Goal: Contribute content: Add original content to the website for others to see

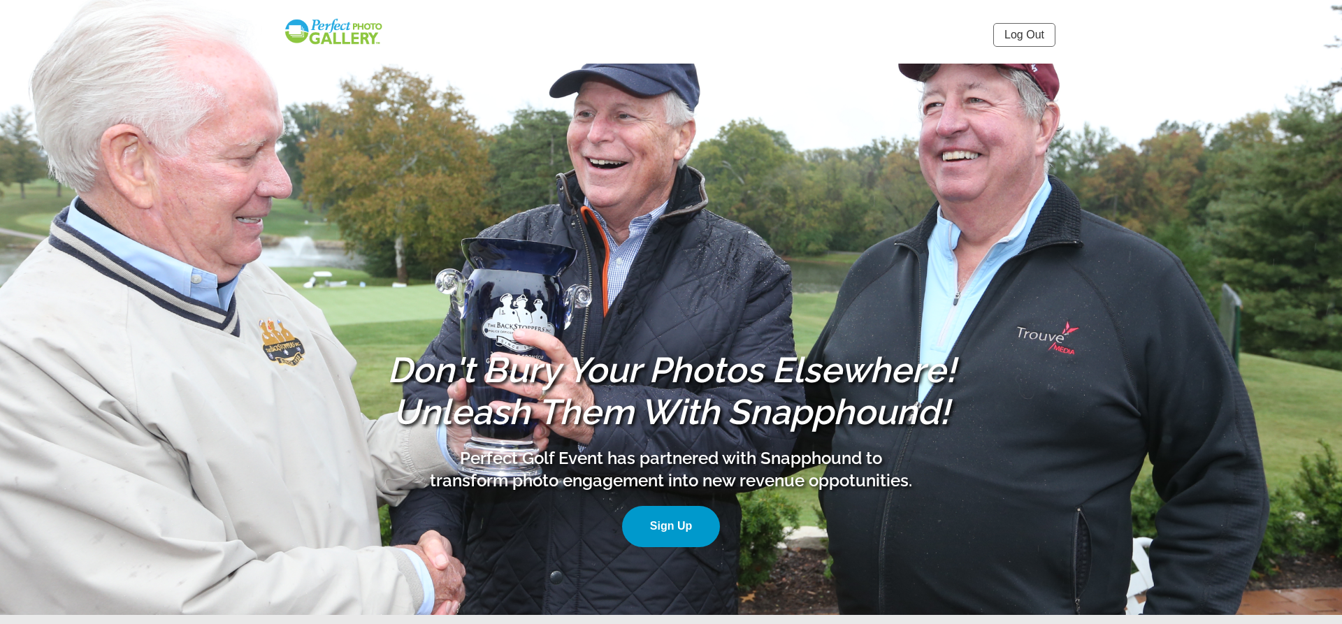
click at [351, 36] on img at bounding box center [333, 31] width 101 height 29
click at [855, 361] on h1 "Don't Bury Your Photos Elsewhere! Unleash Them With Snapphound!" at bounding box center [670, 391] width 587 height 84
click at [1033, 38] on link "Log Out" at bounding box center [1024, 35] width 62 height 24
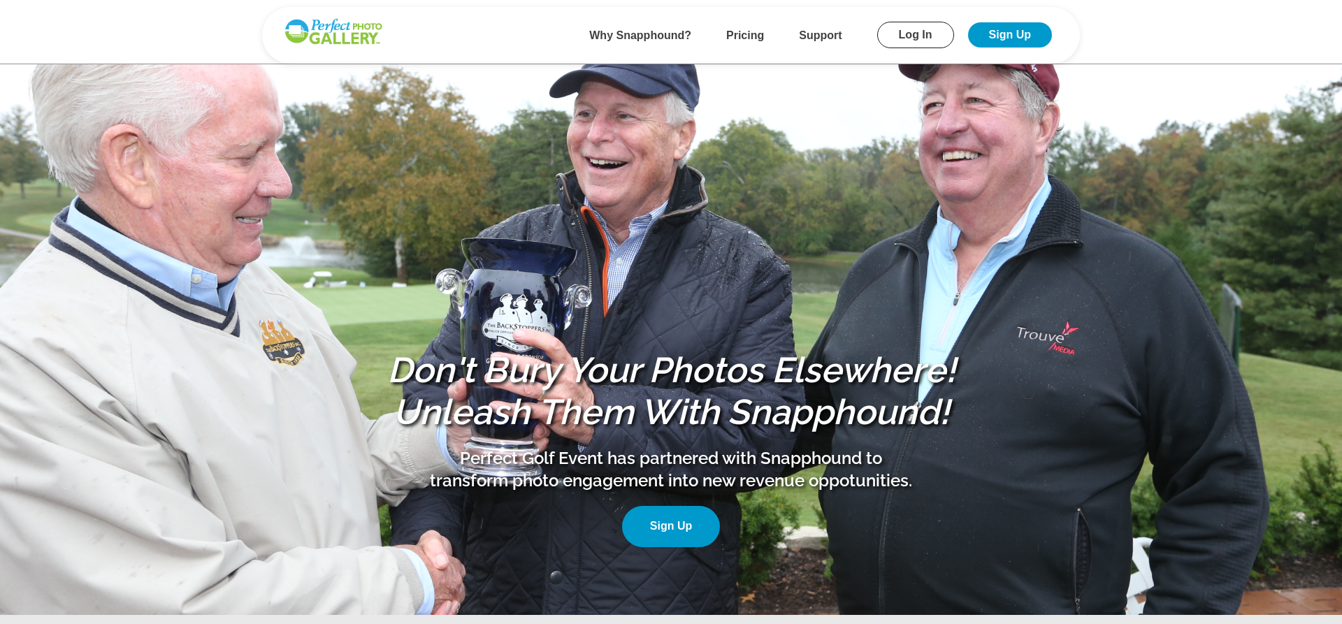
click at [924, 37] on link "Log In" at bounding box center [915, 35] width 77 height 27
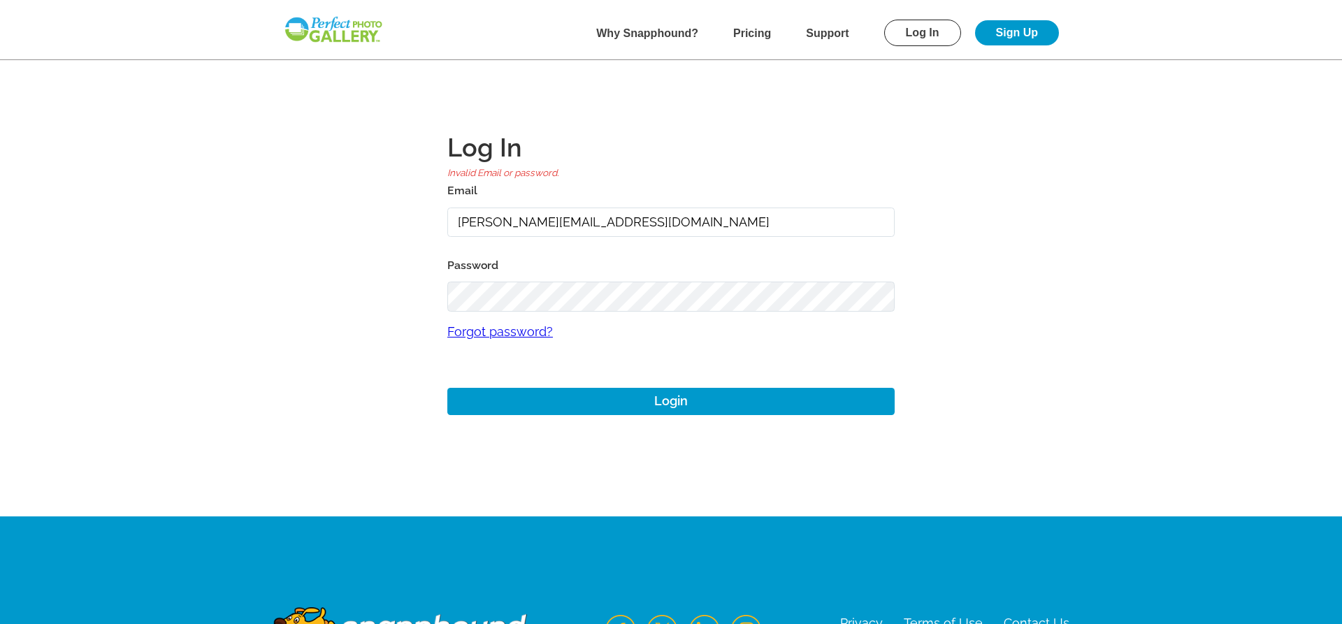
type input "josh+1@perfectgolfevent.com"
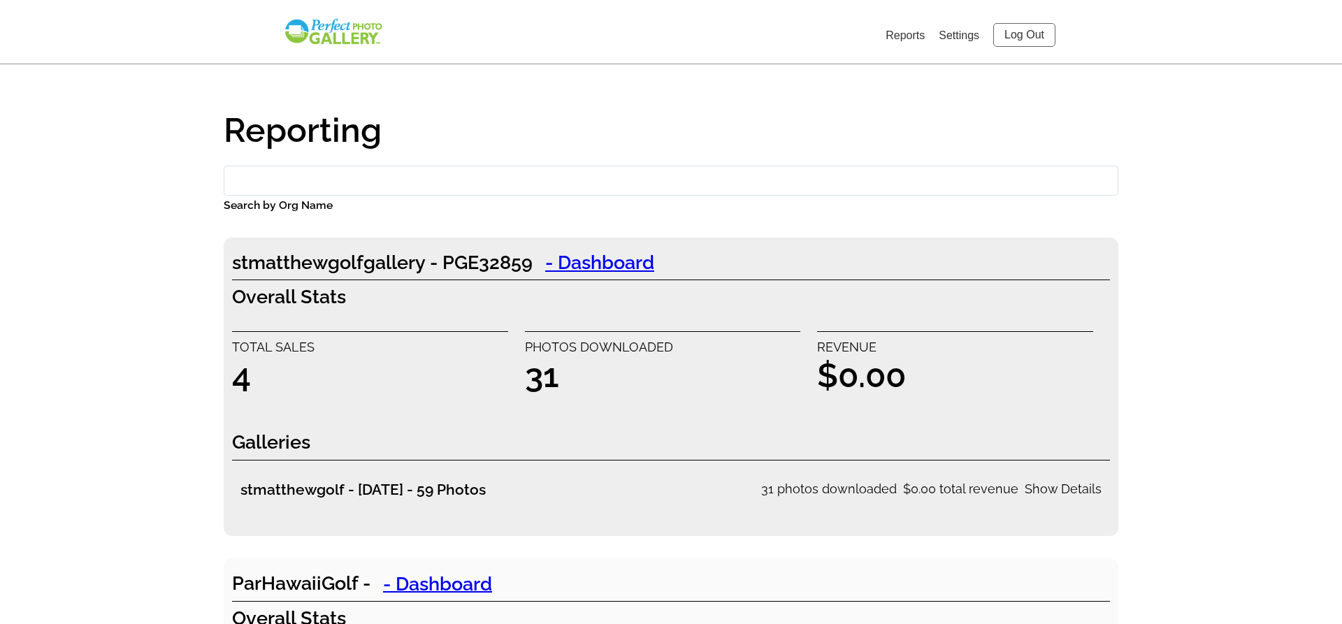
drag, startPoint x: 1337, startPoint y: 13, endPoint x: 1341, endPoint y: -10, distance: 23.4
click at [959, 33] on link "Settings" at bounding box center [958, 35] width 41 height 12
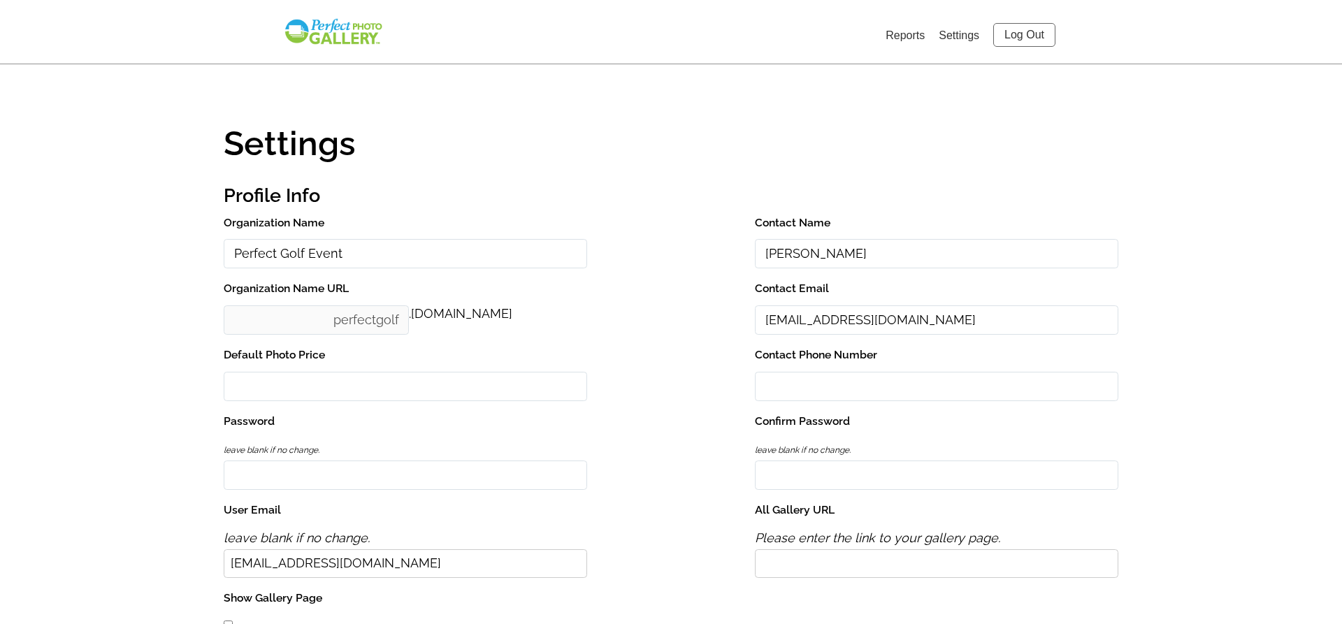
click at [1036, 37] on link "Log Out" at bounding box center [1024, 35] width 62 height 24
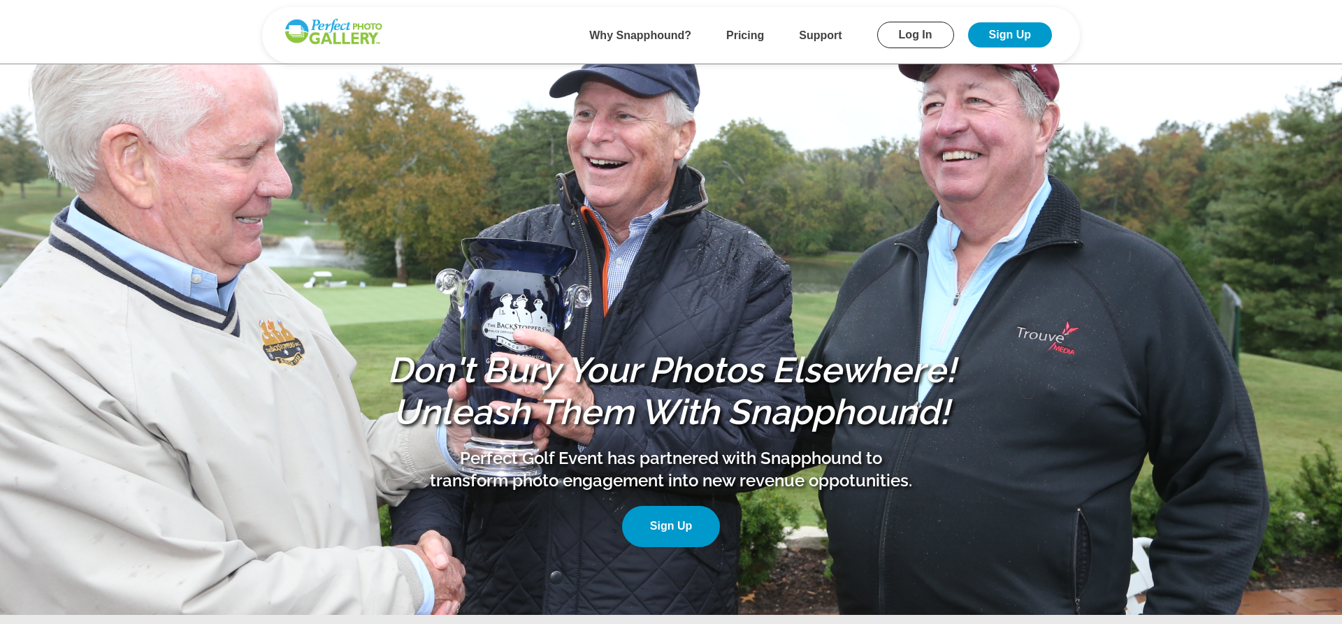
click at [898, 34] on link "Log In" at bounding box center [915, 35] width 77 height 27
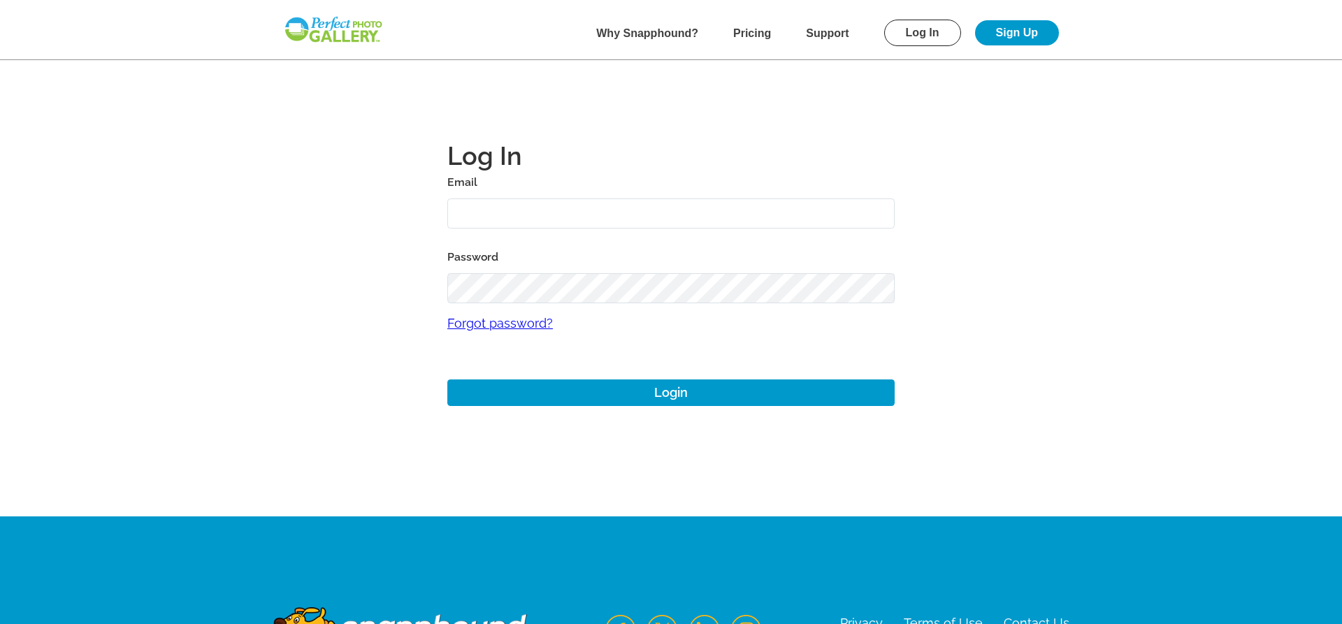
type input "pcourter@gmail.com"
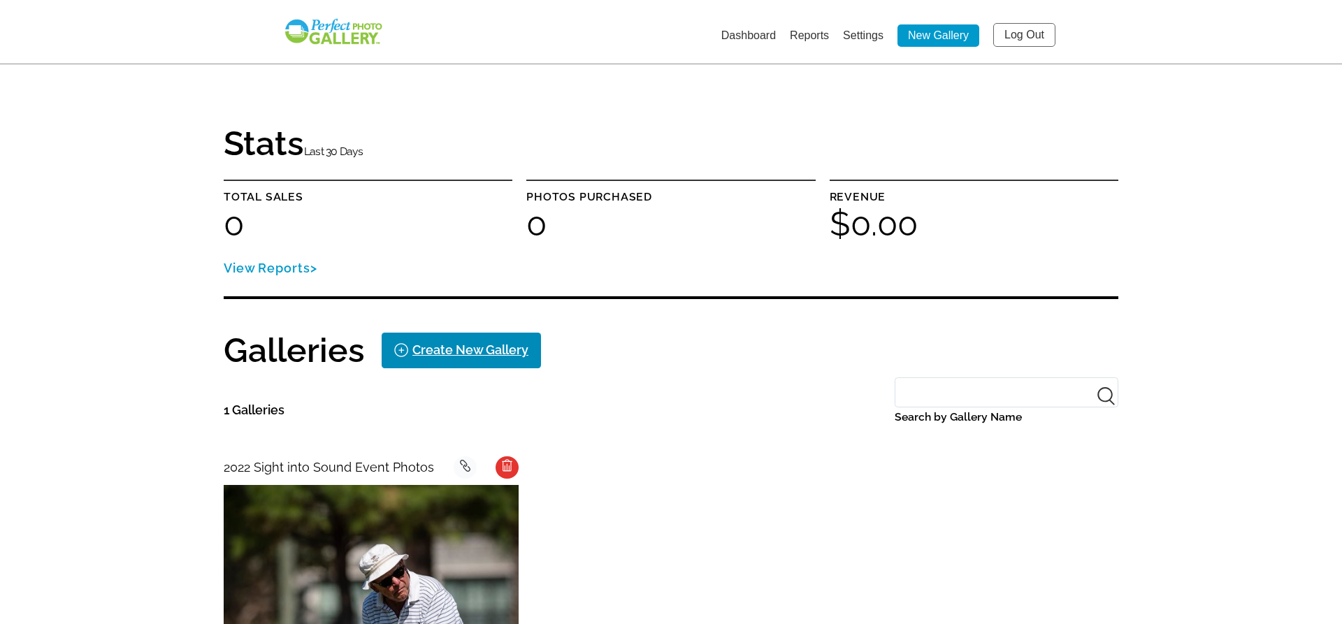
click at [471, 351] on div "Create New Gallery" at bounding box center [470, 350] width 116 height 22
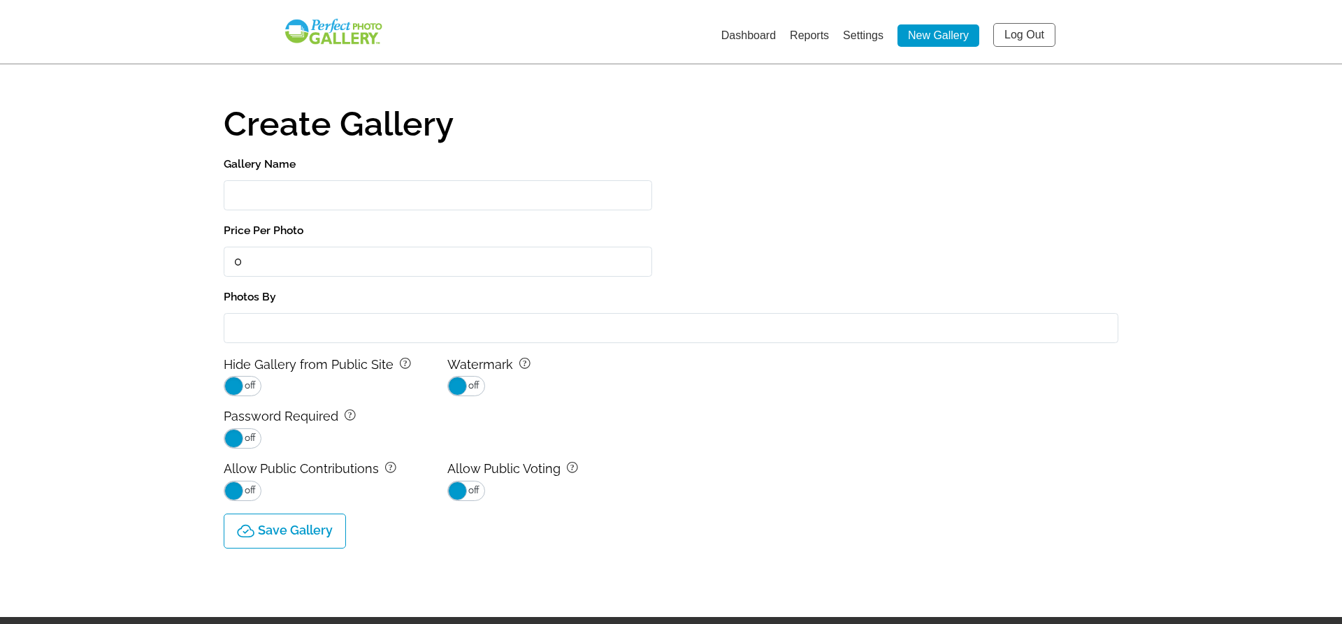
click at [414, 193] on input "Gallery Name" at bounding box center [438, 195] width 428 height 30
type input "Tower to Tunnels Stl"
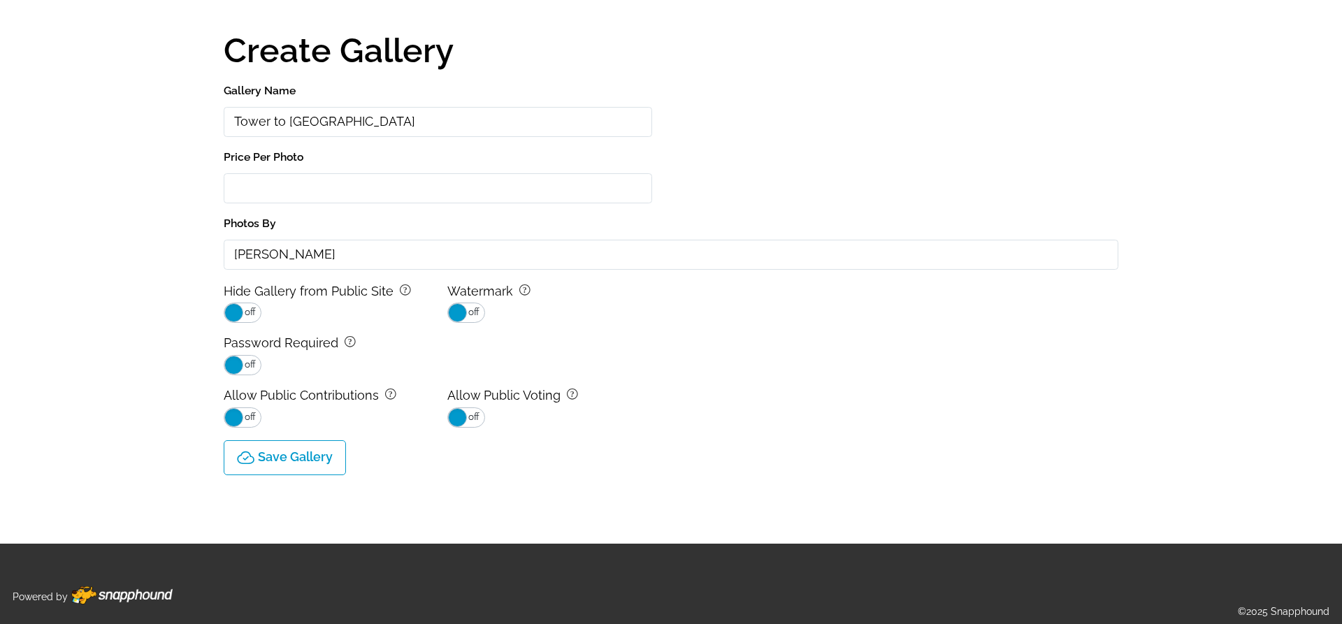
scroll to position [101, 0]
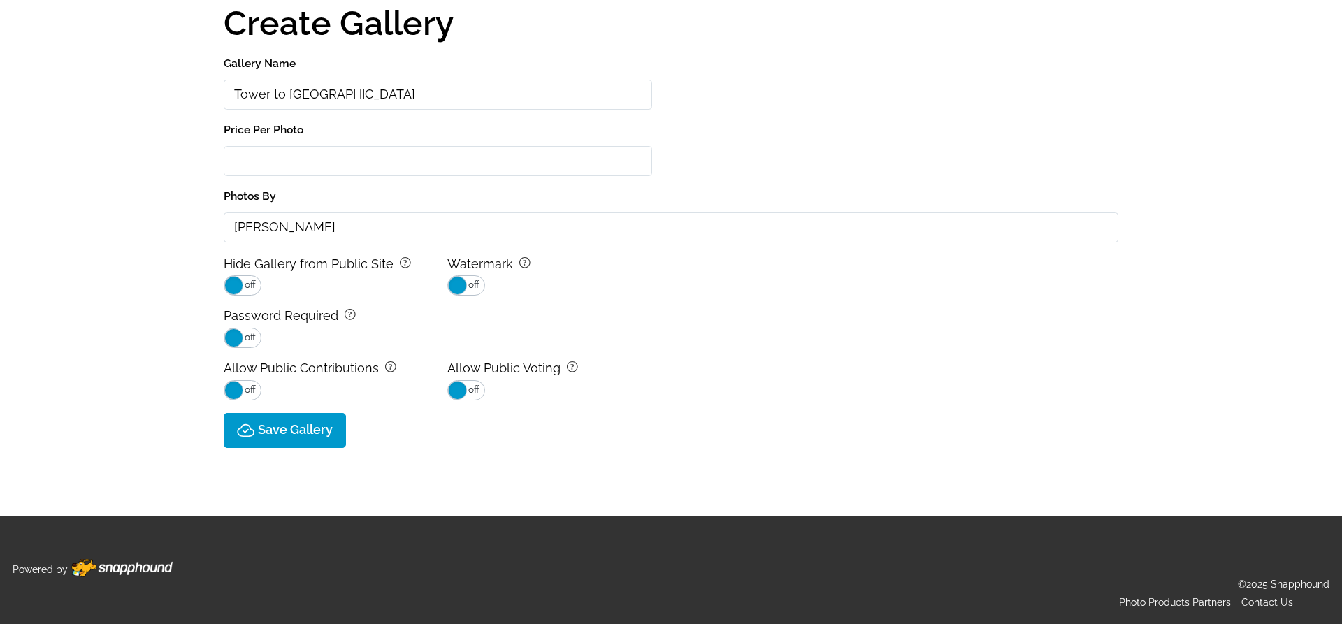
type input "Carol Allen"
click at [293, 433] on p "Save Gallery" at bounding box center [295, 430] width 75 height 15
select select "onlyShowInGallery"
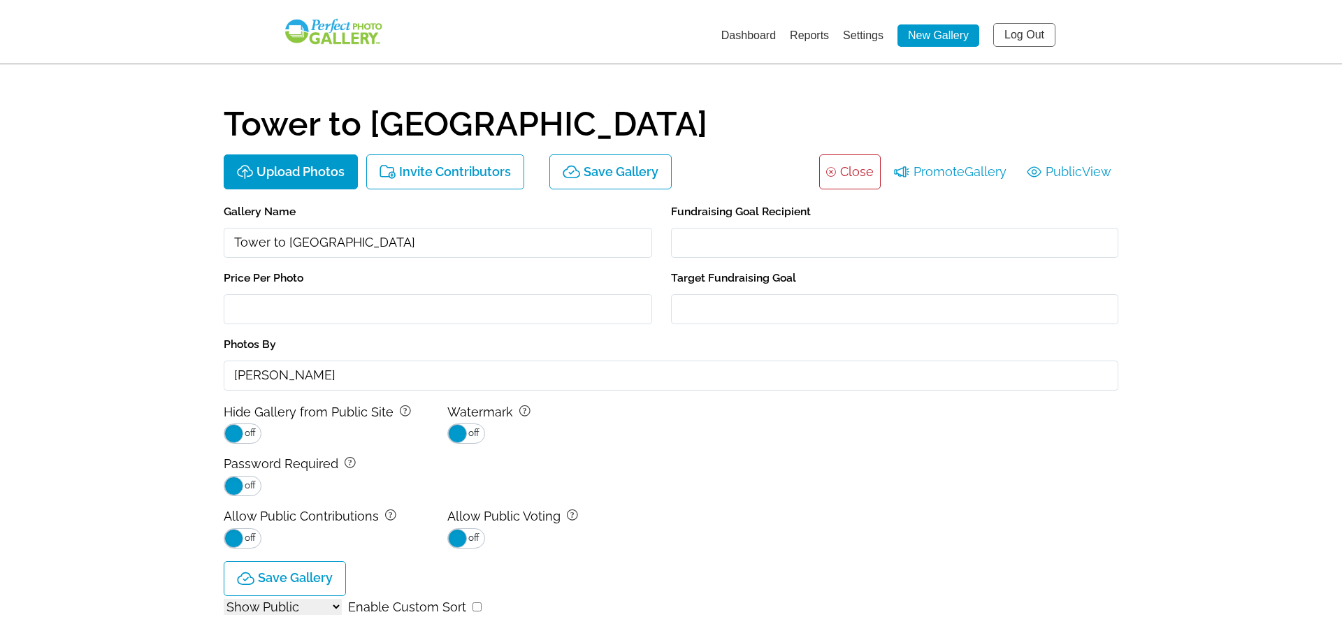
click at [750, 29] on li "Dashboard" at bounding box center [748, 35] width 55 height 22
click at [746, 36] on link "Dashboard" at bounding box center [748, 35] width 55 height 12
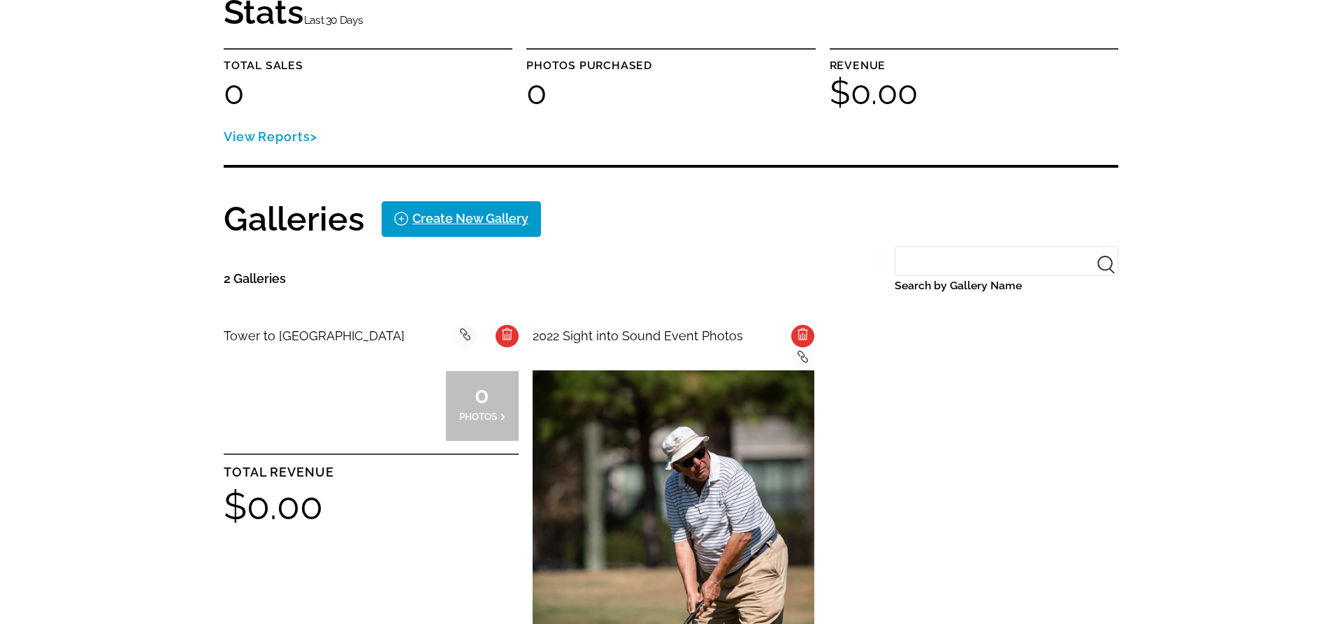
scroll to position [171, 0]
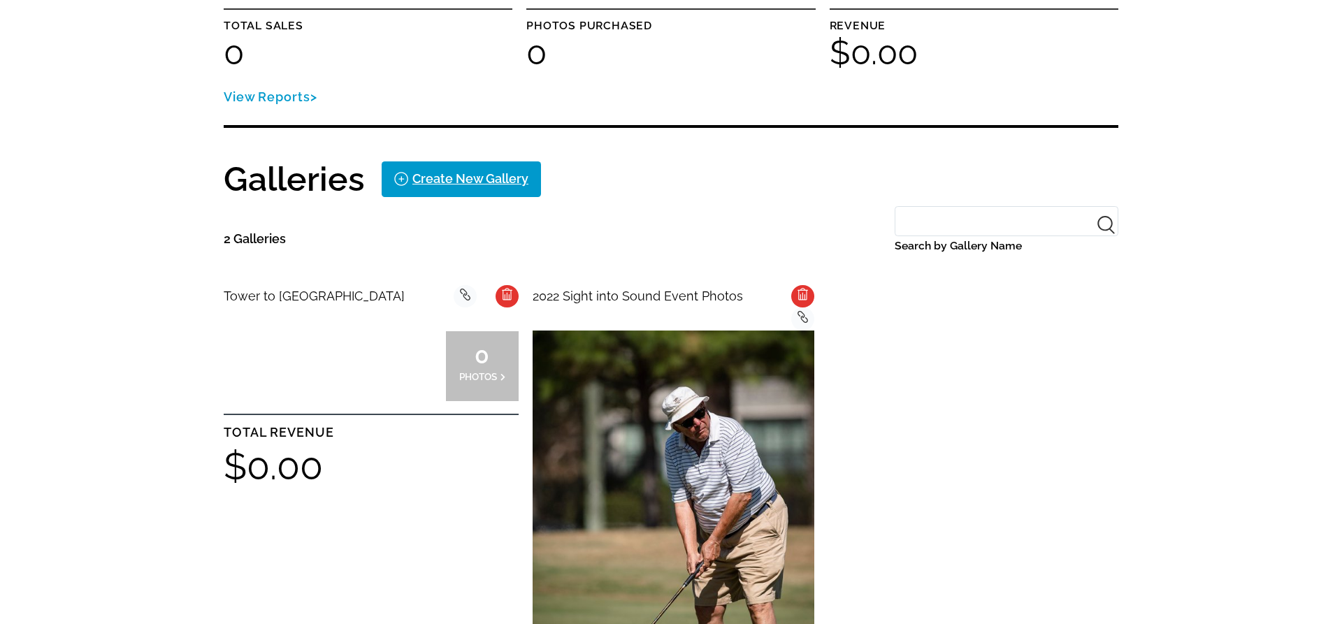
click at [797, 311] on icon at bounding box center [802, 317] width 10 height 12
click at [801, 293] on icon "background Layer 1" at bounding box center [802, 293] width 10 height 14
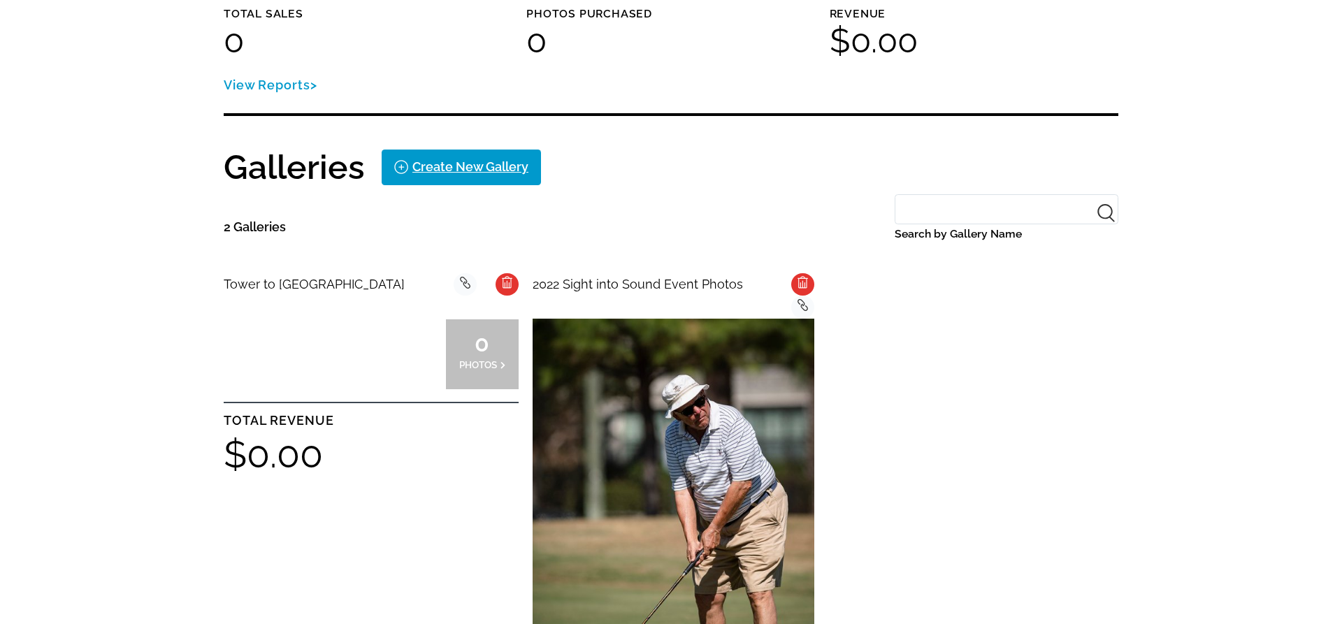
scroll to position [205, 0]
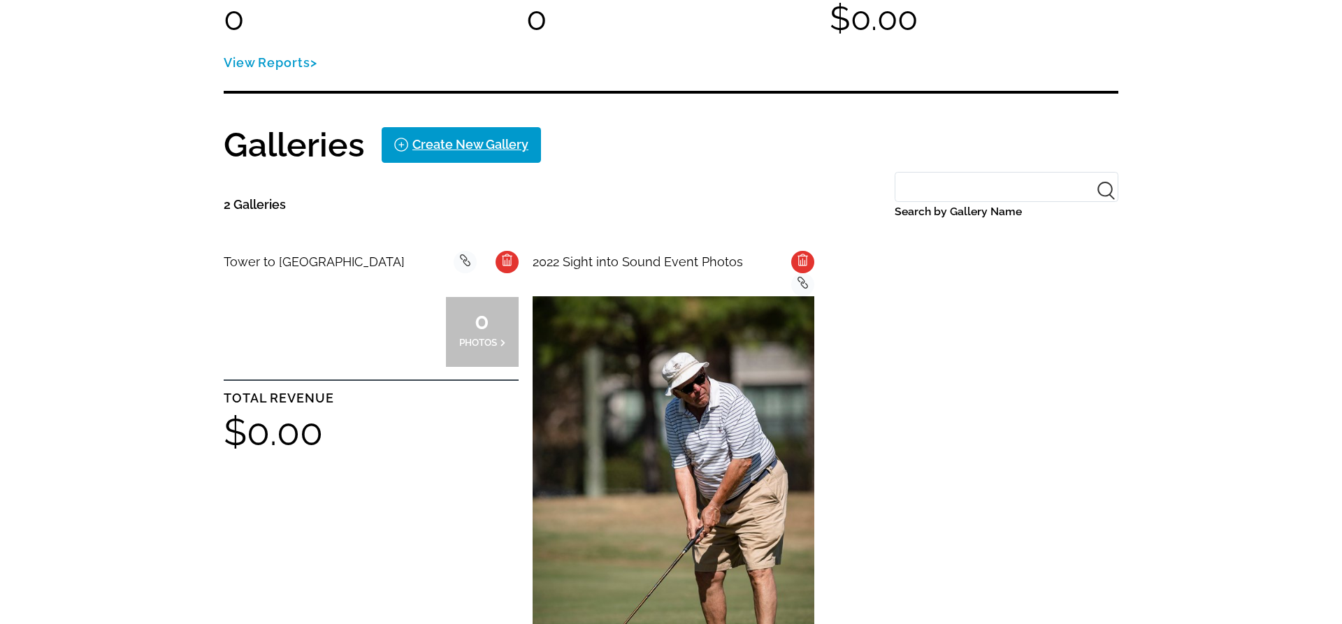
click at [463, 261] on icon at bounding box center [465, 260] width 10 height 12
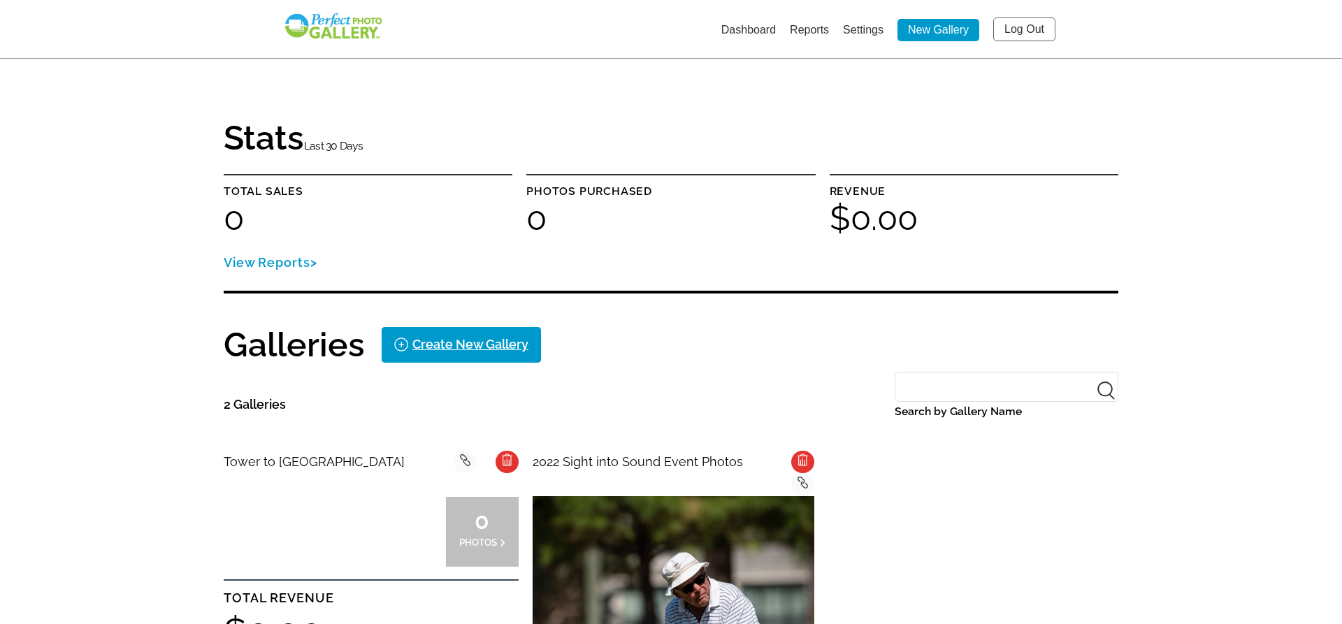
scroll to position [0, 0]
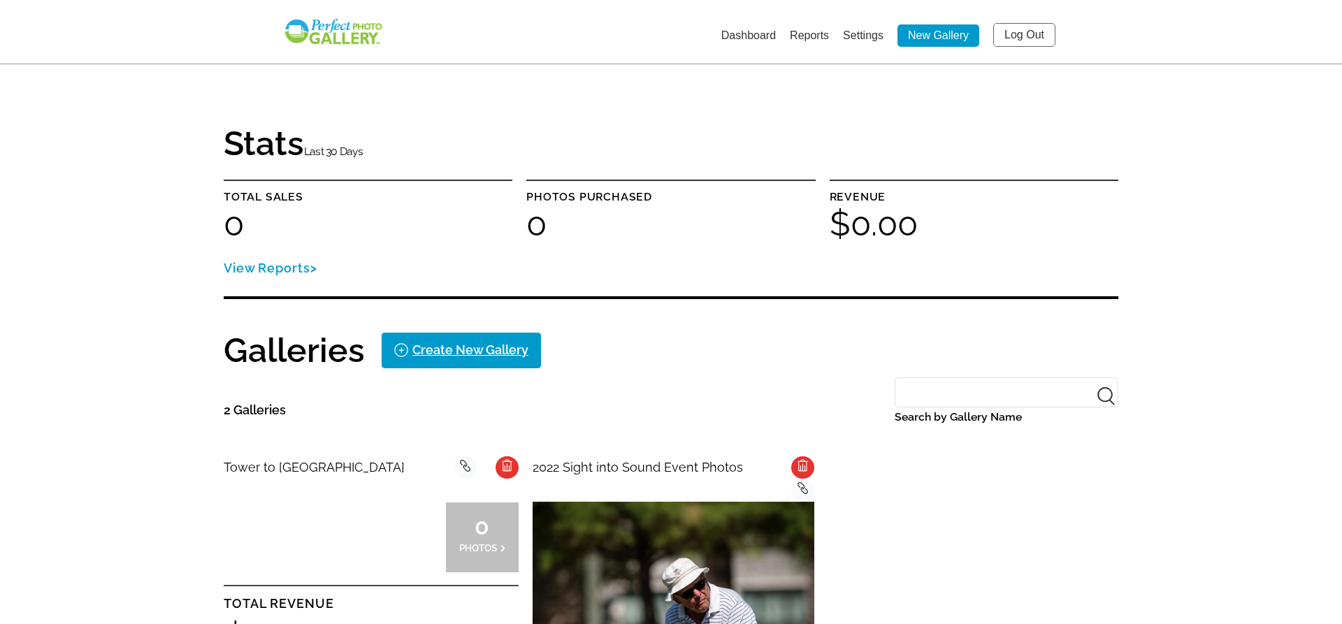
click at [848, 43] on li "Settings" at bounding box center [863, 35] width 41 height 22
click at [855, 40] on link "Settings" at bounding box center [863, 35] width 41 height 12
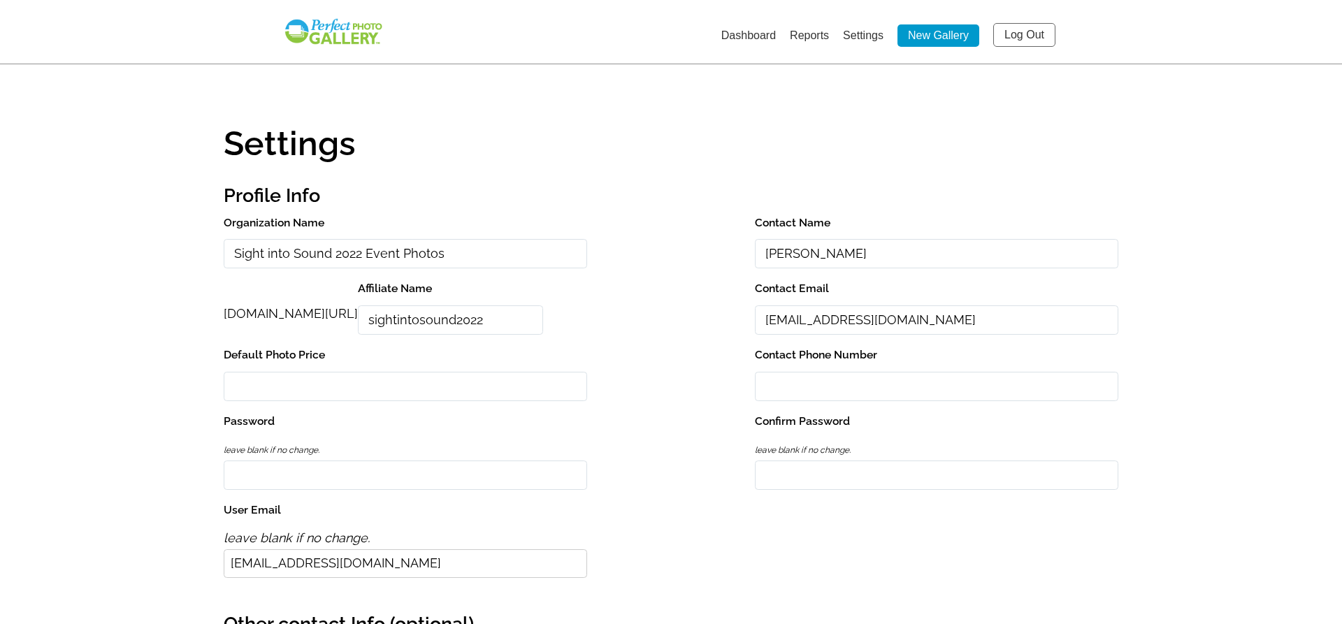
drag, startPoint x: 465, startPoint y: 260, endPoint x: 235, endPoint y: 248, distance: 230.2
click at [235, 248] on input "Sight into Sound 2022 Event Photos" at bounding box center [405, 254] width 363 height 30
drag, startPoint x: 491, startPoint y: 249, endPoint x: 196, endPoint y: 235, distance: 295.2
click at [224, 239] on input "Sight into Sound 2022 Event Photos" at bounding box center [405, 254] width 363 height 30
type input "Tunnel to Towers STL"
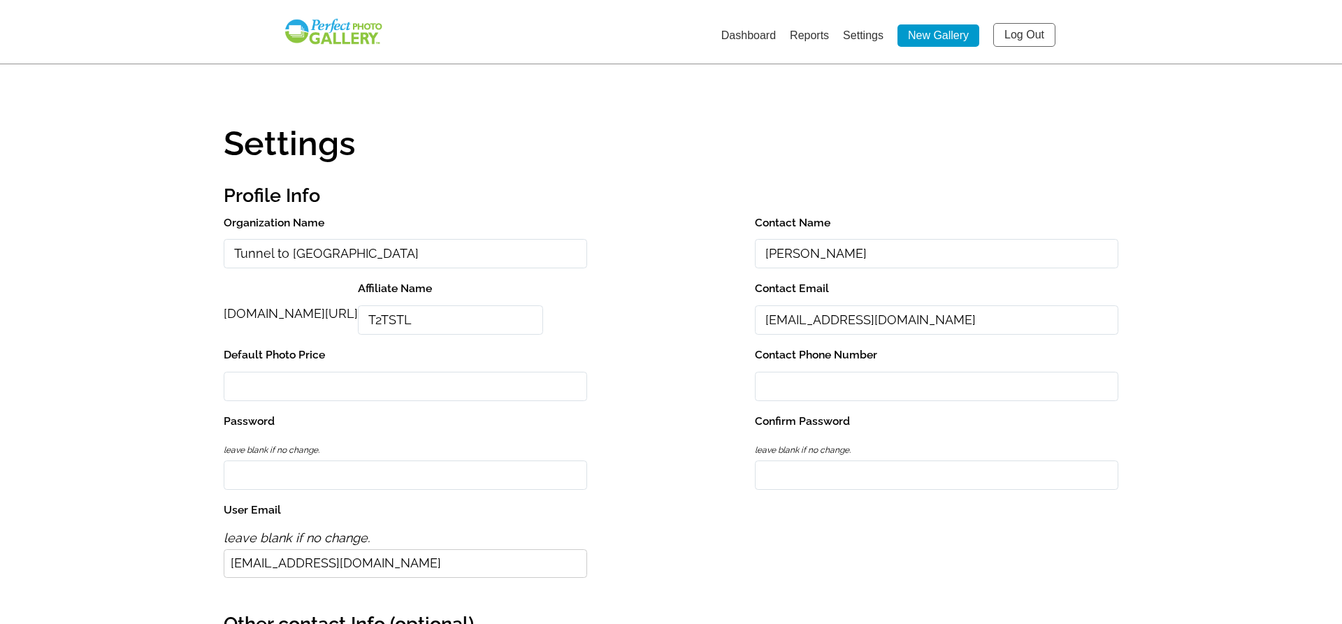
type input "t2tstl"
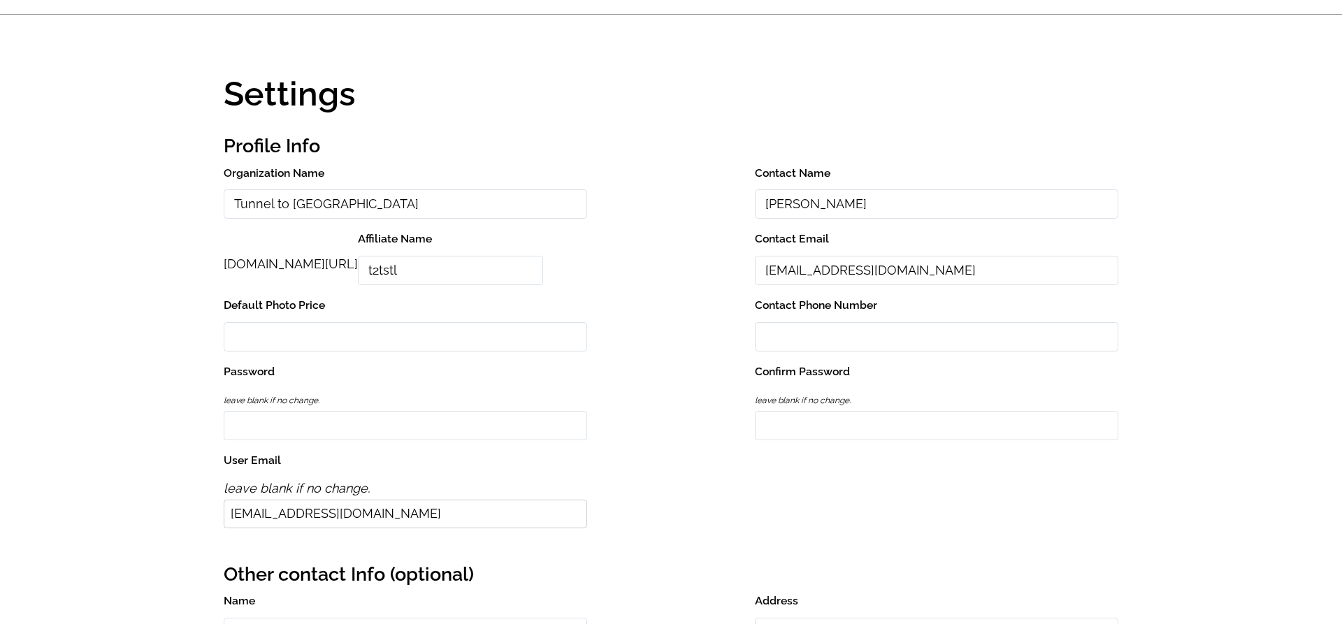
scroll to position [80, 0]
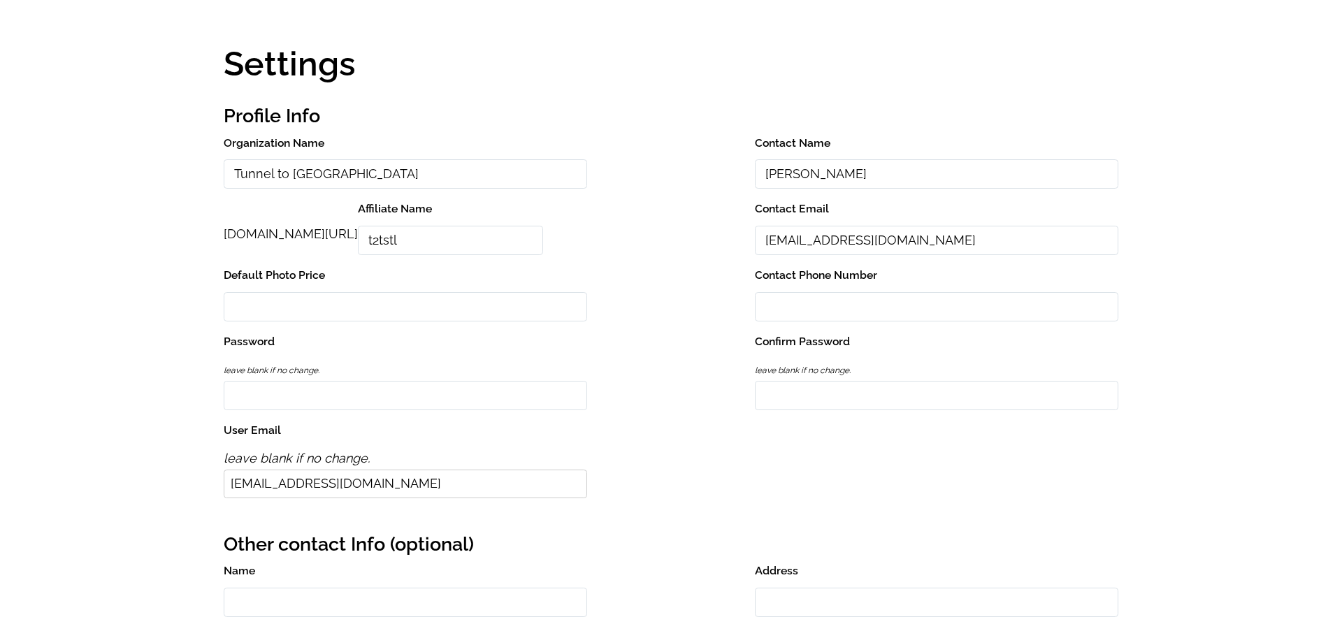
click at [240, 321] on input "text" at bounding box center [405, 307] width 363 height 30
type input "0"
type input "877-799-6031"
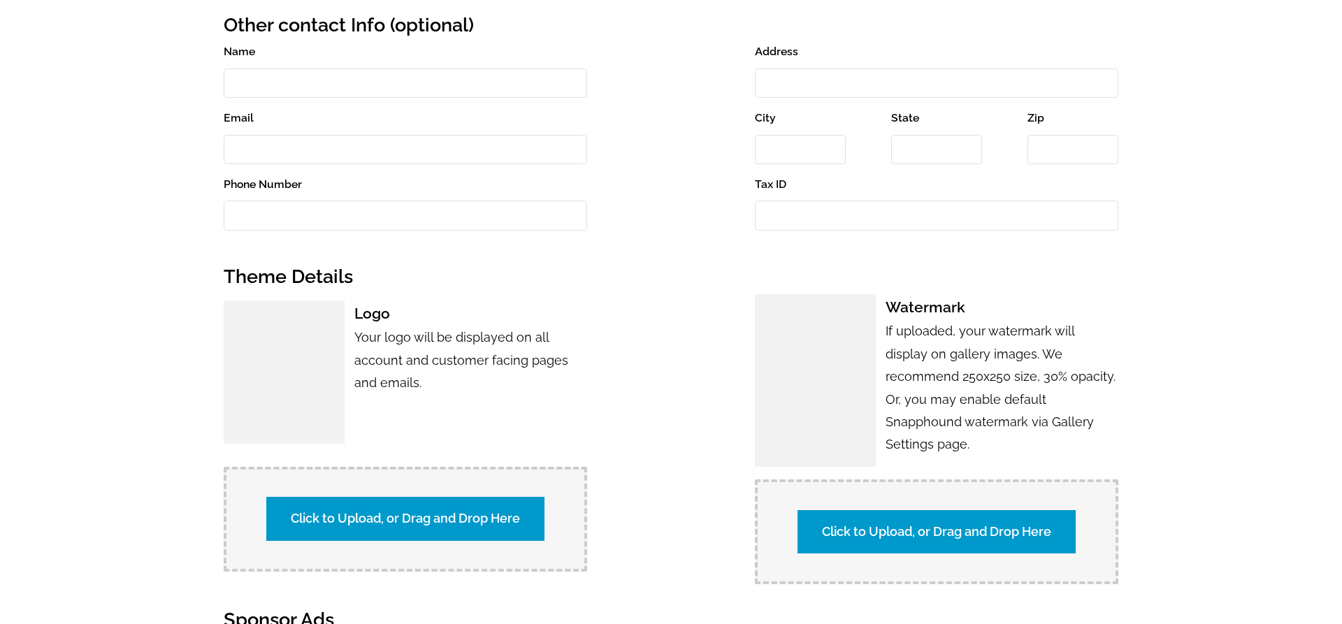
scroll to position [614, 0]
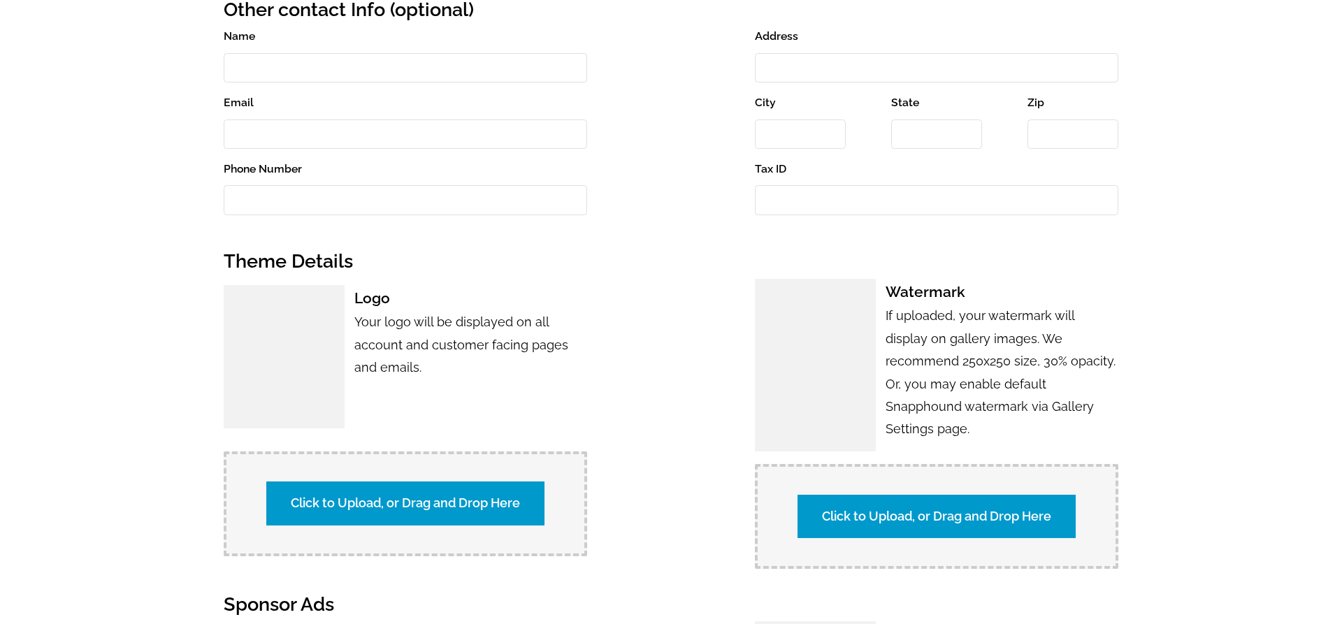
click at [375, 500] on label "Click to Upload, or Drag and Drop Here" at bounding box center [405, 502] width 278 height 43
click at [520, 500] on input "Click to Upload, or Drag and Drop Here" at bounding box center [650, 501] width 261 height 19
type input "C:\fakepath\T2T_Logo_Proud_Supporter_Color.jpg"
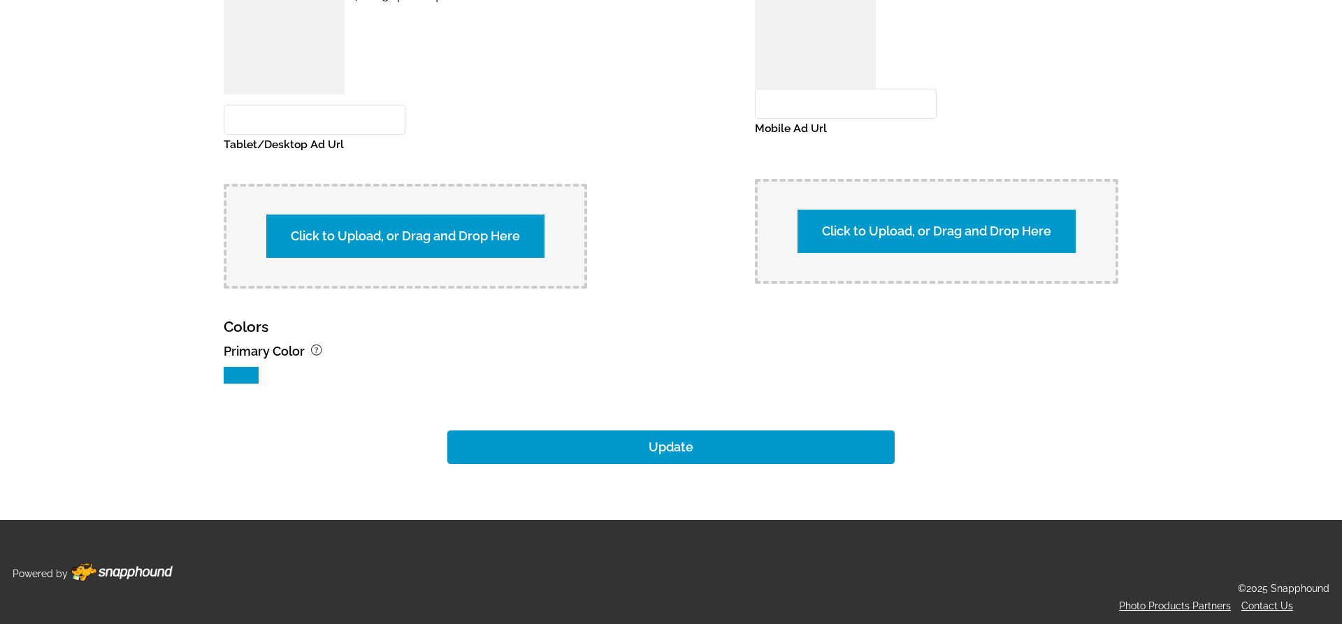
scroll to position [1298, 0]
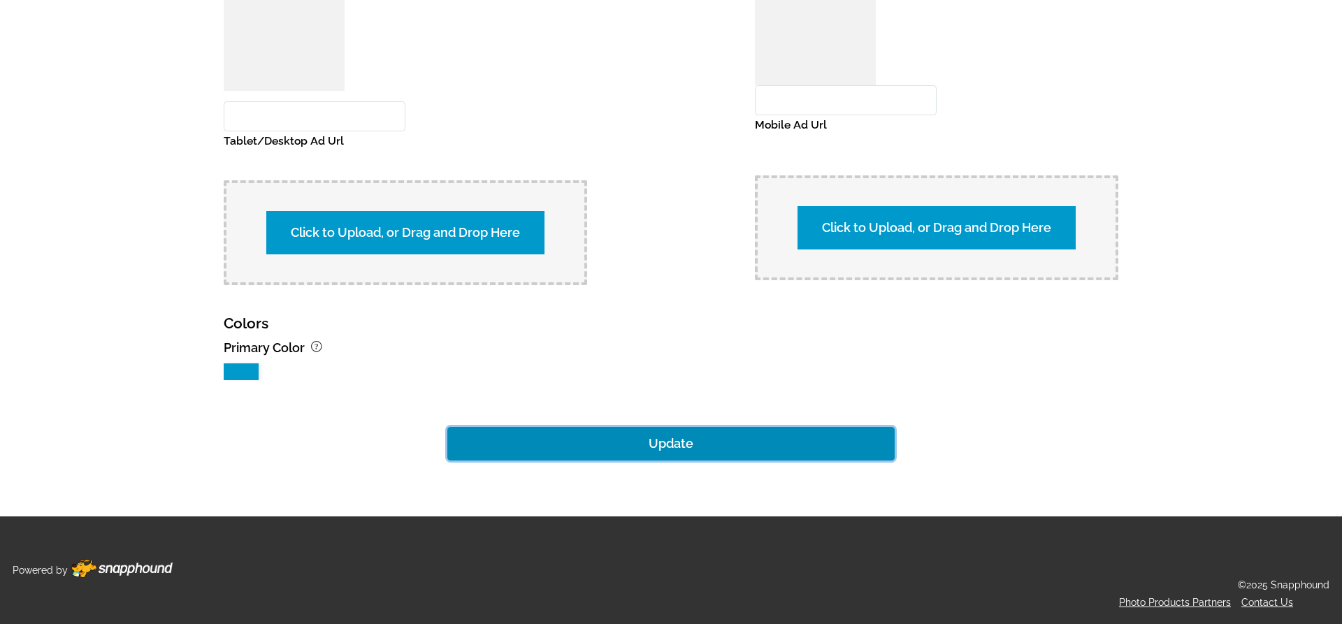
click at [684, 442] on button "Update" at bounding box center [670, 444] width 447 height 34
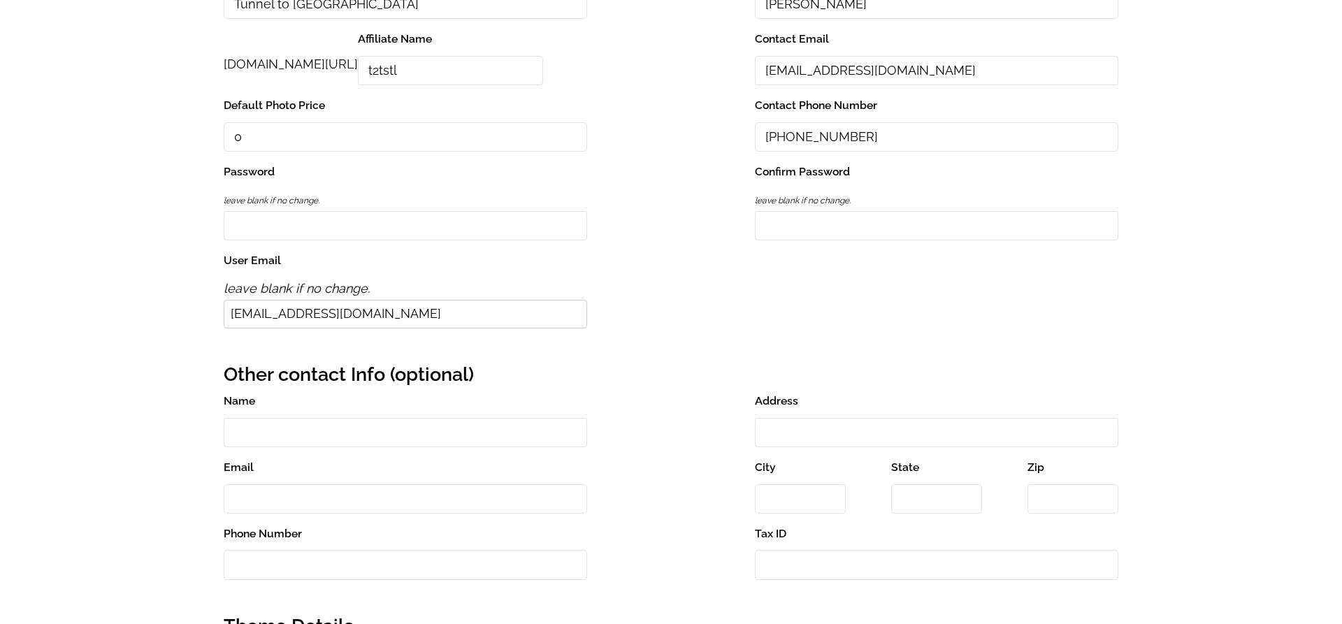
scroll to position [0, 0]
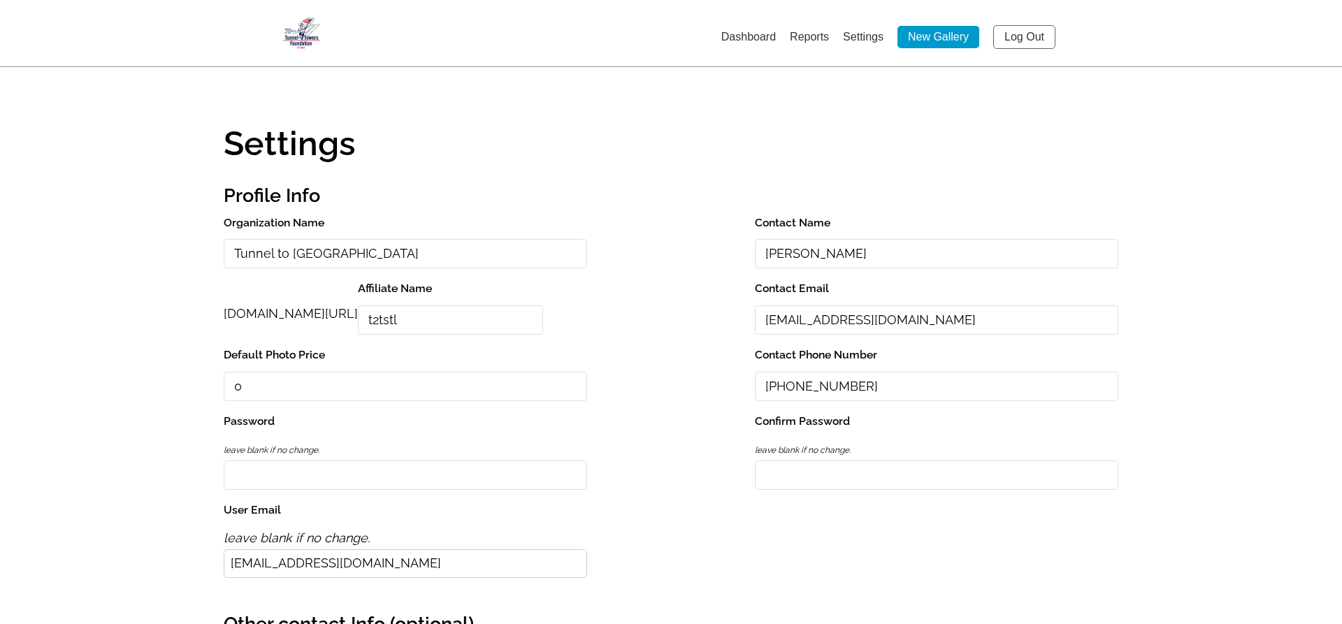
click at [753, 37] on link "Dashboard" at bounding box center [748, 37] width 55 height 12
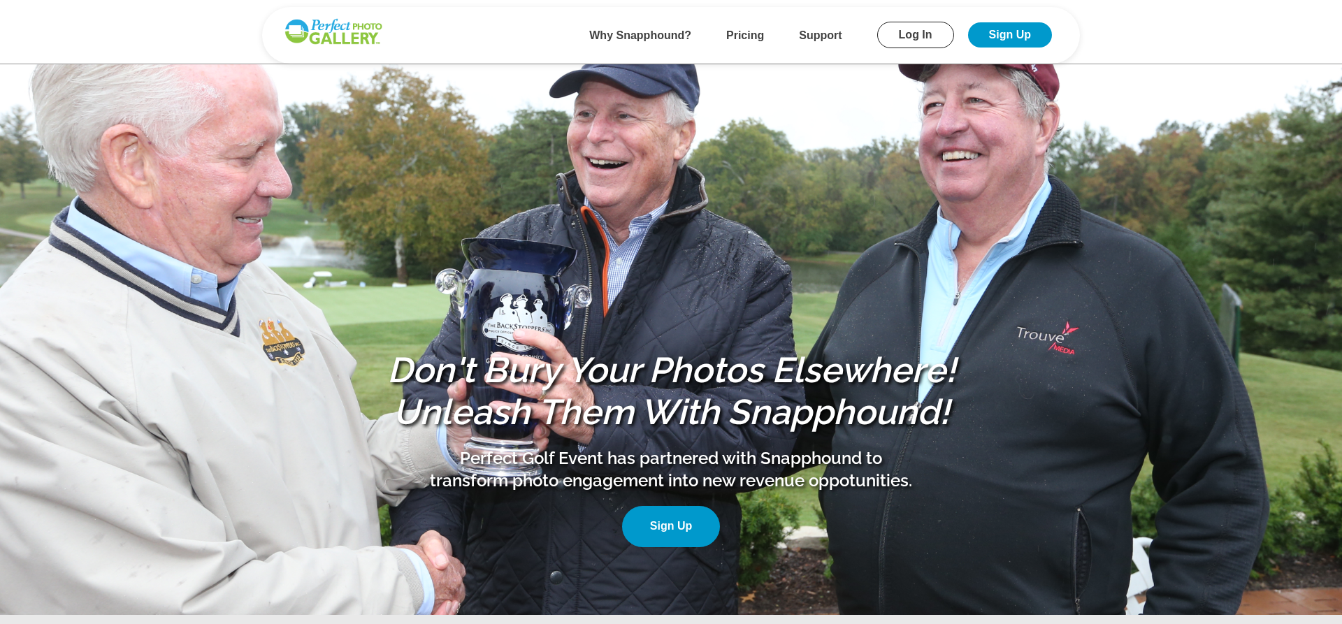
click at [913, 31] on link "Log In" at bounding box center [915, 35] width 77 height 27
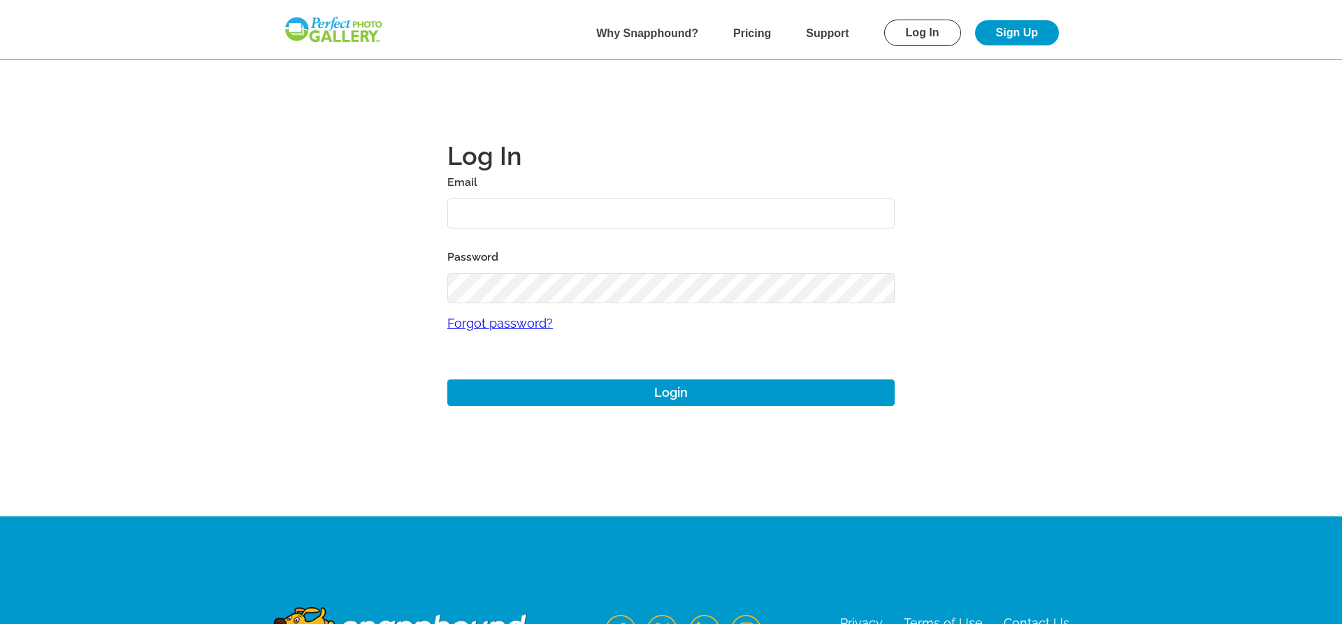
type input "pcourter@gmail.com"
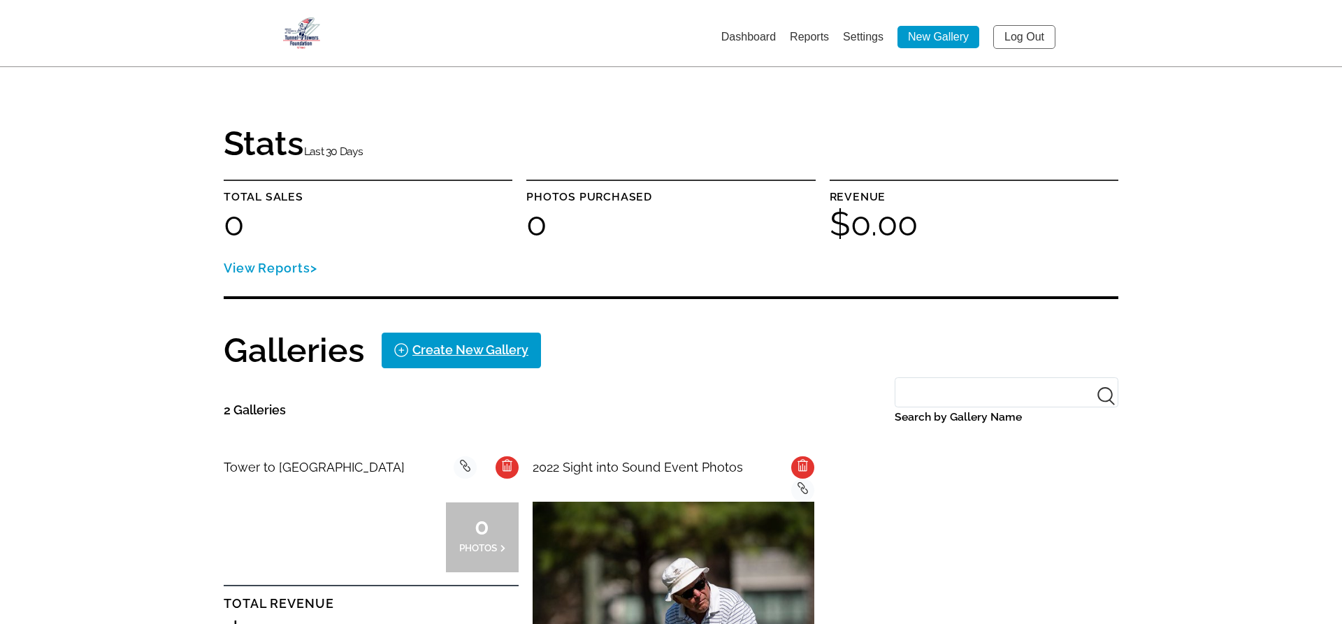
click at [284, 464] on span "Tower to [GEOGRAPHIC_DATA]" at bounding box center [314, 467] width 181 height 15
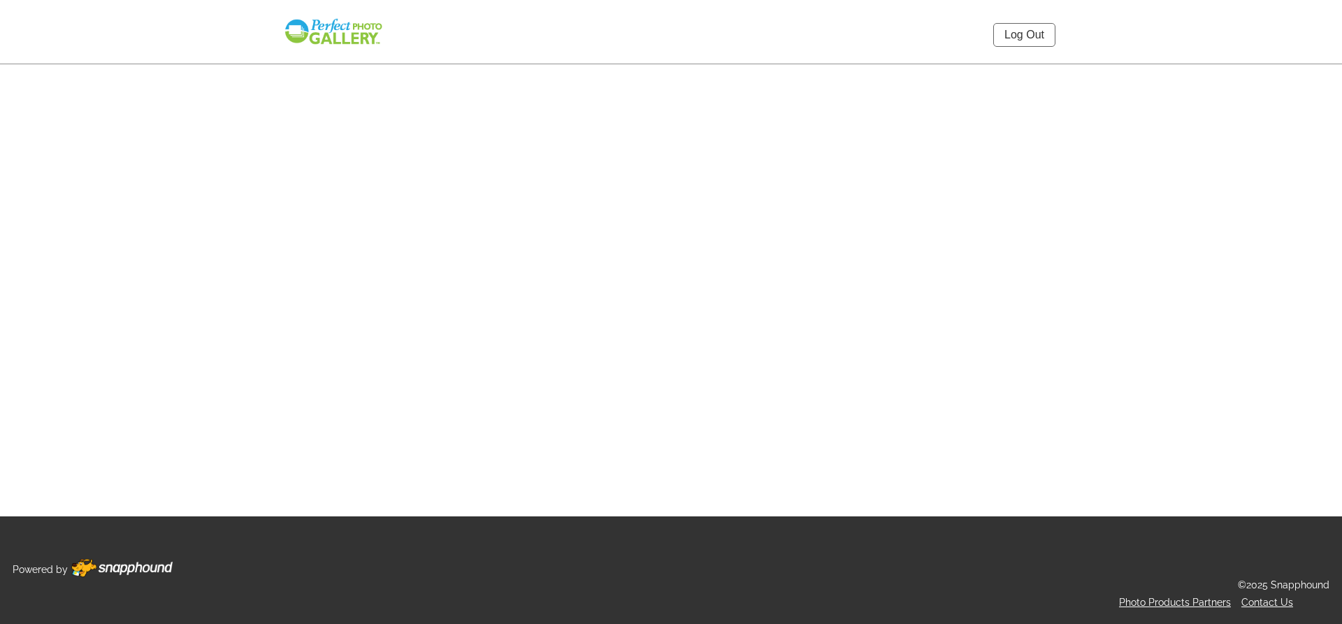
select select "onlyShowInGallery"
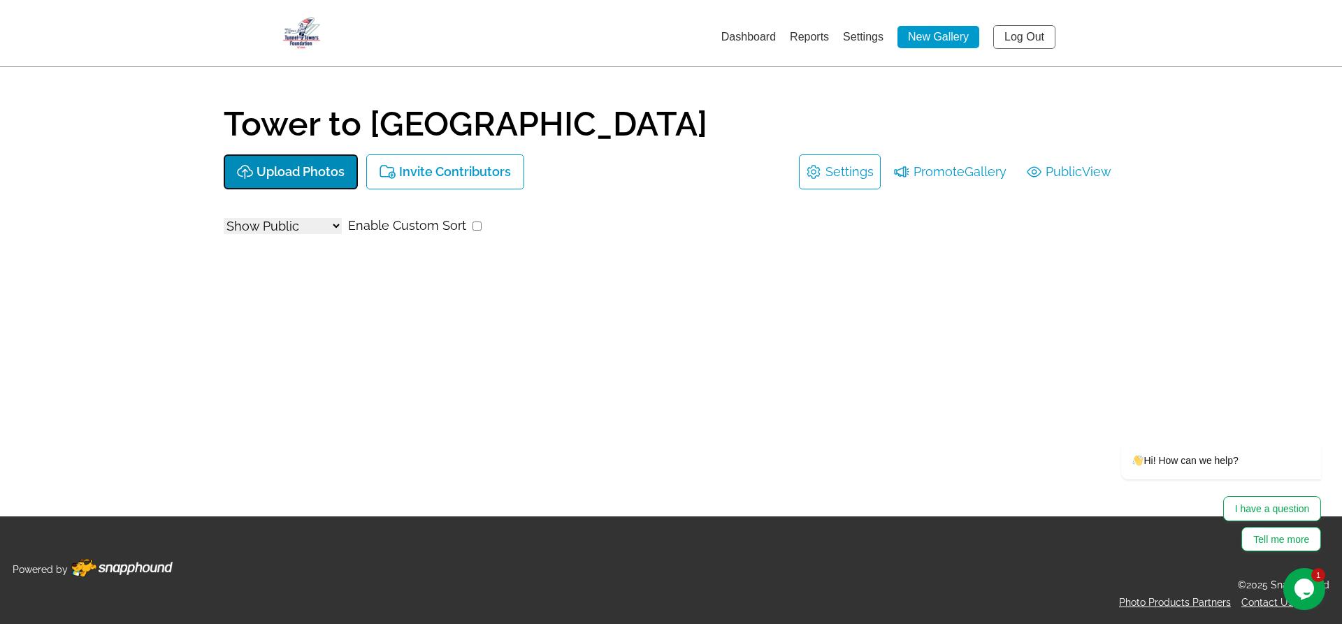
click at [272, 166] on p "Upload Photos" at bounding box center [300, 172] width 88 height 15
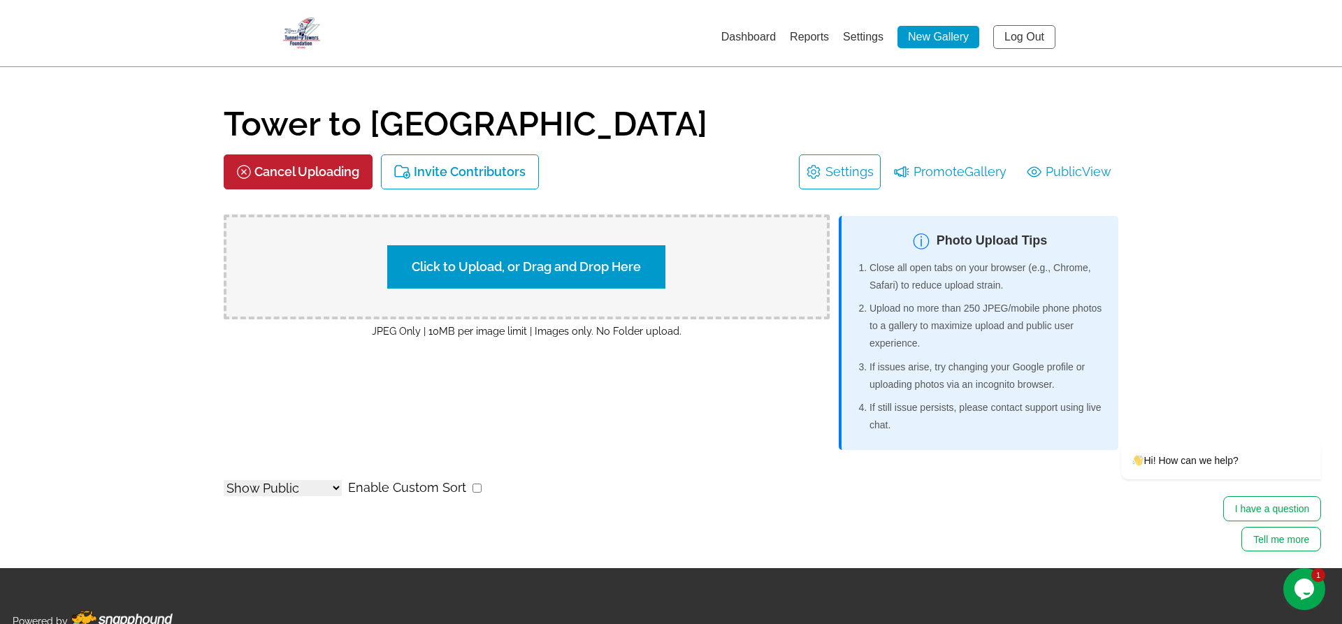
click at [481, 260] on label "Click to Upload, or Drag and Drop Here" at bounding box center [526, 266] width 278 height 43
click at [641, 260] on input "Click to Upload, or Drag and Drop Here" at bounding box center [771, 265] width 261 height 19
type input "C:\fakepath\20250825-CA7L7139.jpg"
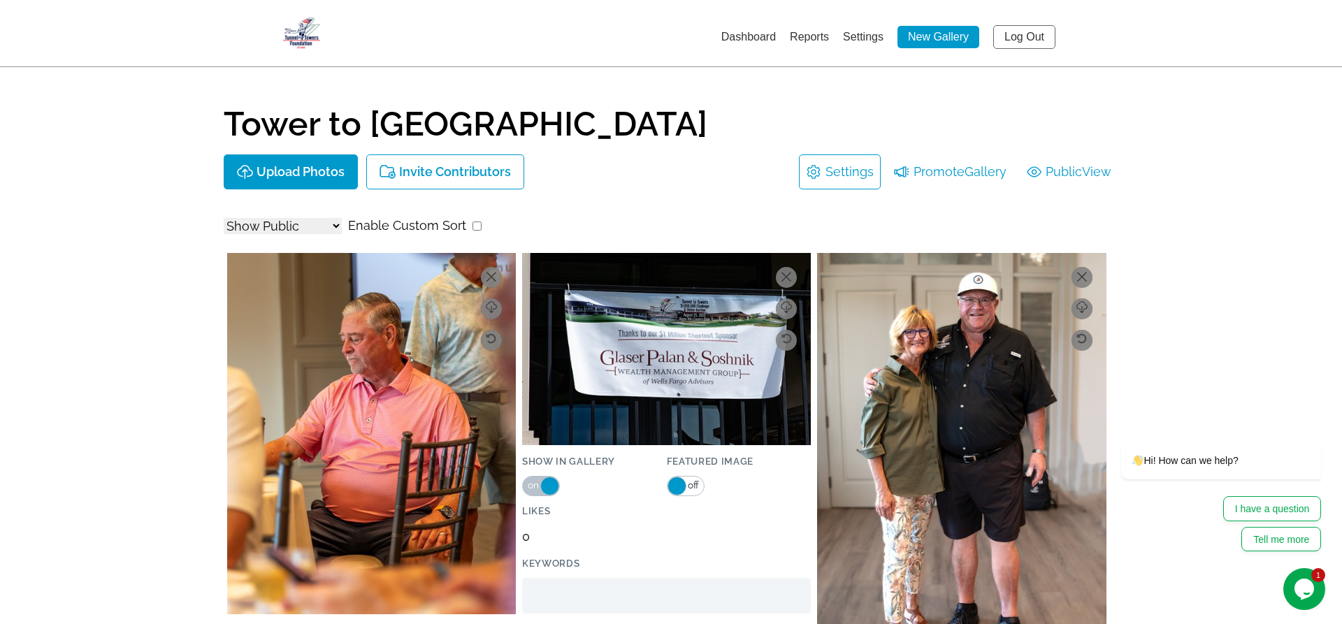
scroll to position [191, 0]
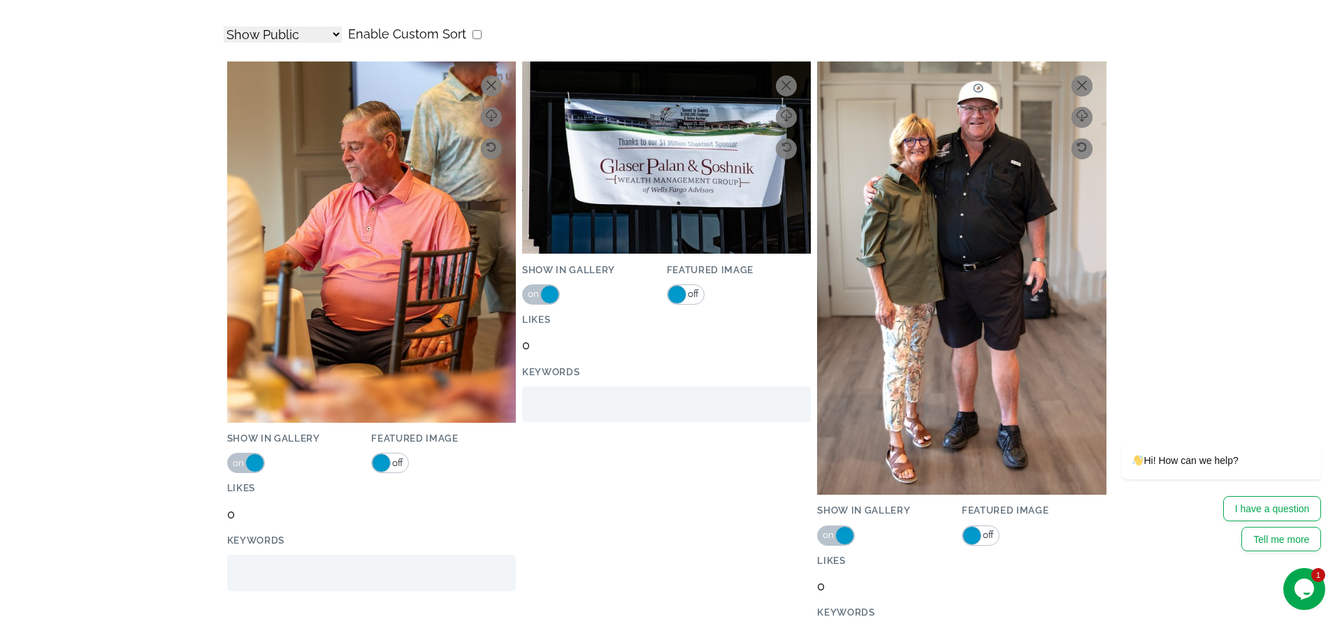
click at [399, 459] on span "off" at bounding box center [397, 463] width 13 height 18
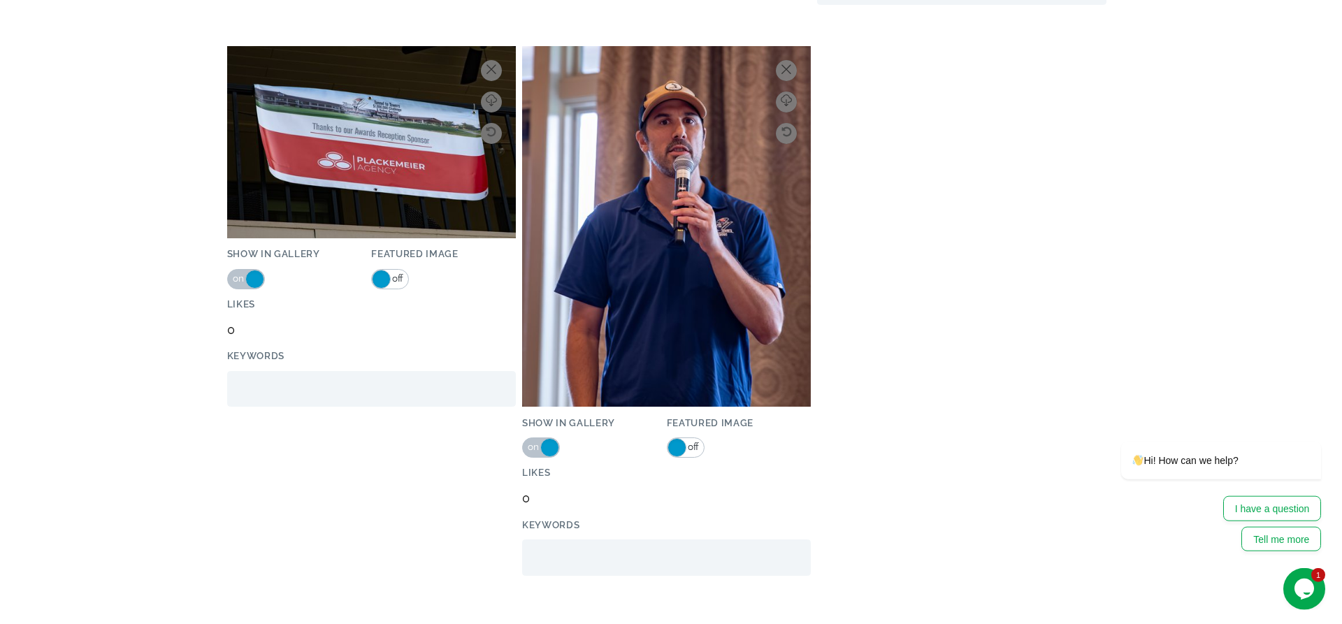
scroll to position [709, 0]
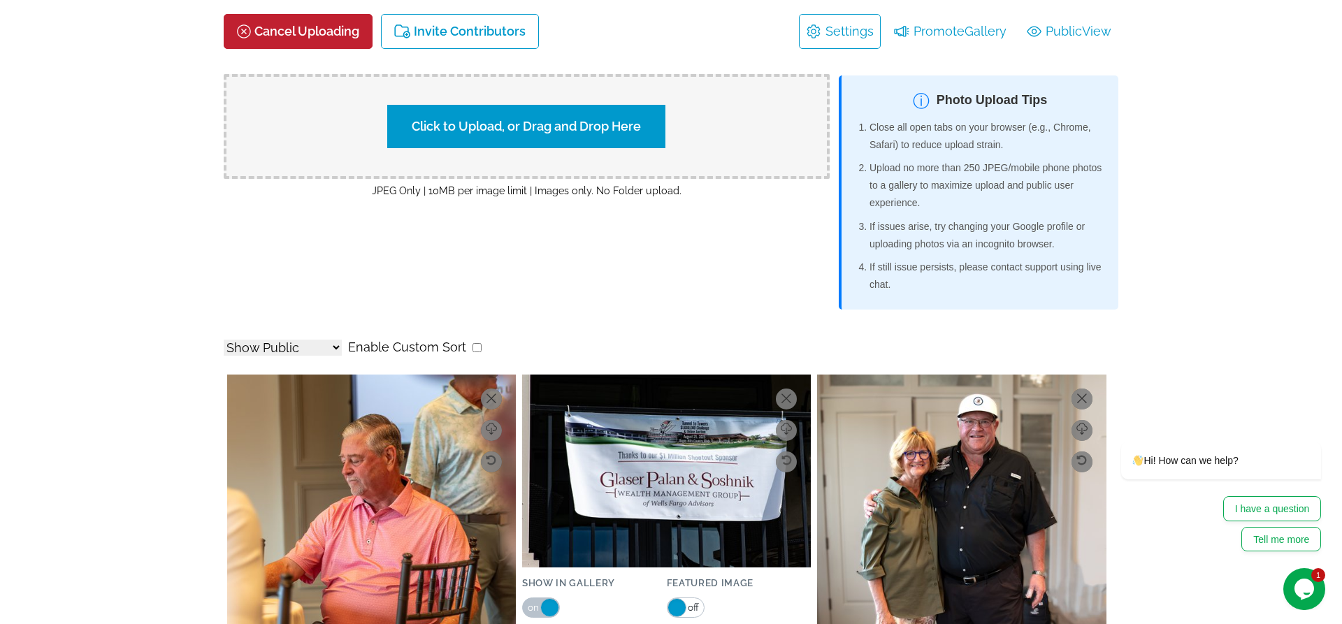
click at [521, 125] on label "Click to Upload, or Drag and Drop Here" at bounding box center [526, 126] width 278 height 43
click at [641, 125] on input "Click to Upload, or Drag and Drop Here" at bounding box center [771, 124] width 261 height 19
type input "C:\fakepath\20250825-CA7L7139.jpg"
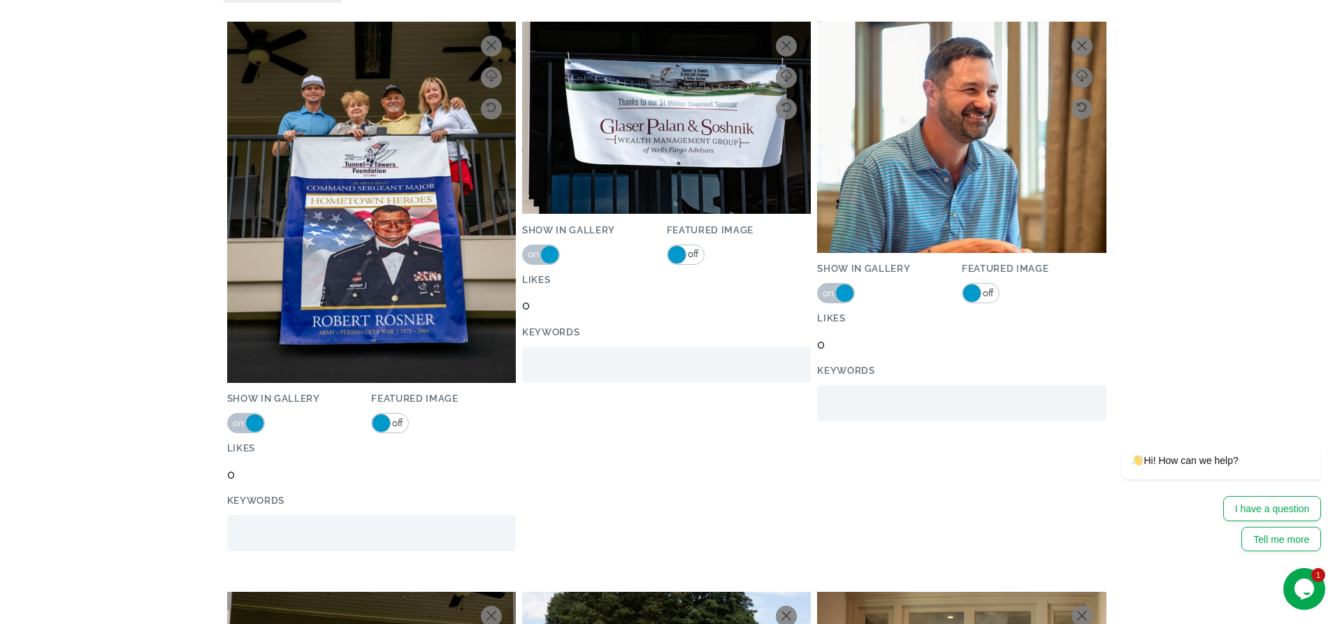
scroll to position [0, 0]
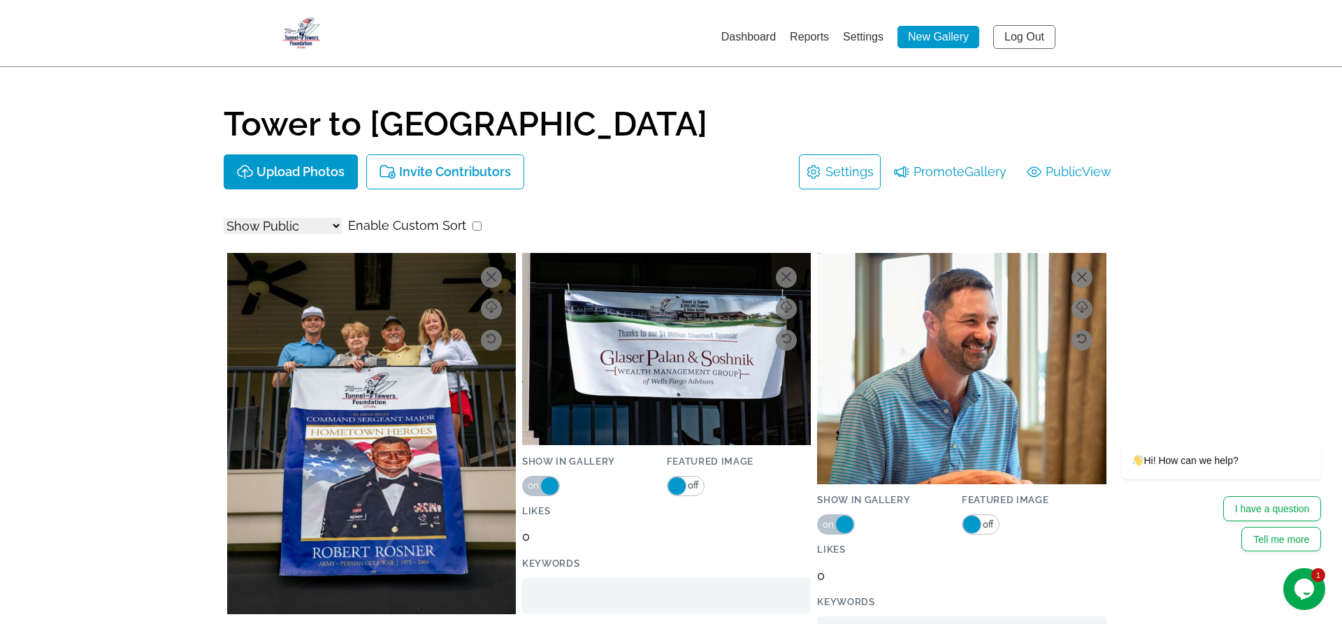
click at [989, 528] on span "off" at bounding box center [987, 525] width 13 height 18
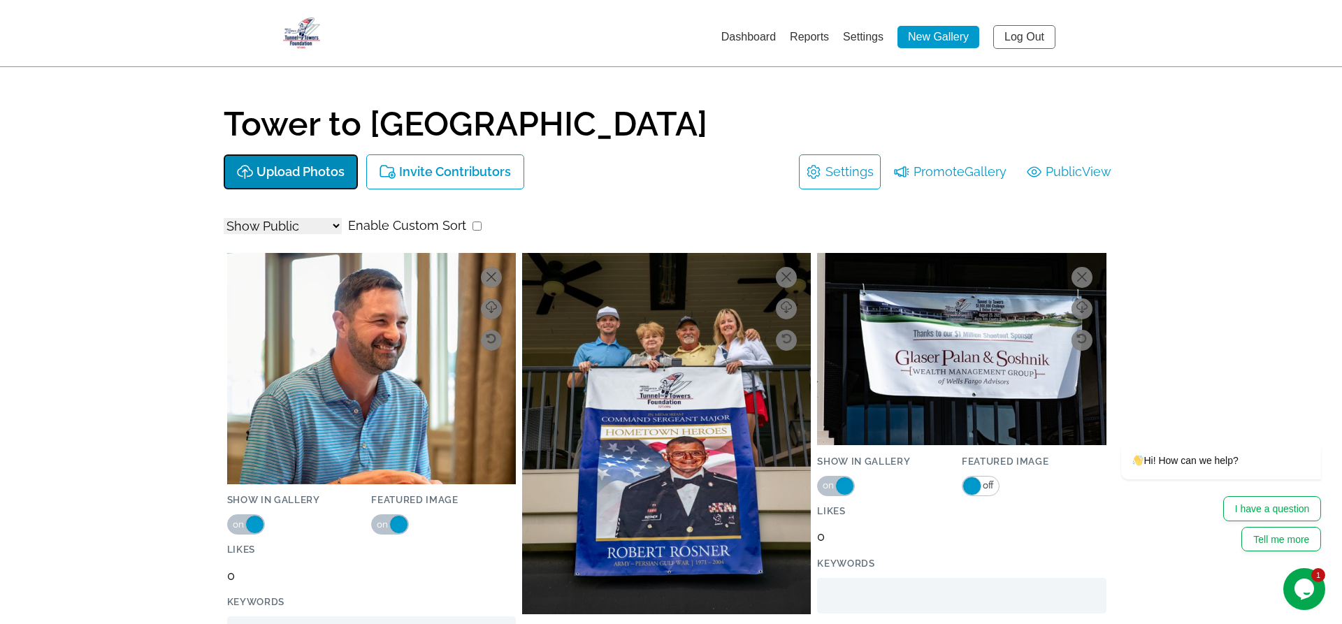
click at [269, 180] on button "Upload Photos" at bounding box center [291, 171] width 134 height 35
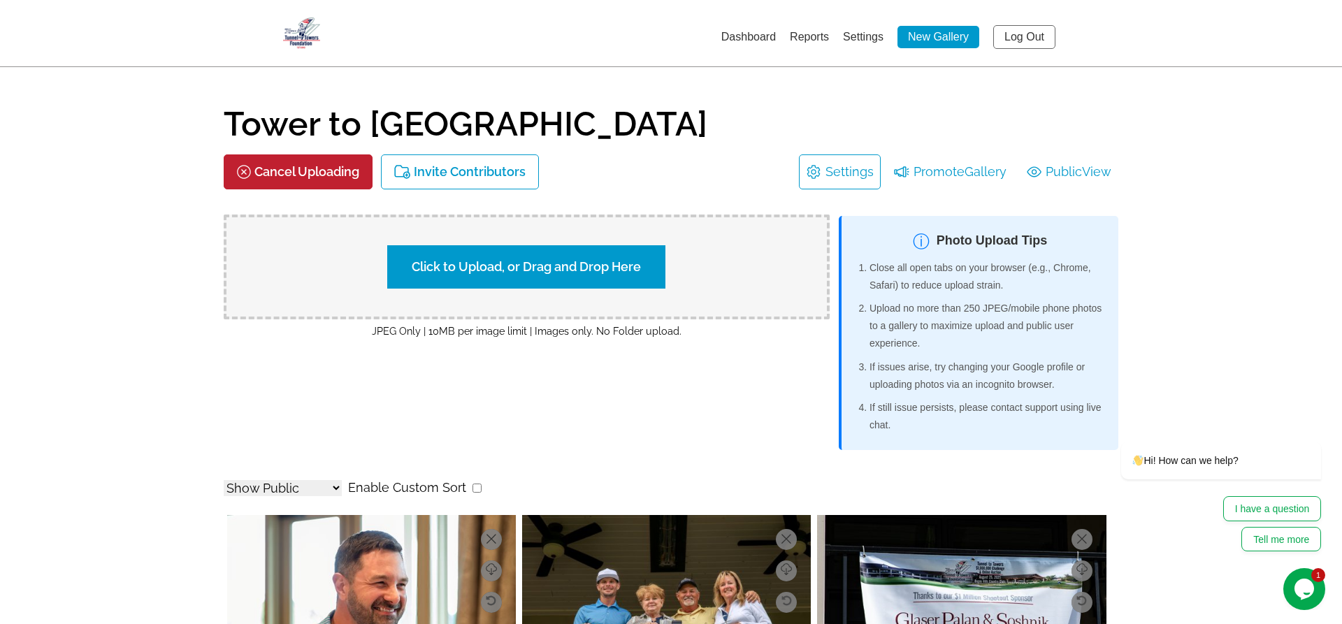
click at [565, 270] on label "Click to Upload, or Drag and Drop Here" at bounding box center [526, 266] width 278 height 43
click at [641, 270] on input "Click to Upload, or Drag and Drop Here" at bounding box center [771, 265] width 261 height 19
type input "C:\fakepath\20250825-CA7L7139.jpg"
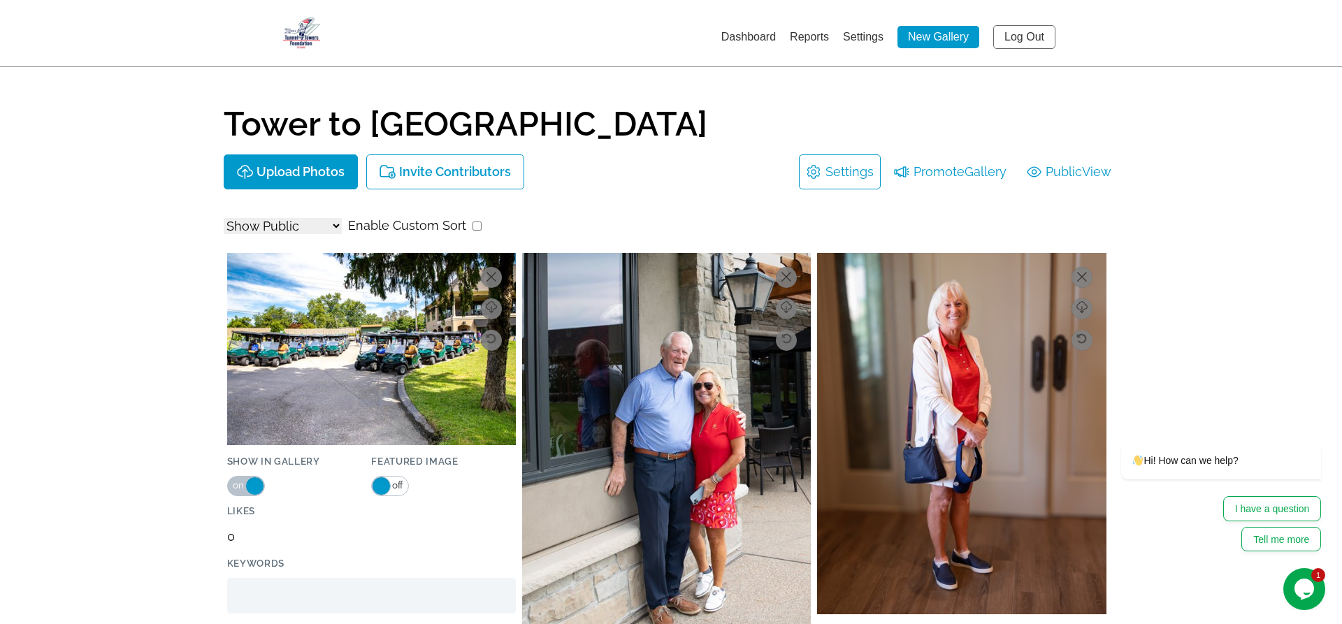
scroll to position [147, 0]
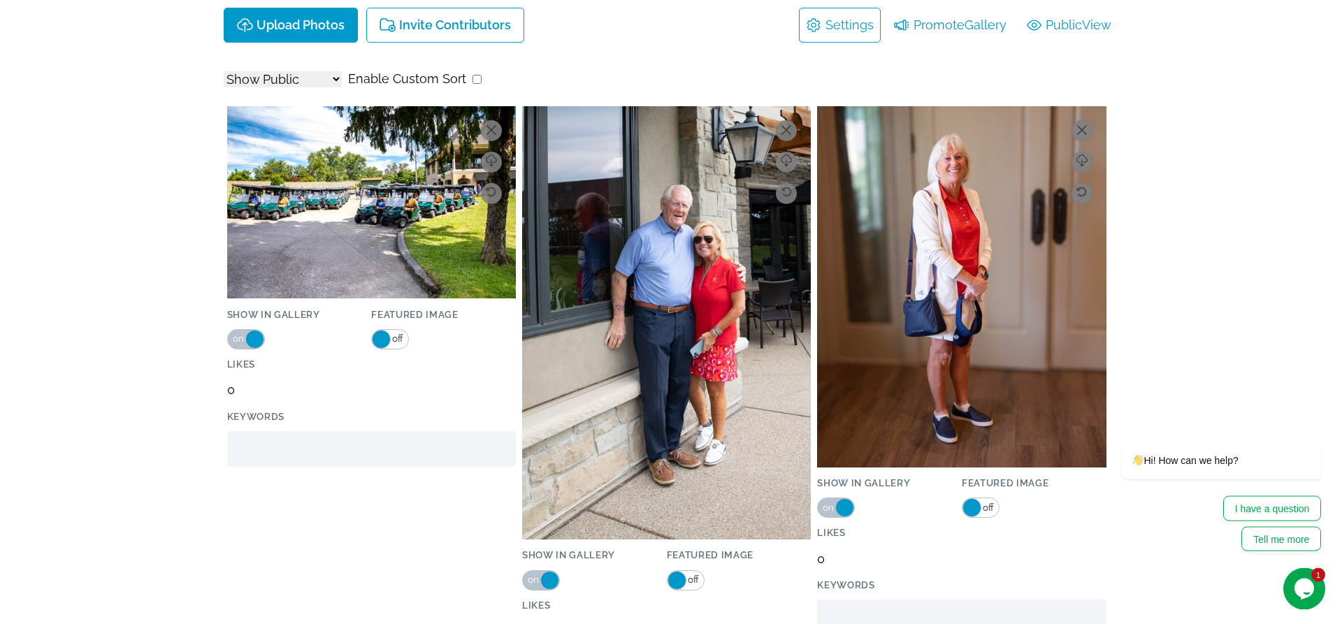
click at [401, 339] on span "off" at bounding box center [397, 339] width 13 height 18
click at [989, 502] on span "off" at bounding box center [987, 508] width 13 height 18
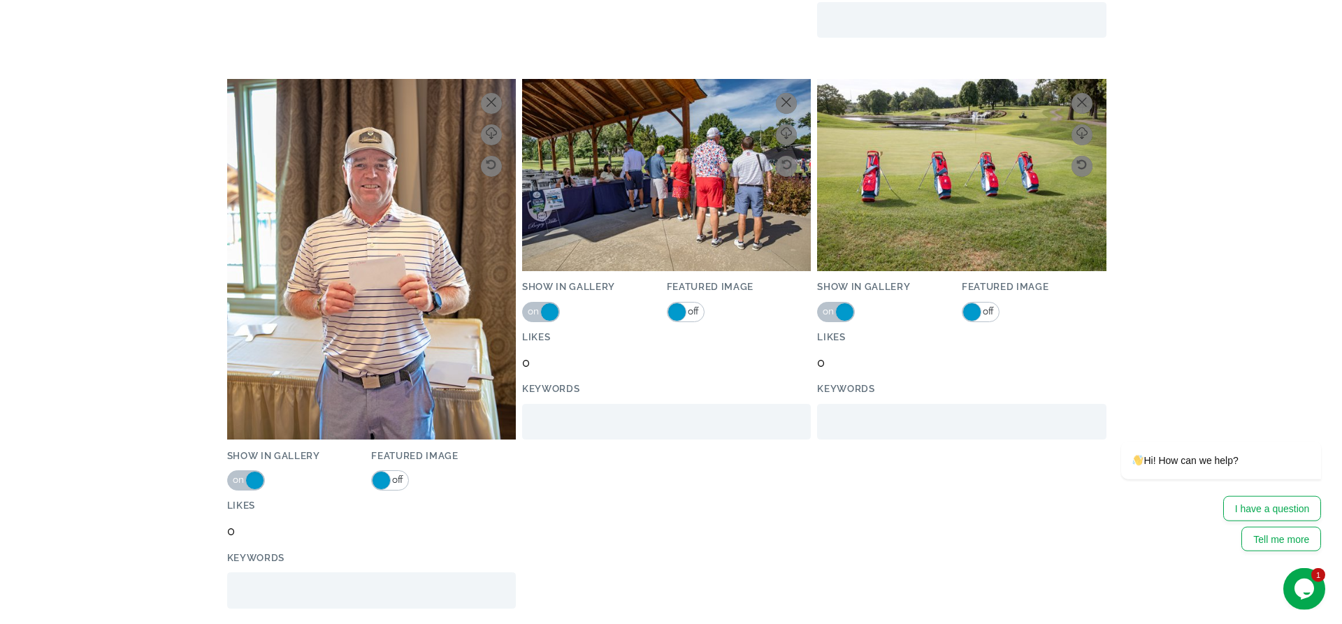
scroll to position [834, 0]
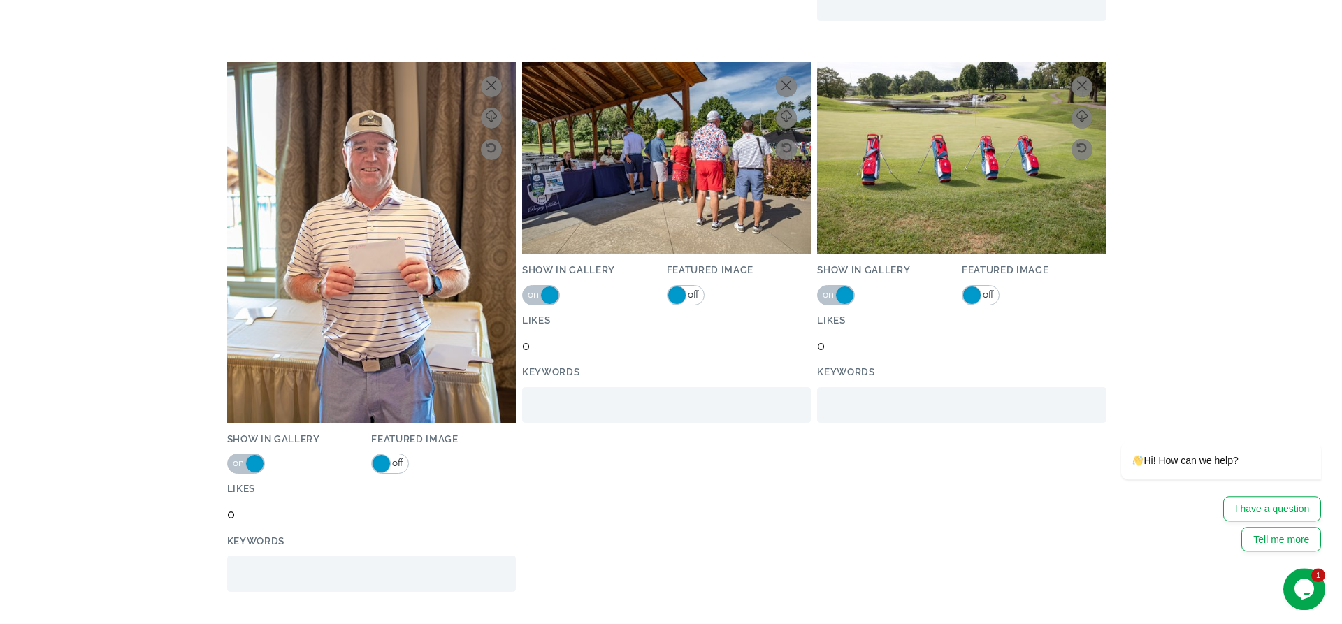
click at [692, 293] on span "off" at bounding box center [692, 295] width 13 height 18
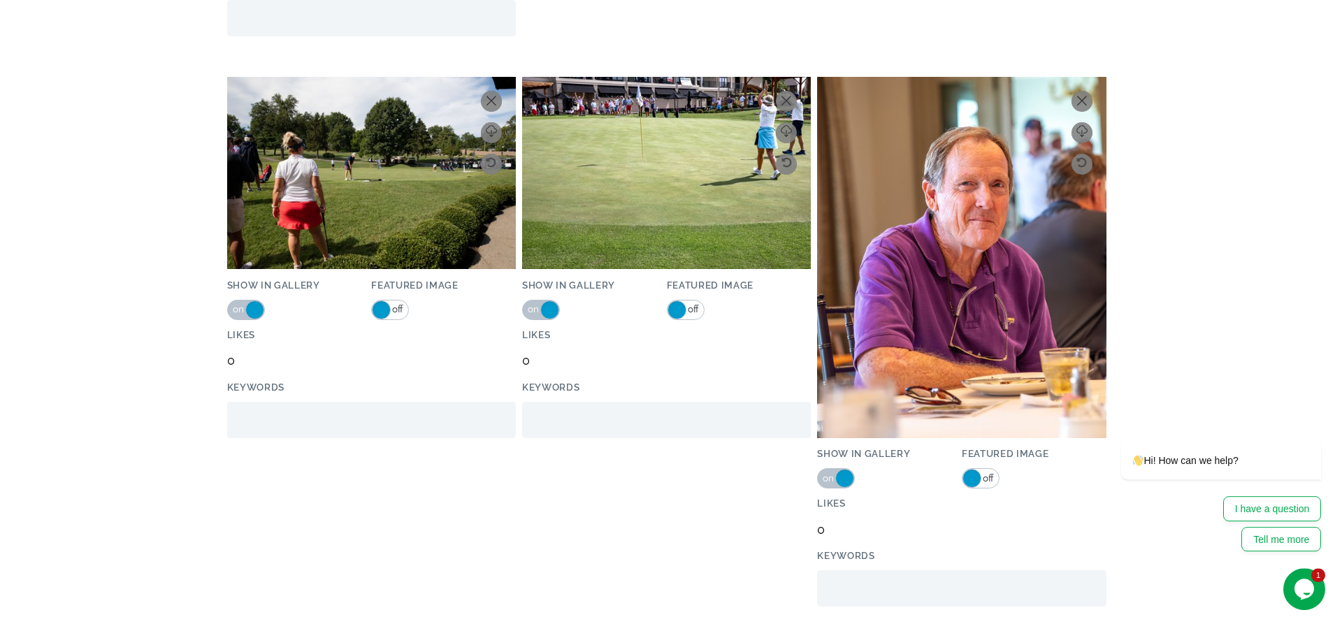
scroll to position [1504, 0]
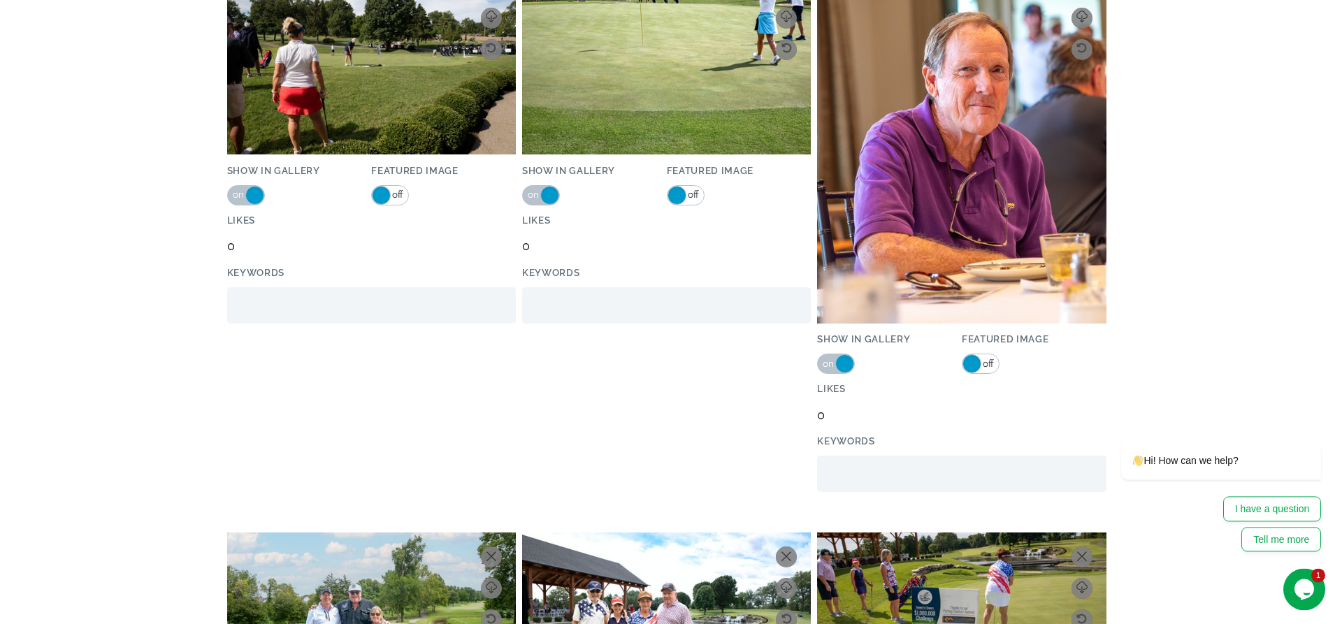
click at [989, 360] on span "off" at bounding box center [987, 364] width 13 height 18
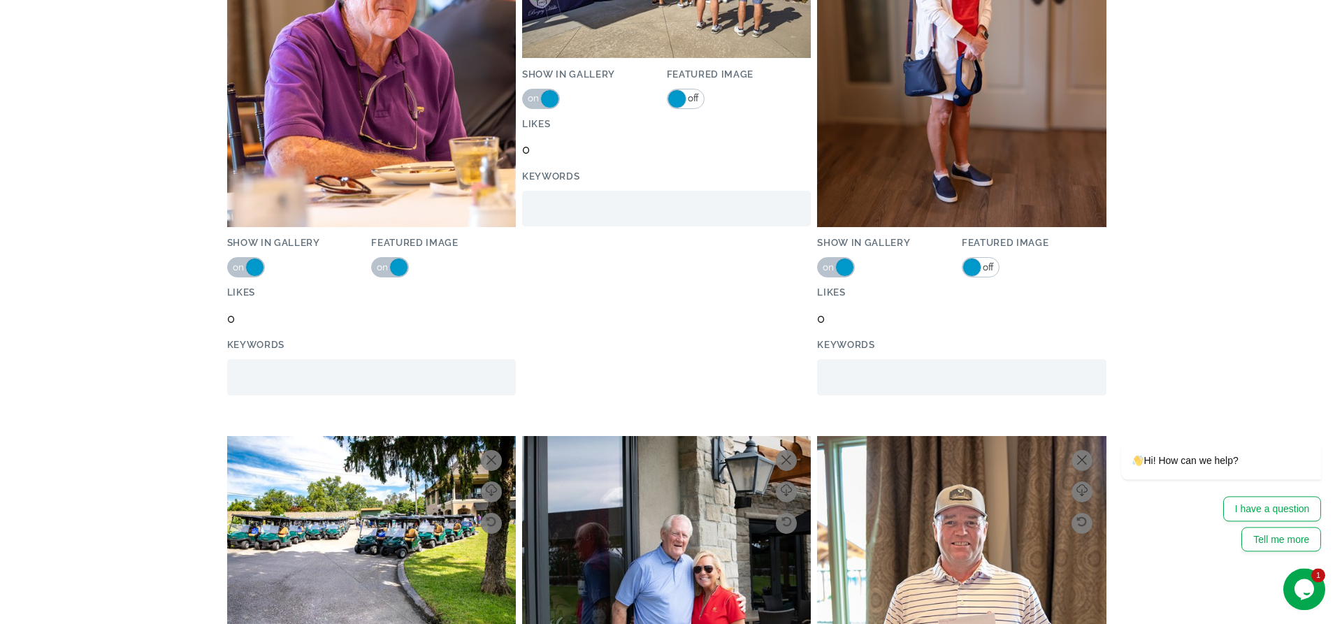
scroll to position [0, 0]
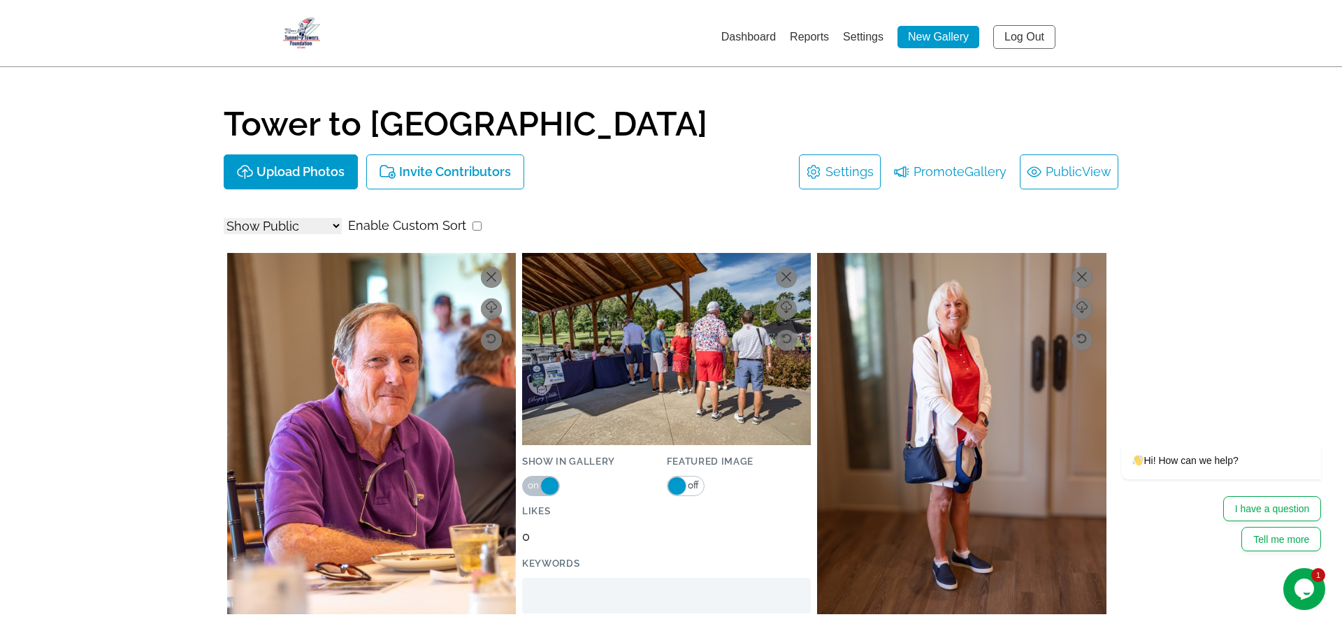
click at [1094, 170] on span "View" at bounding box center [1096, 172] width 29 height 22
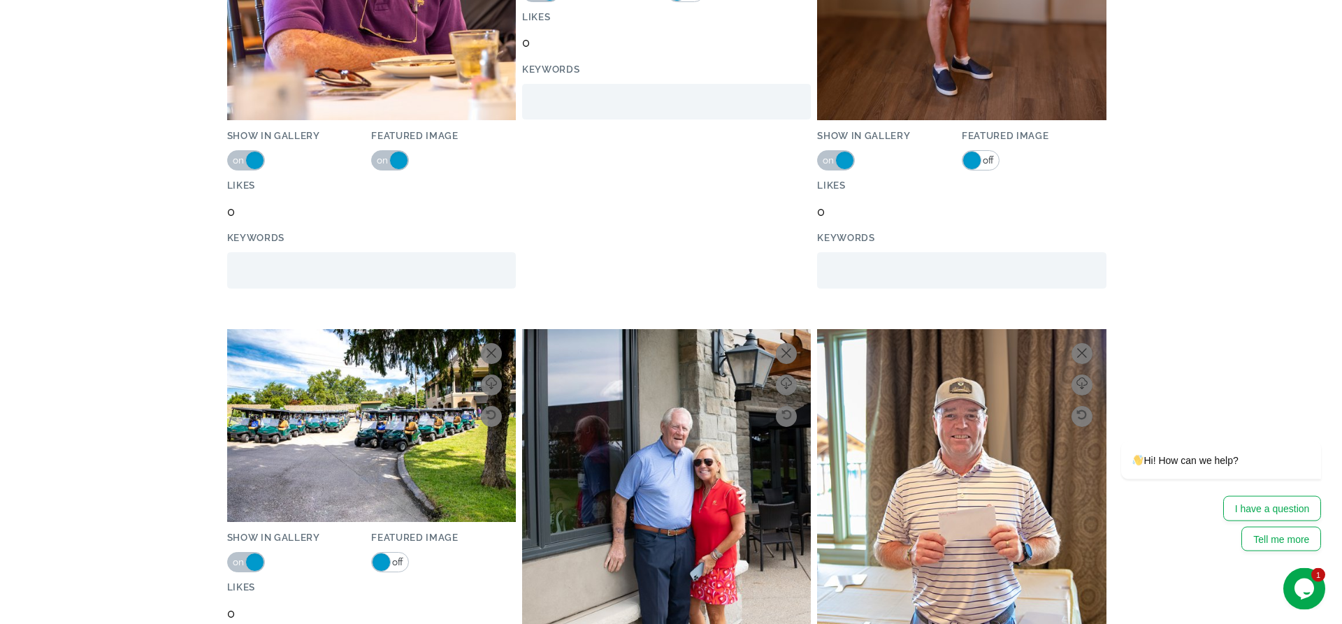
click at [382, 159] on span "on" at bounding box center [383, 161] width 13 height 18
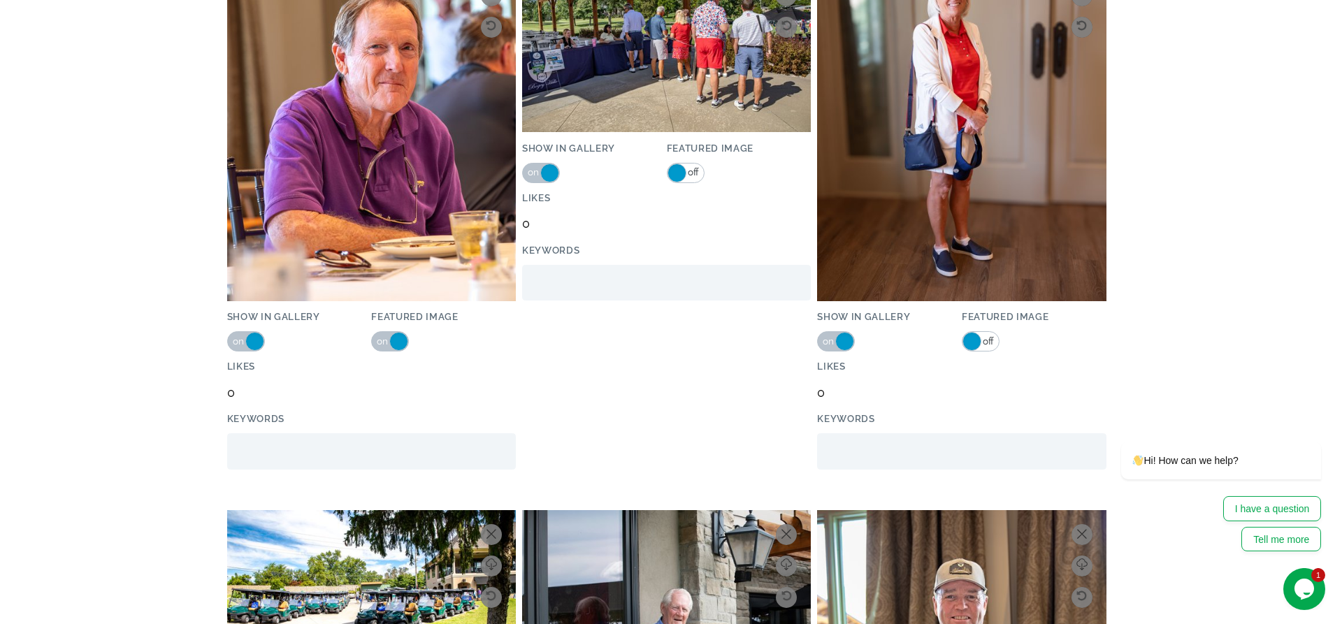
scroll to position [215, 0]
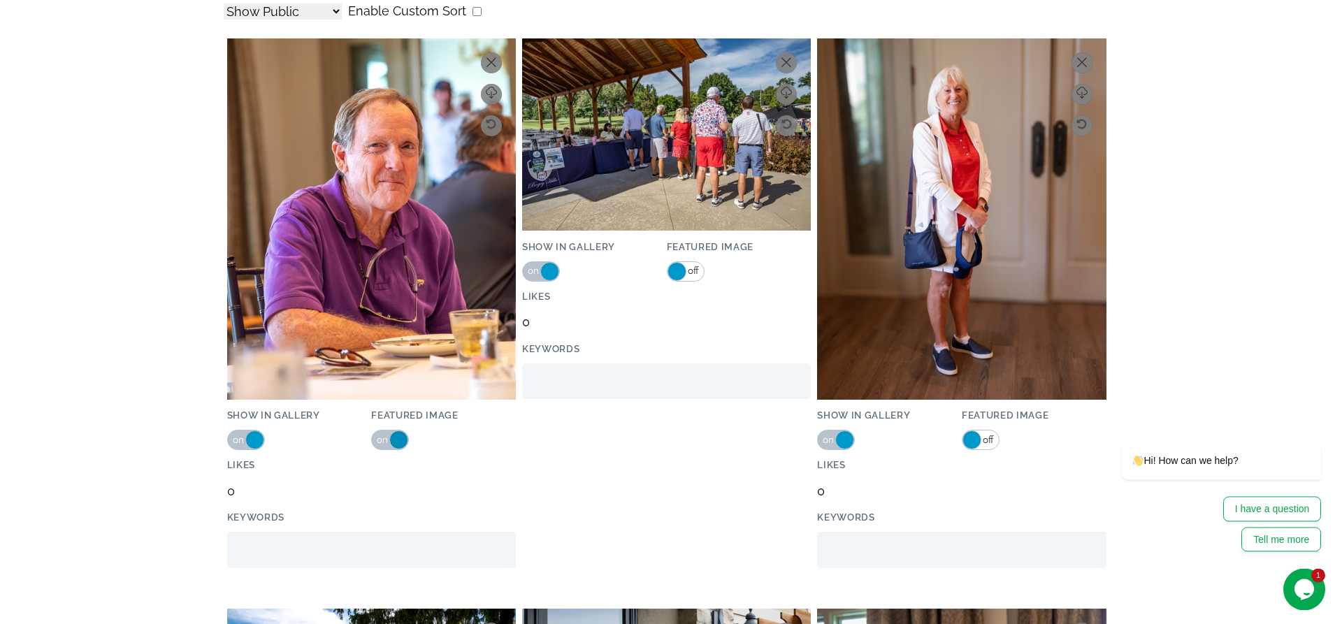
click at [393, 437] on span at bounding box center [398, 439] width 19 height 19
click at [384, 440] on span "on" at bounding box center [383, 440] width 13 height 18
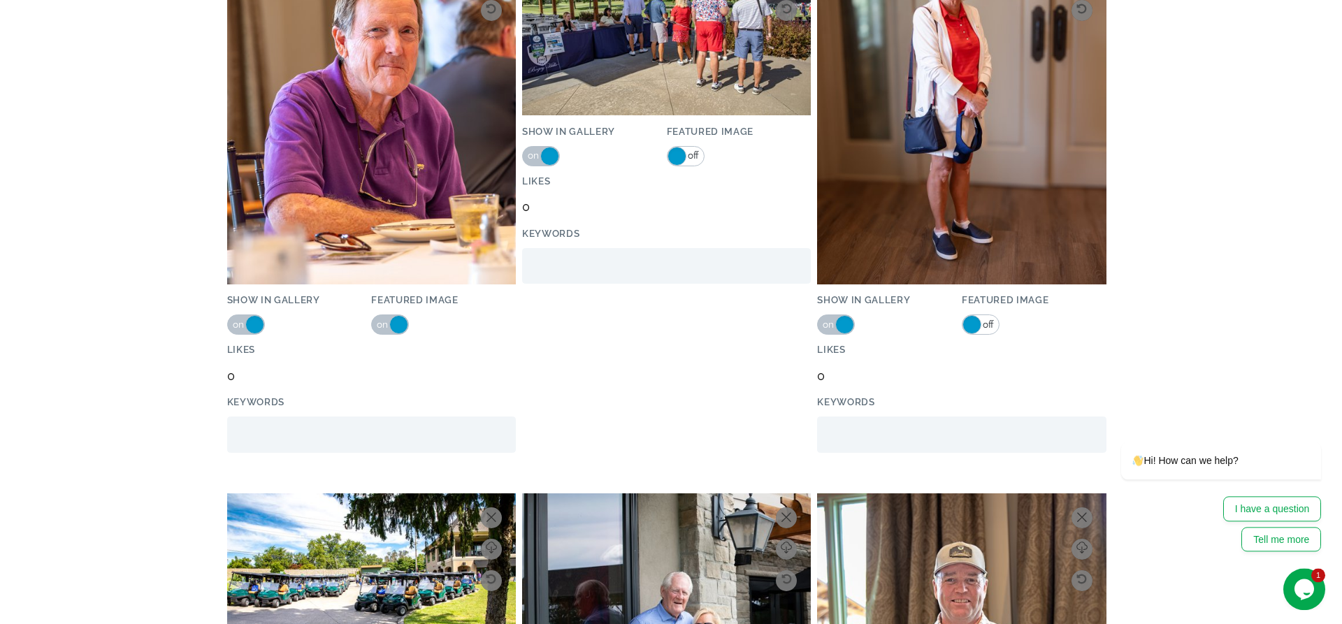
scroll to position [280, 0]
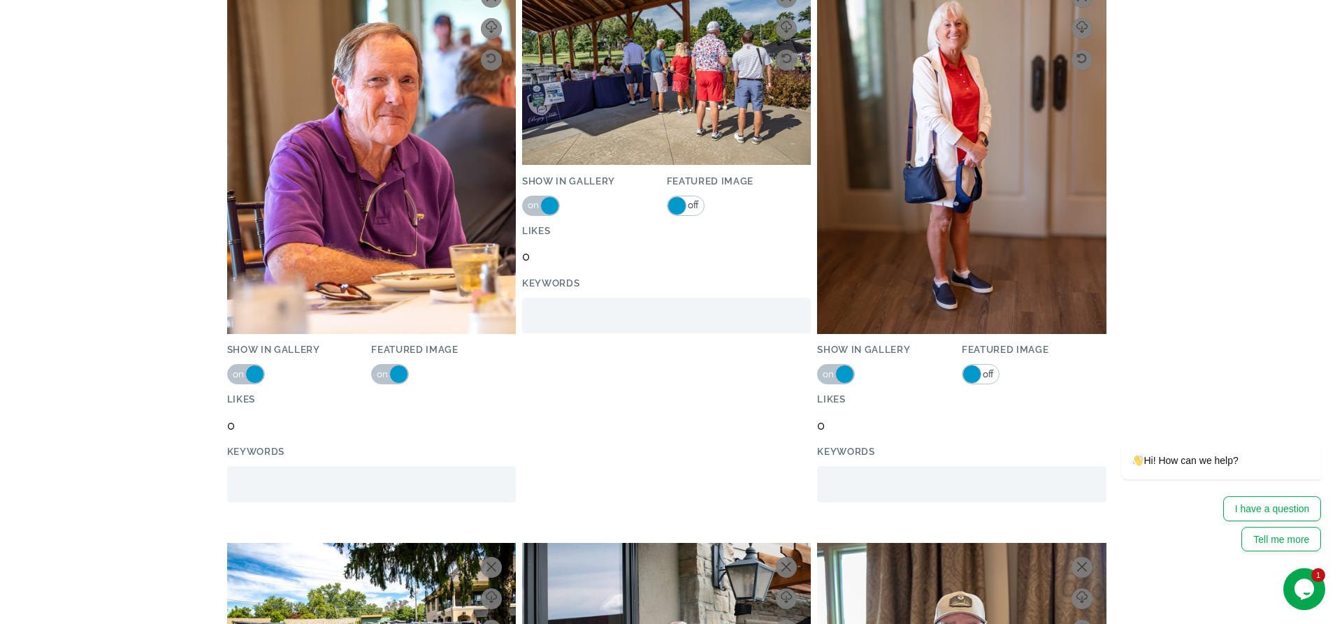
click at [376, 205] on img at bounding box center [371, 153] width 289 height 361
click at [297, 252] on img at bounding box center [371, 153] width 289 height 361
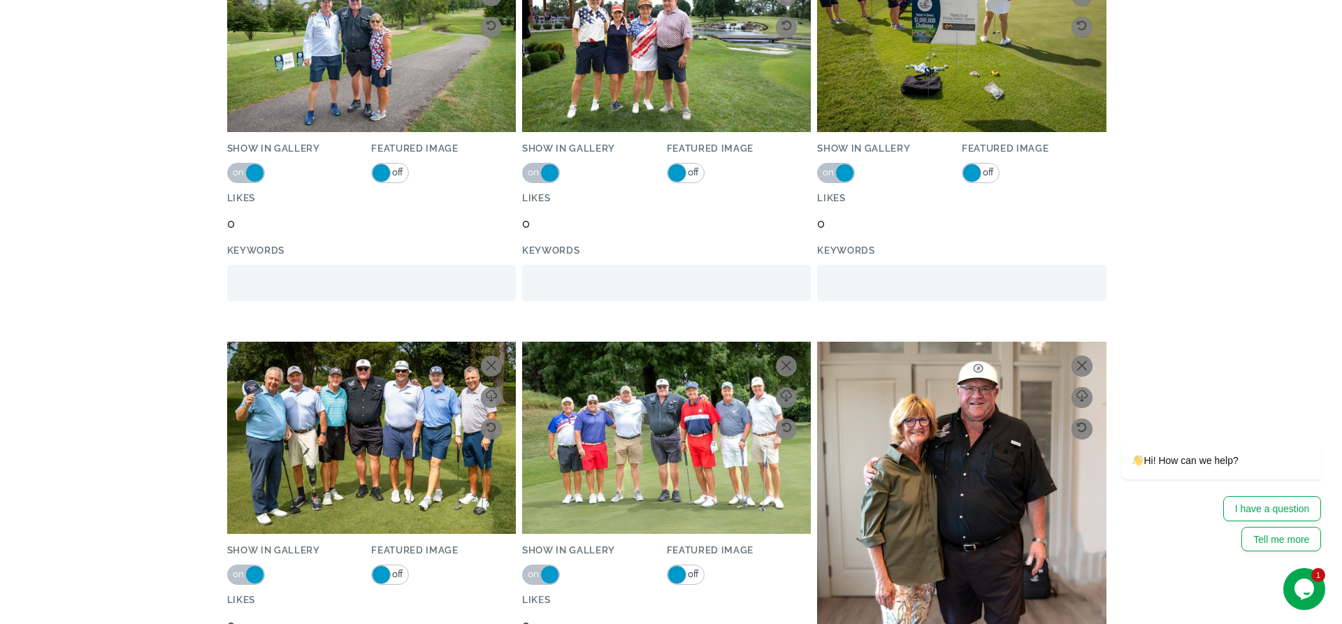
scroll to position [2258, 0]
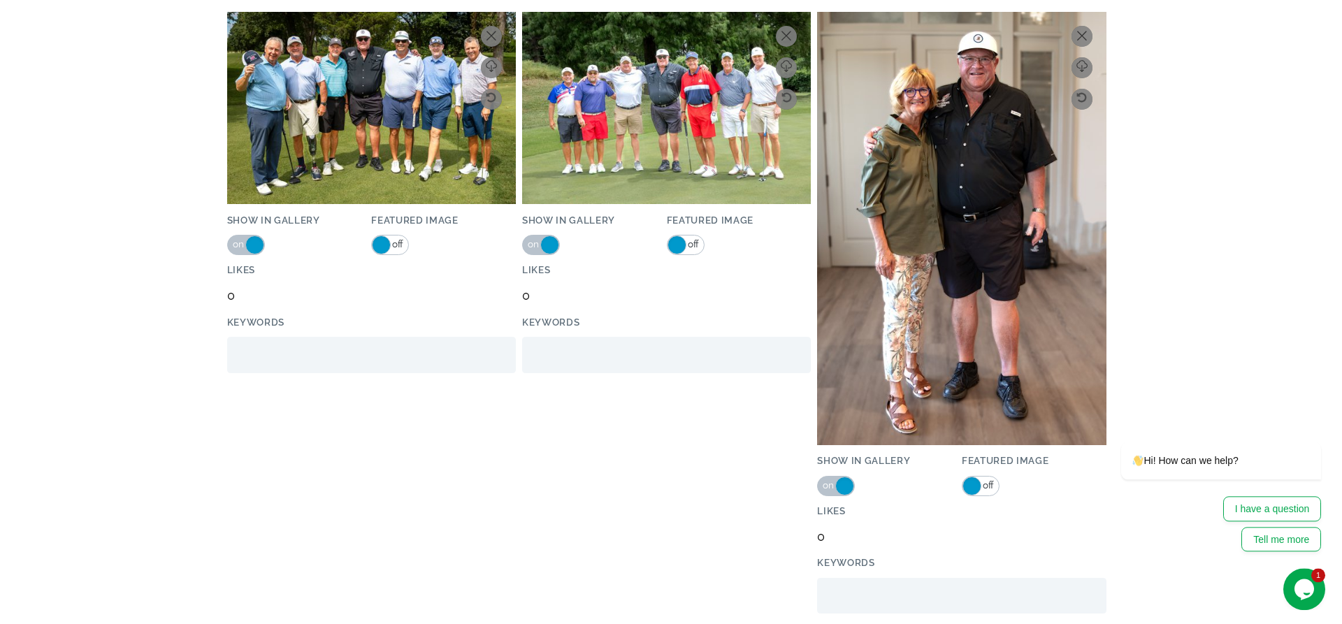
click at [399, 243] on span "off" at bounding box center [397, 244] width 13 height 18
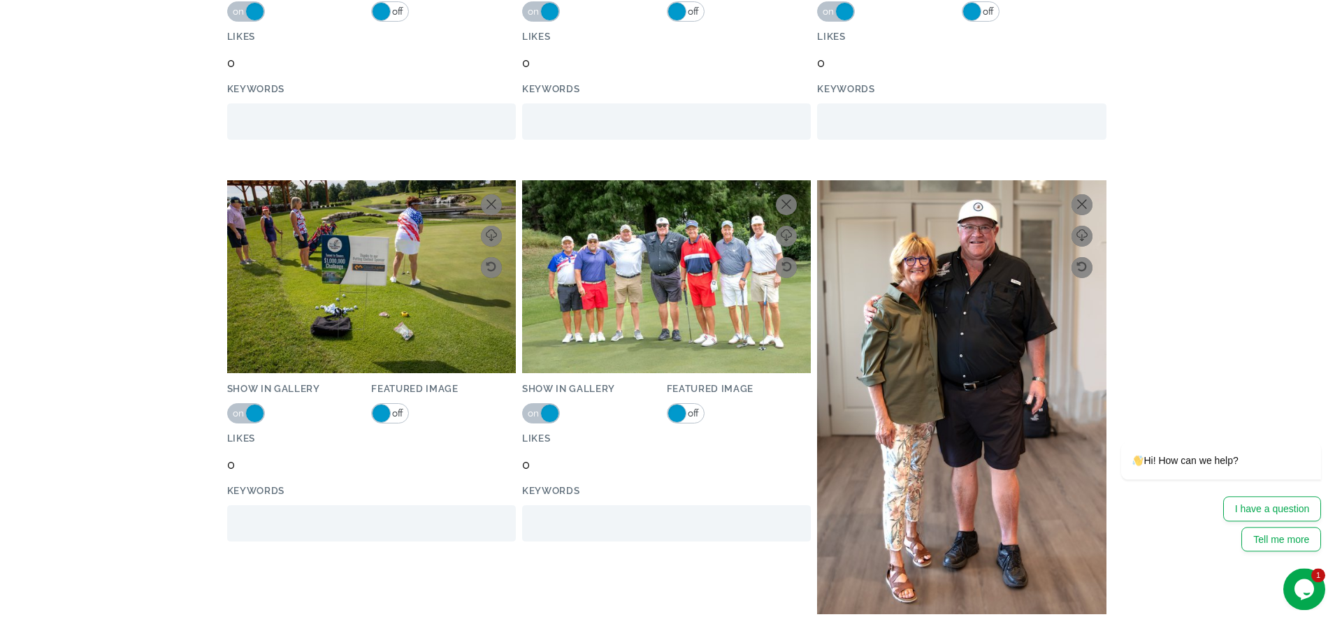
scroll to position [2426, 0]
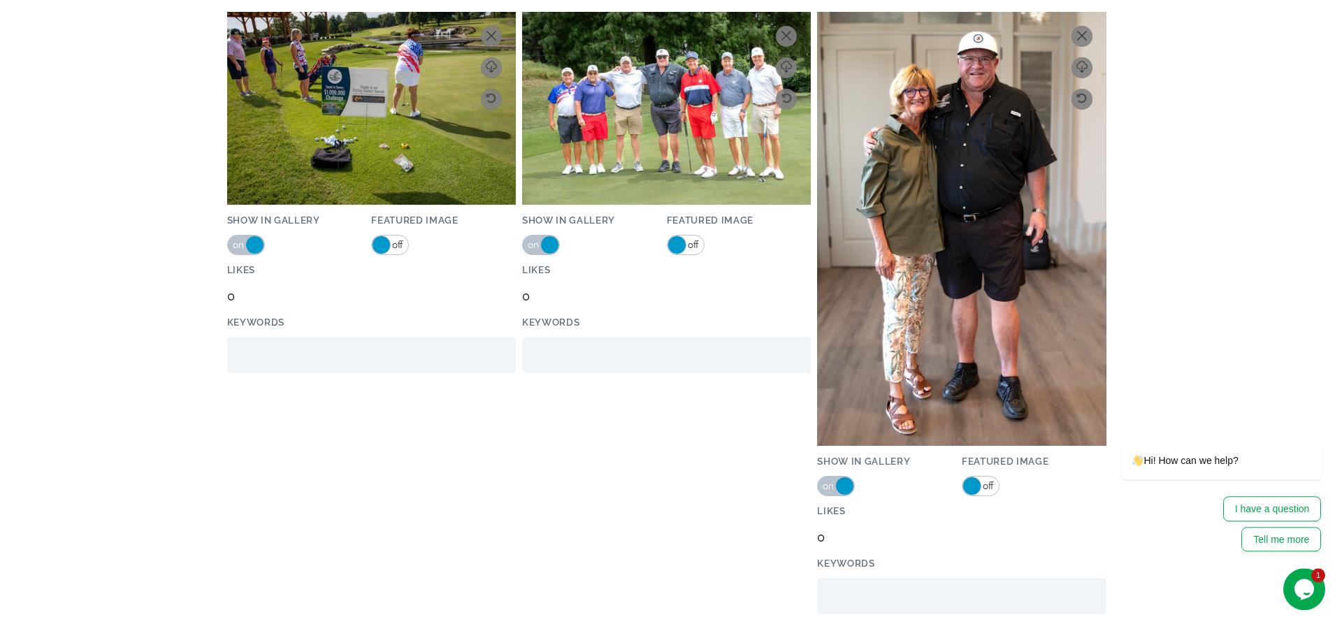
click at [699, 245] on link "on off" at bounding box center [686, 245] width 38 height 20
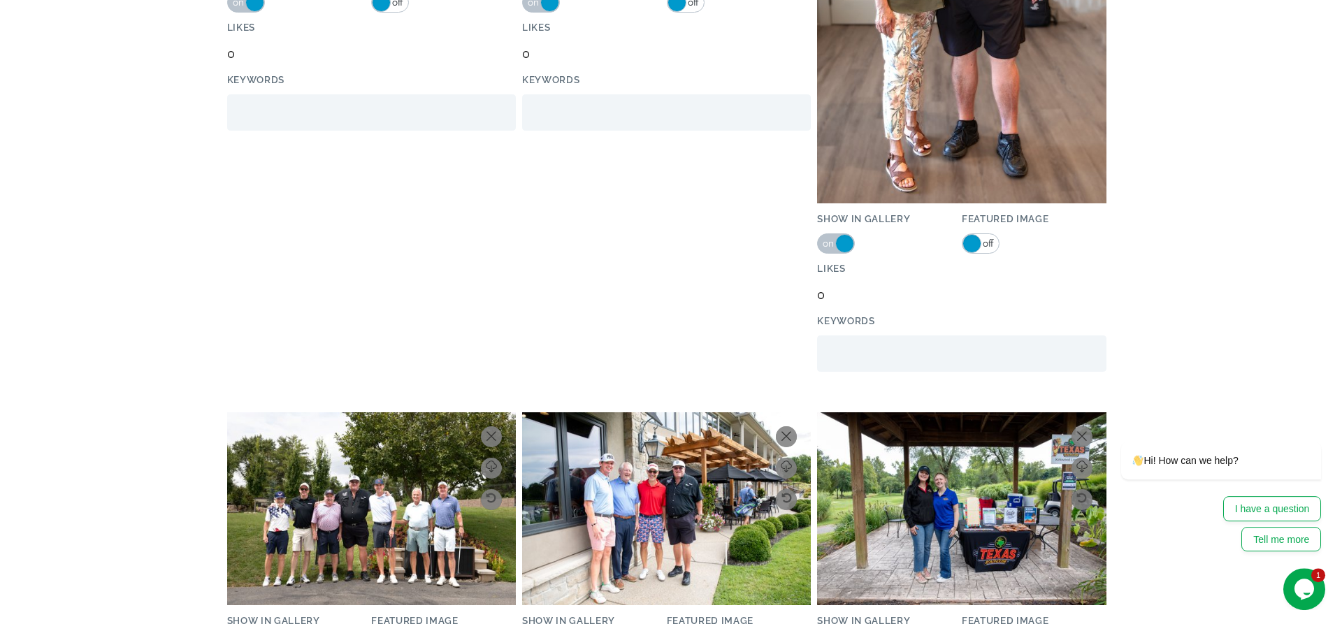
scroll to position [3119, 0]
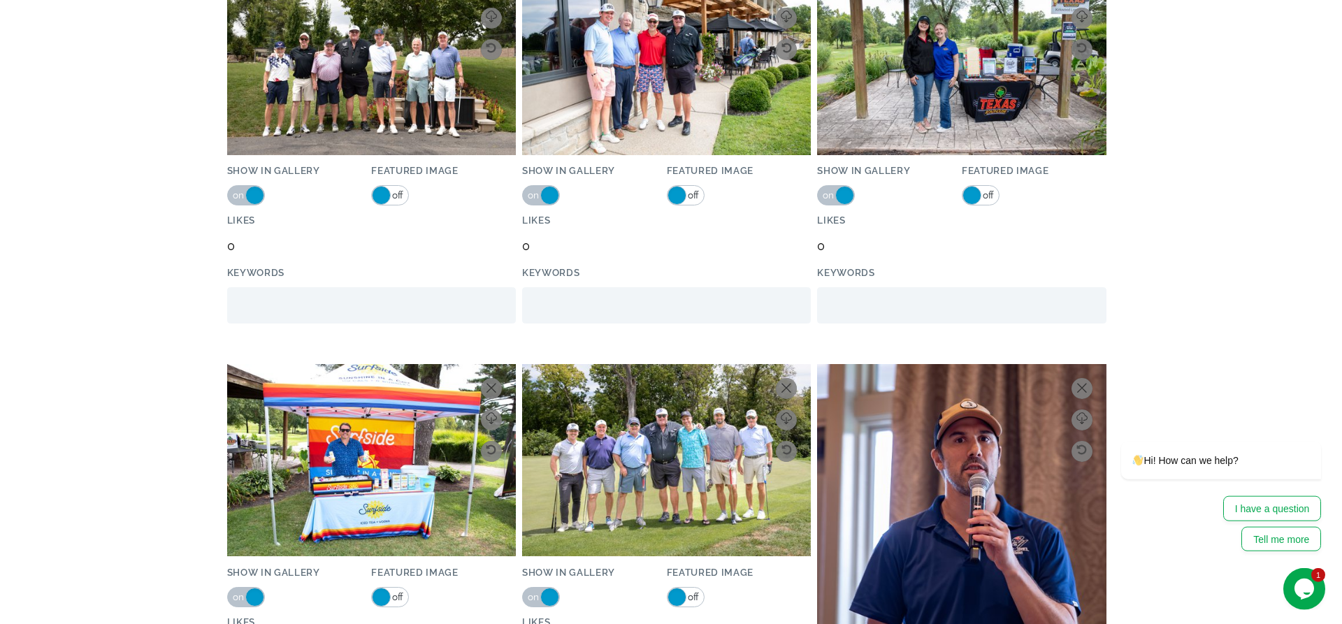
click at [688, 191] on span "off" at bounding box center [692, 196] width 13 height 18
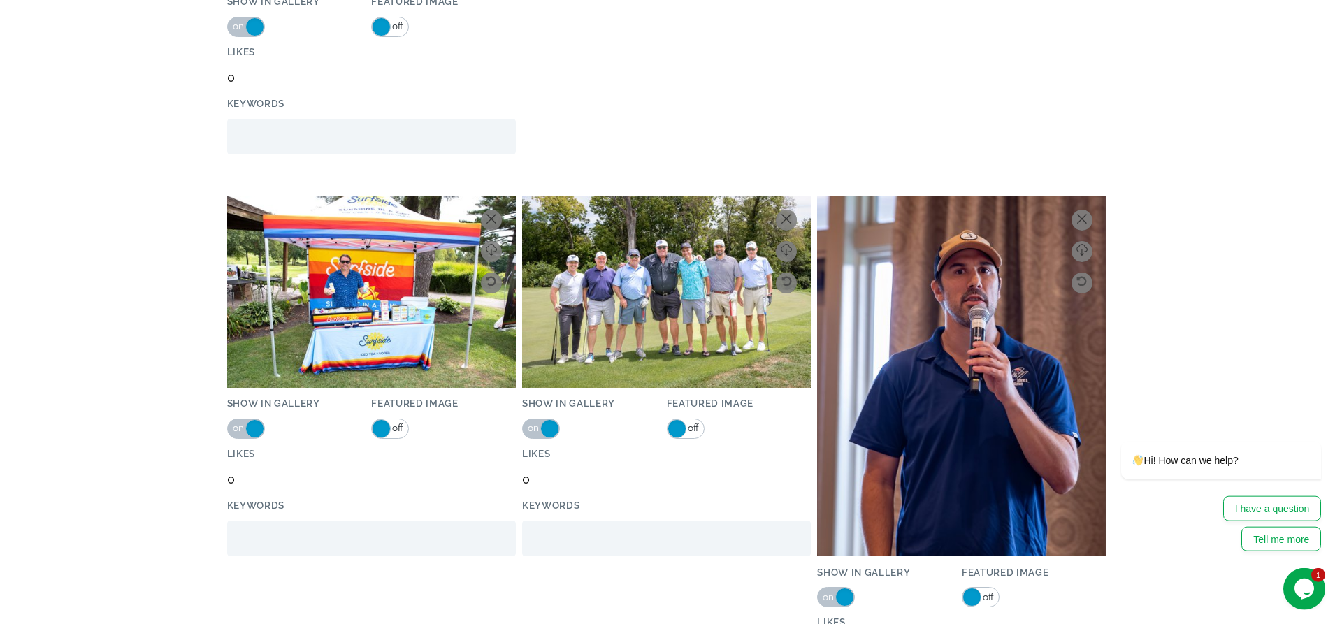
scroll to position [2709, 0]
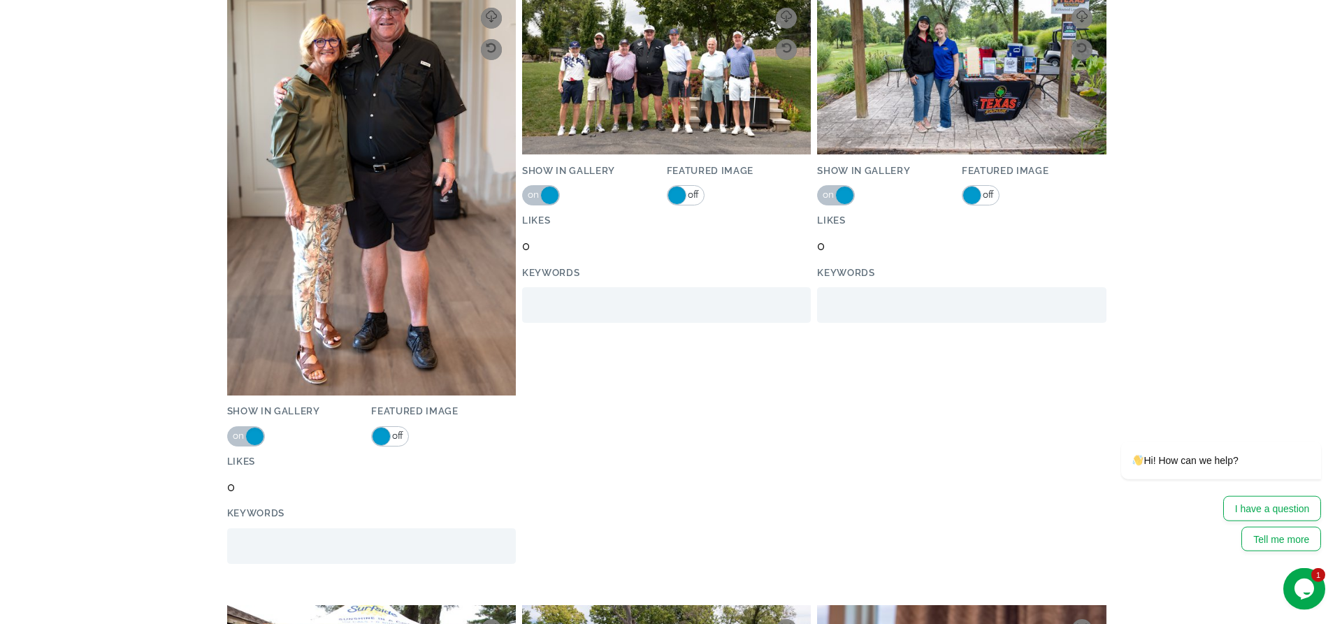
click at [692, 191] on span "off" at bounding box center [692, 195] width 13 height 18
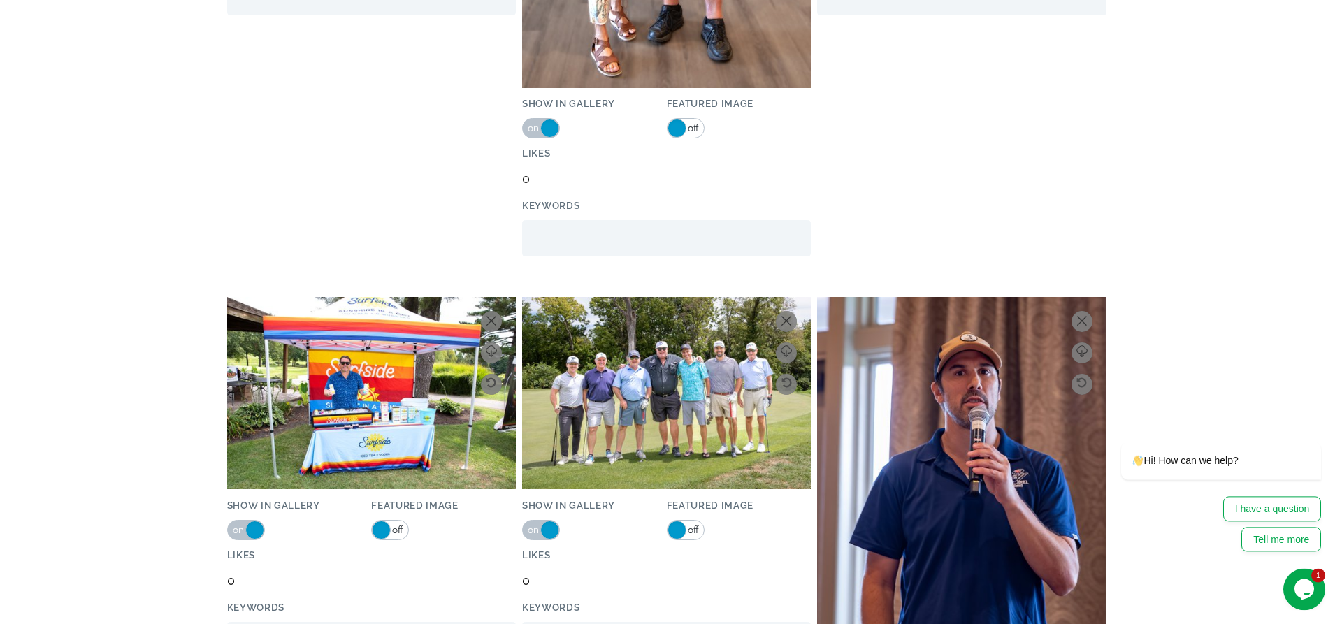
scroll to position [3485, 0]
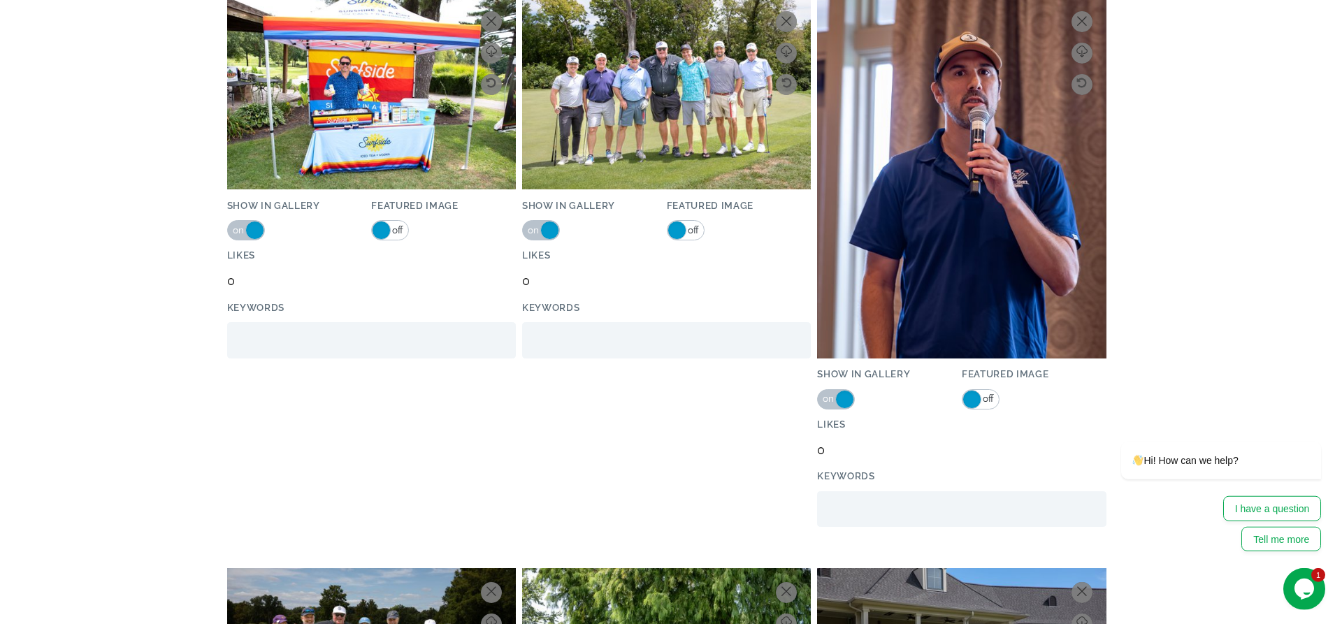
click at [699, 229] on link "on off" at bounding box center [686, 230] width 38 height 20
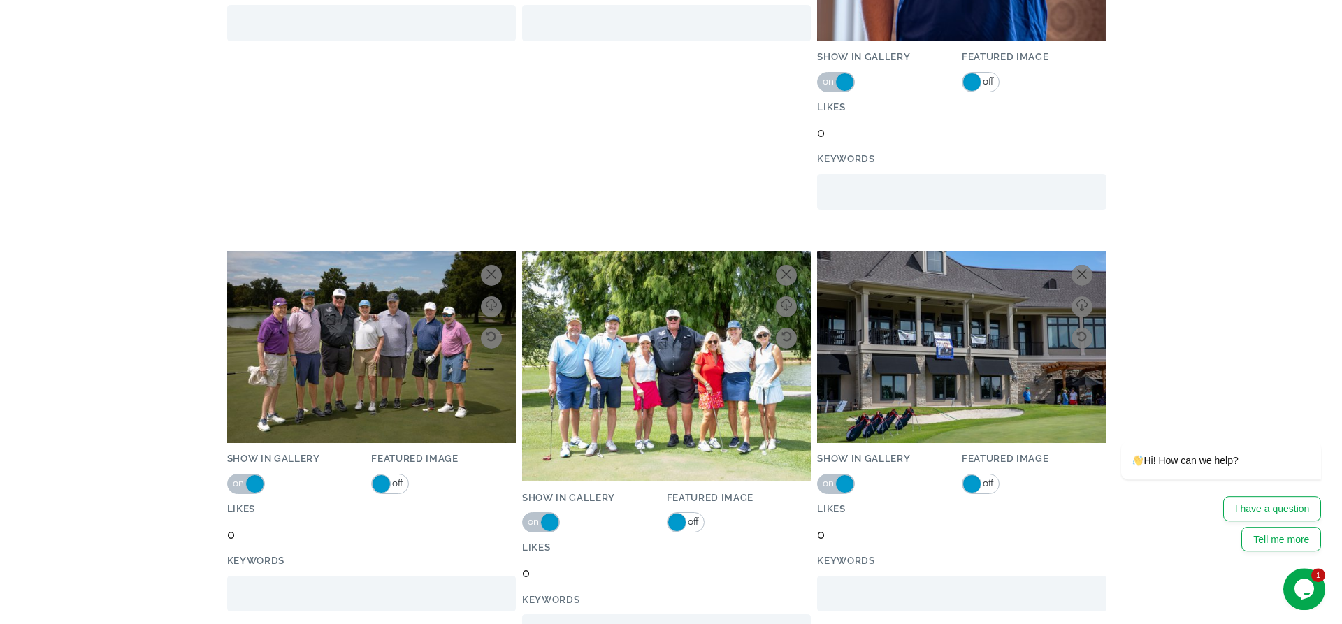
scroll to position [4153, 0]
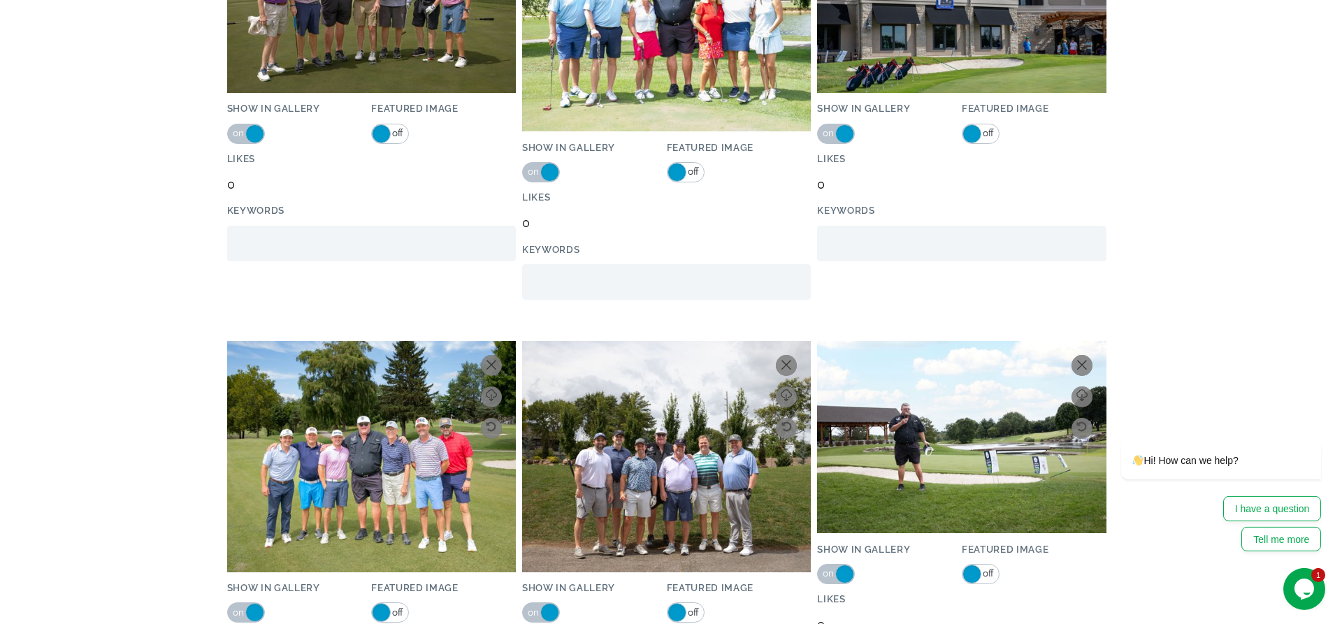
click at [694, 170] on span "off" at bounding box center [692, 172] width 13 height 18
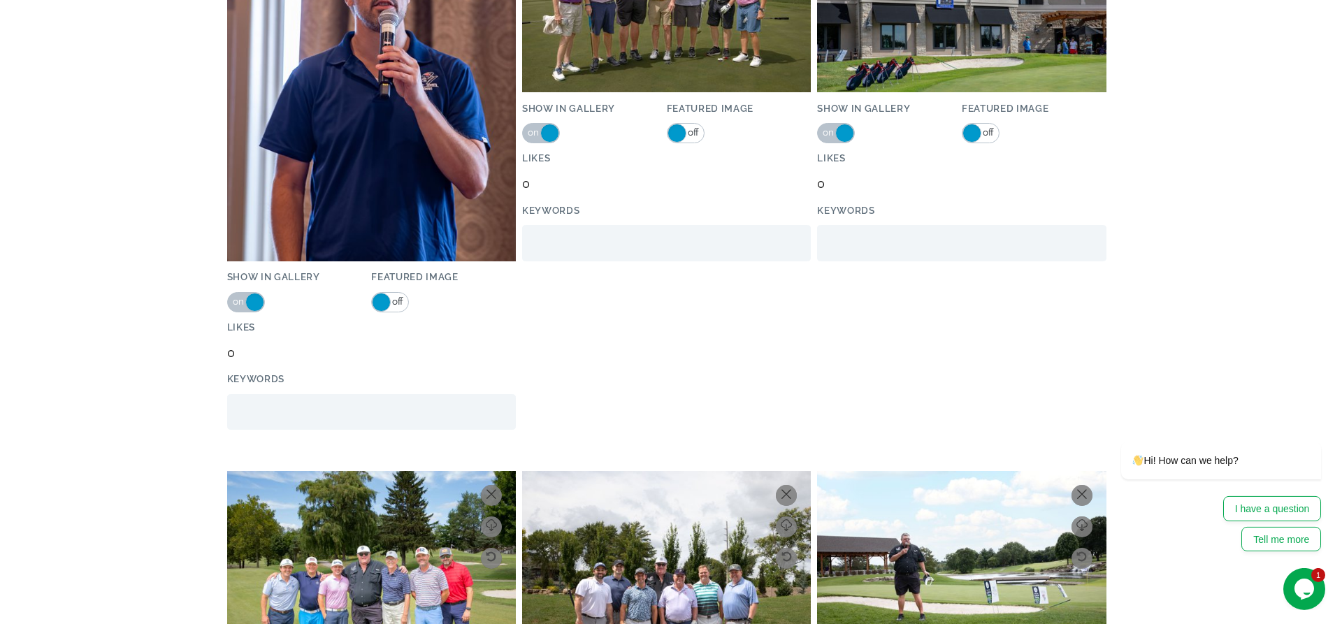
scroll to position [4169, 0]
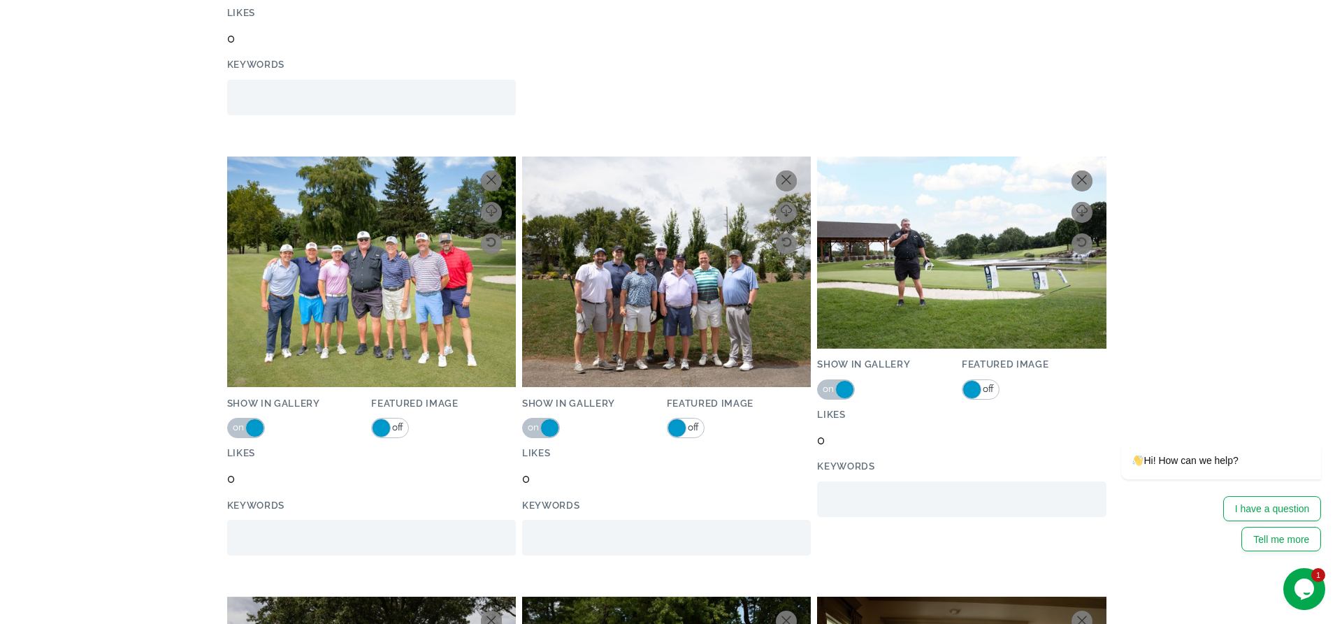
click at [701, 421] on link "on off" at bounding box center [686, 428] width 38 height 20
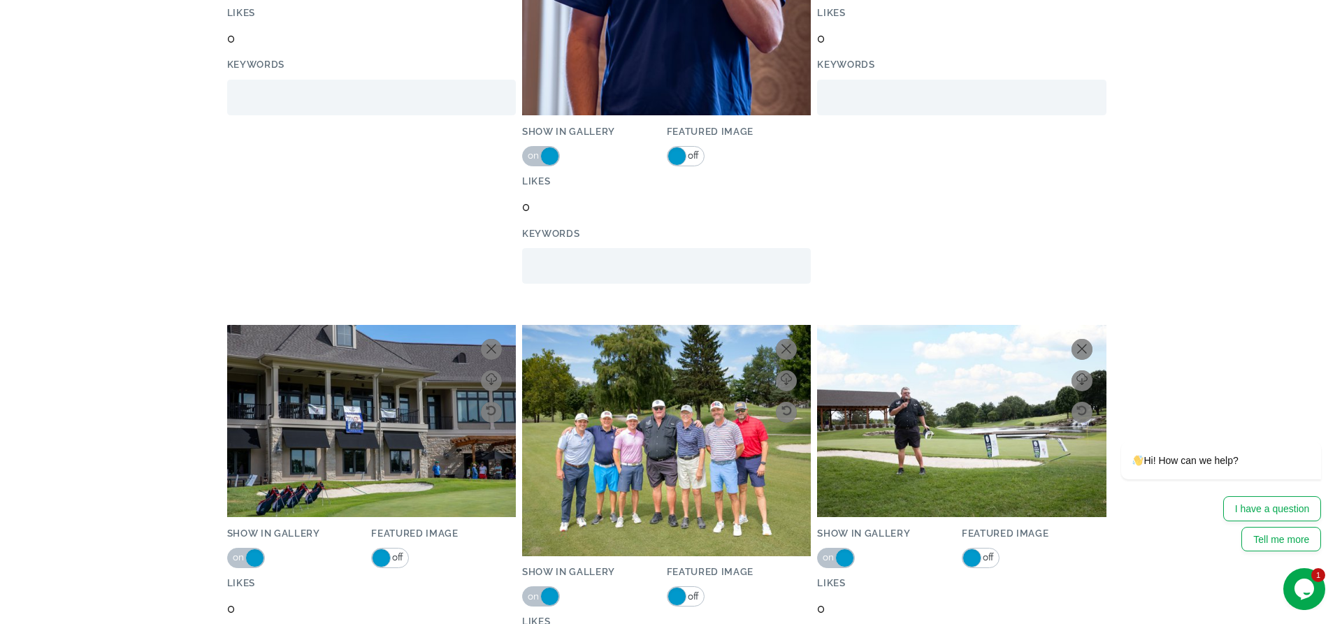
scroll to position [4337, 0]
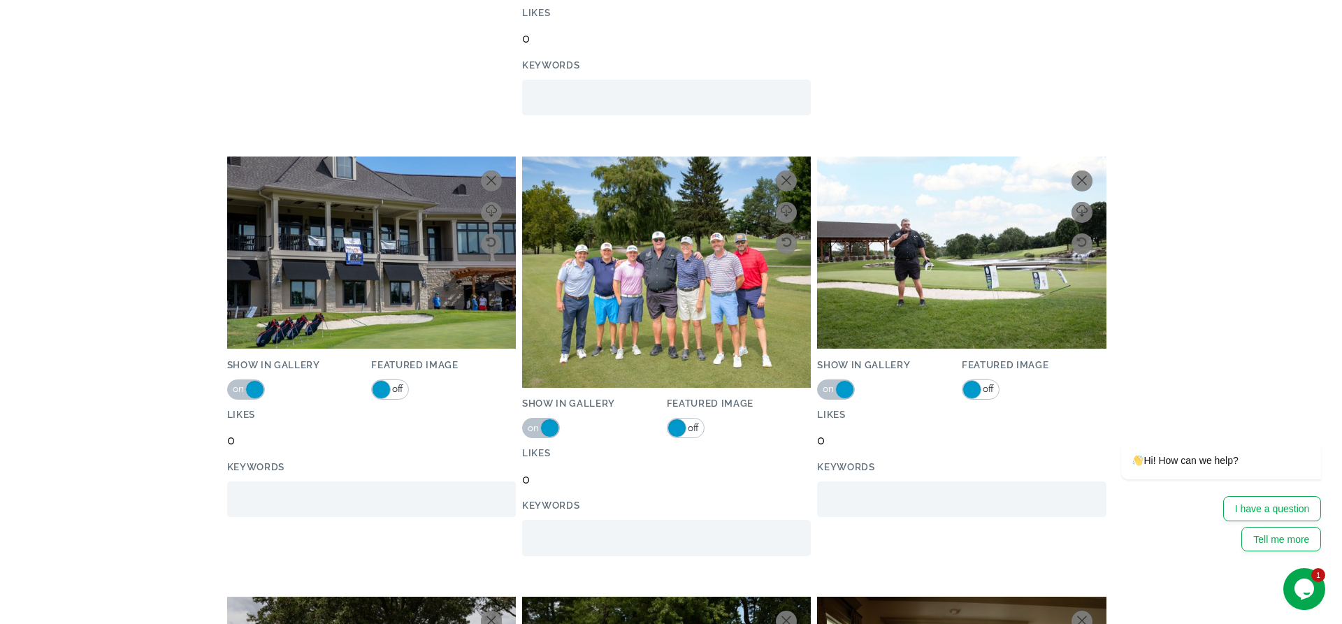
click at [396, 426] on div at bounding box center [443, 429] width 145 height 46
click at [398, 380] on span "off" at bounding box center [397, 389] width 13 height 18
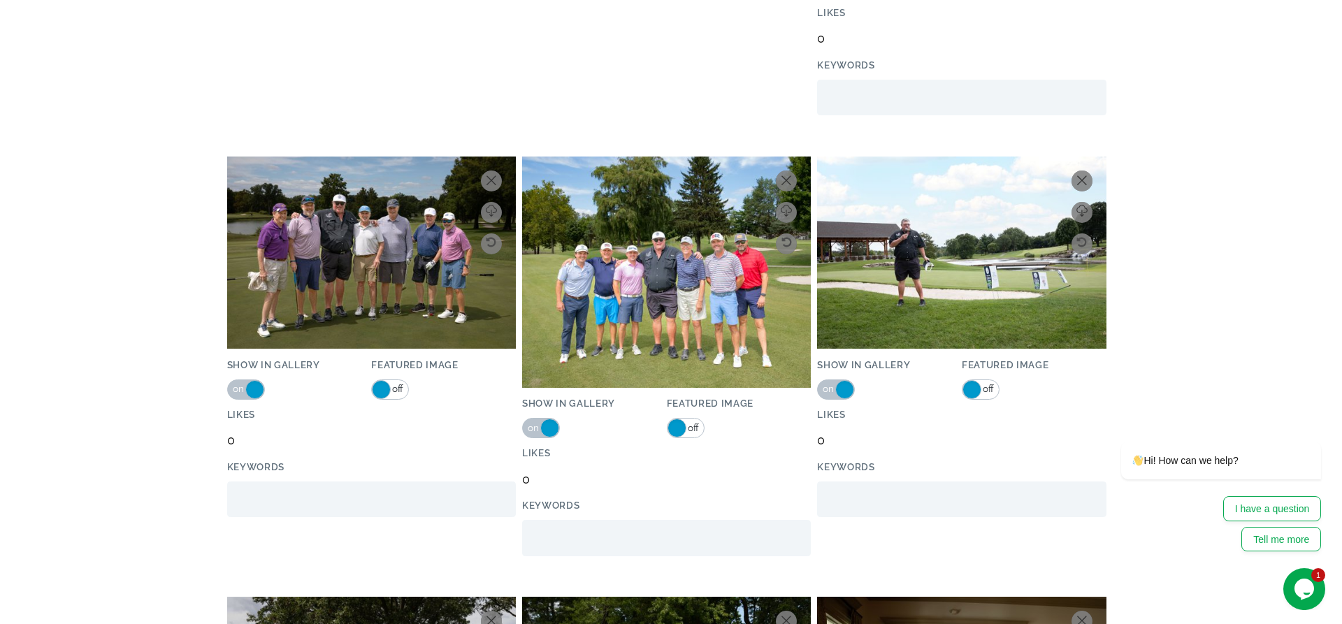
click at [986, 380] on span "off" at bounding box center [987, 389] width 13 height 18
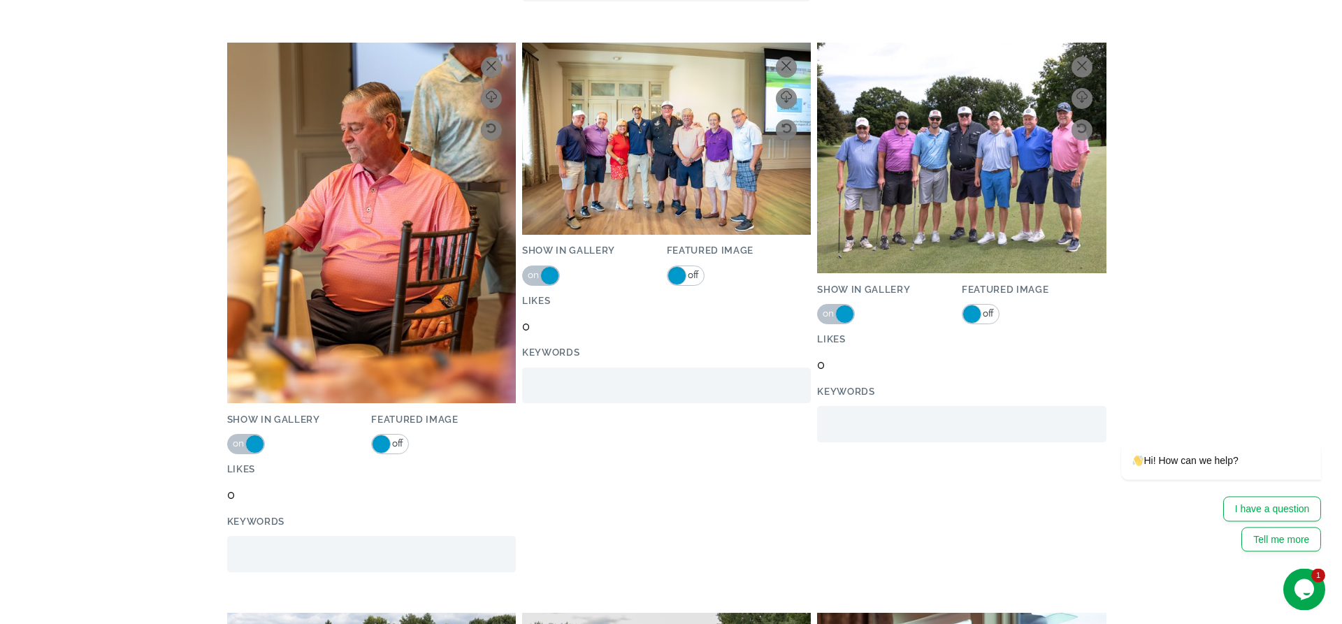
scroll to position [5750, 0]
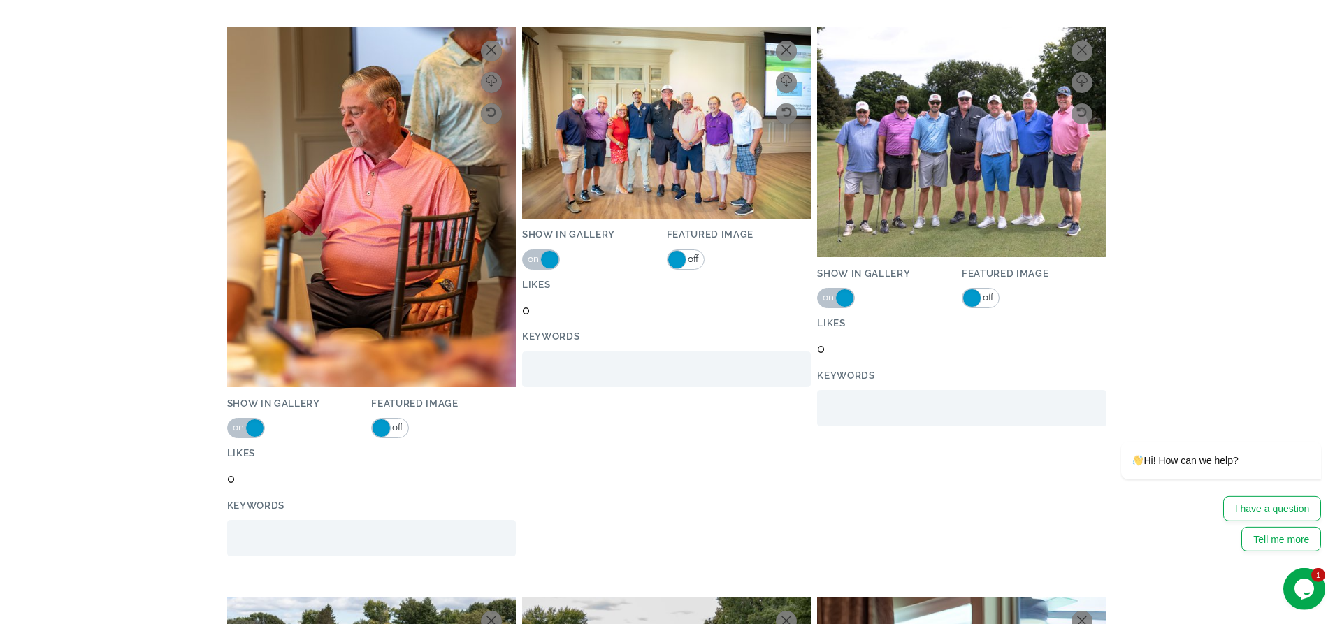
click at [238, 419] on span "on" at bounding box center [239, 428] width 13 height 18
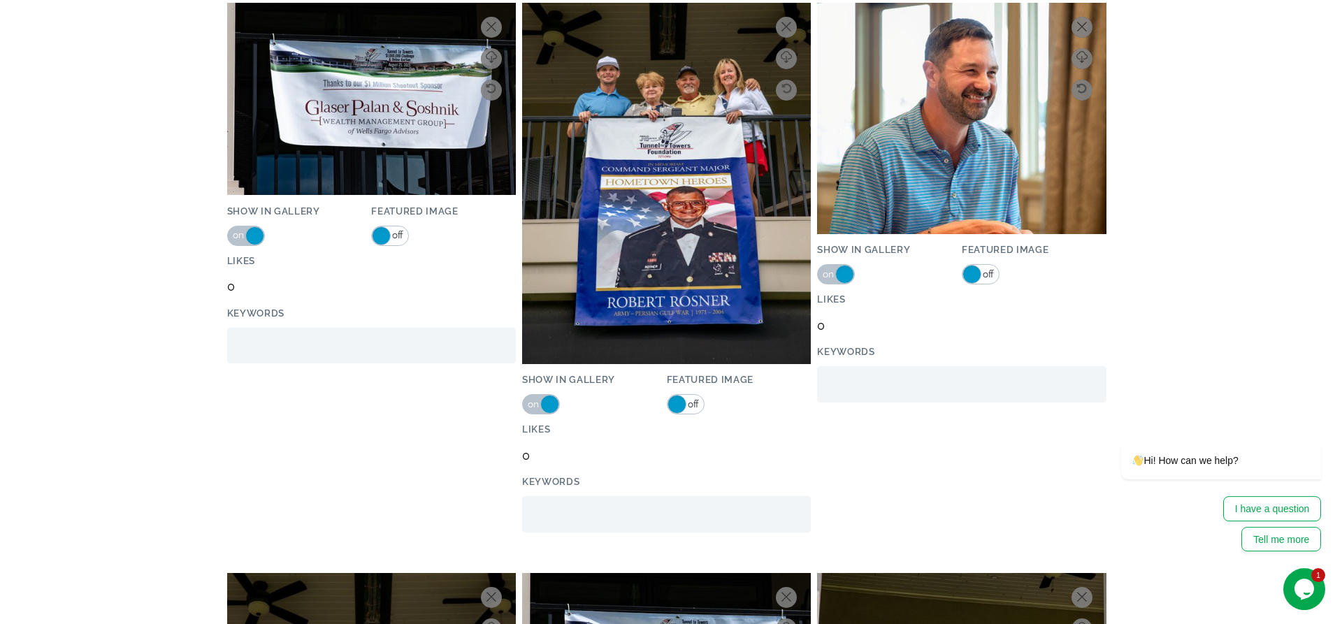
scroll to position [10808, 0]
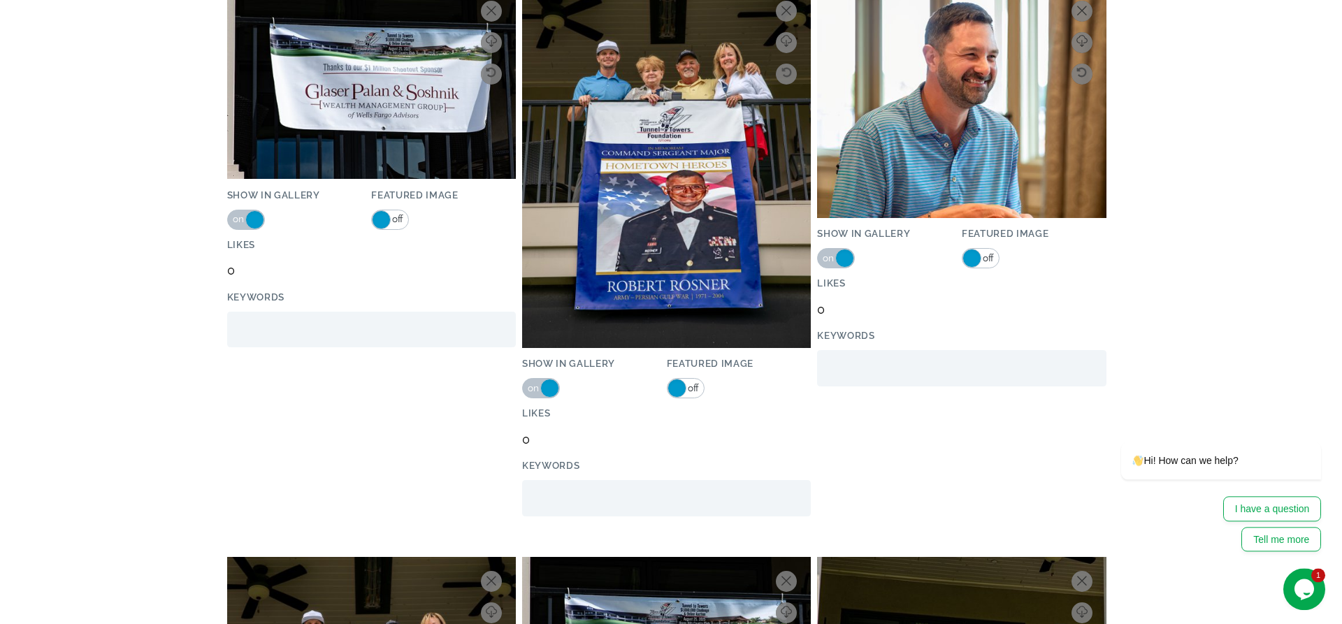
drag, startPoint x: 1341, startPoint y: 282, endPoint x: 50, endPoint y: 64, distance: 1309.7
click at [827, 255] on span "on" at bounding box center [828, 258] width 13 height 18
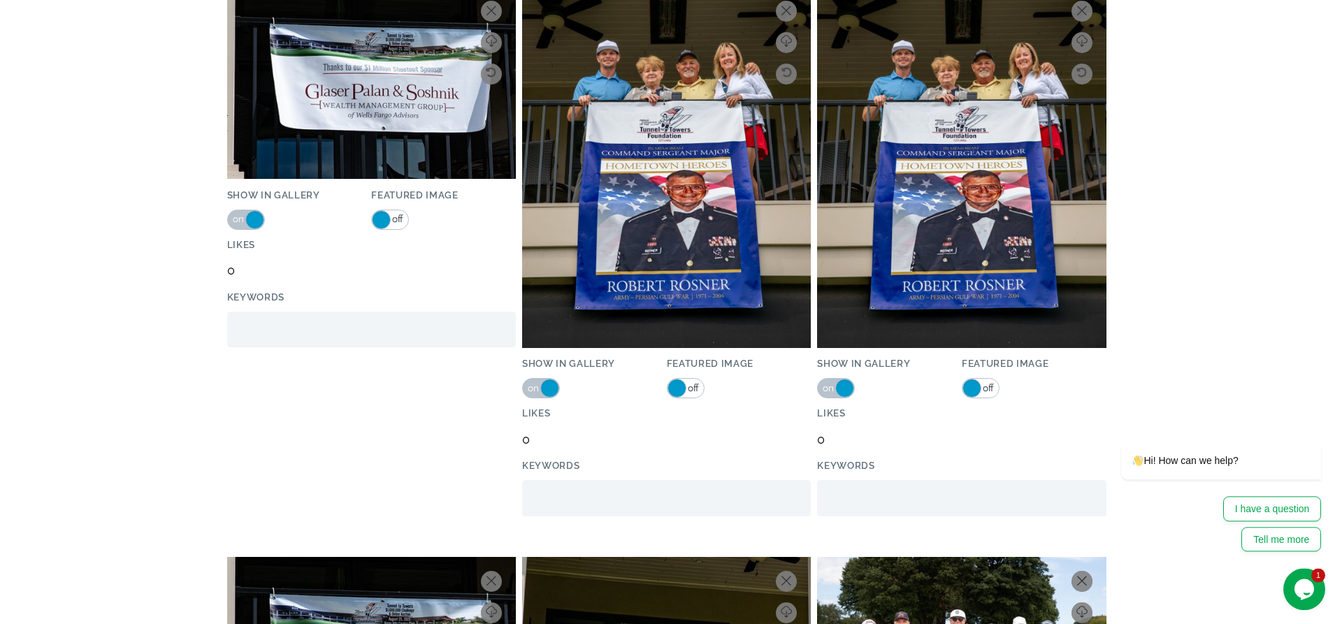
click at [825, 379] on span "on" at bounding box center [828, 388] width 13 height 18
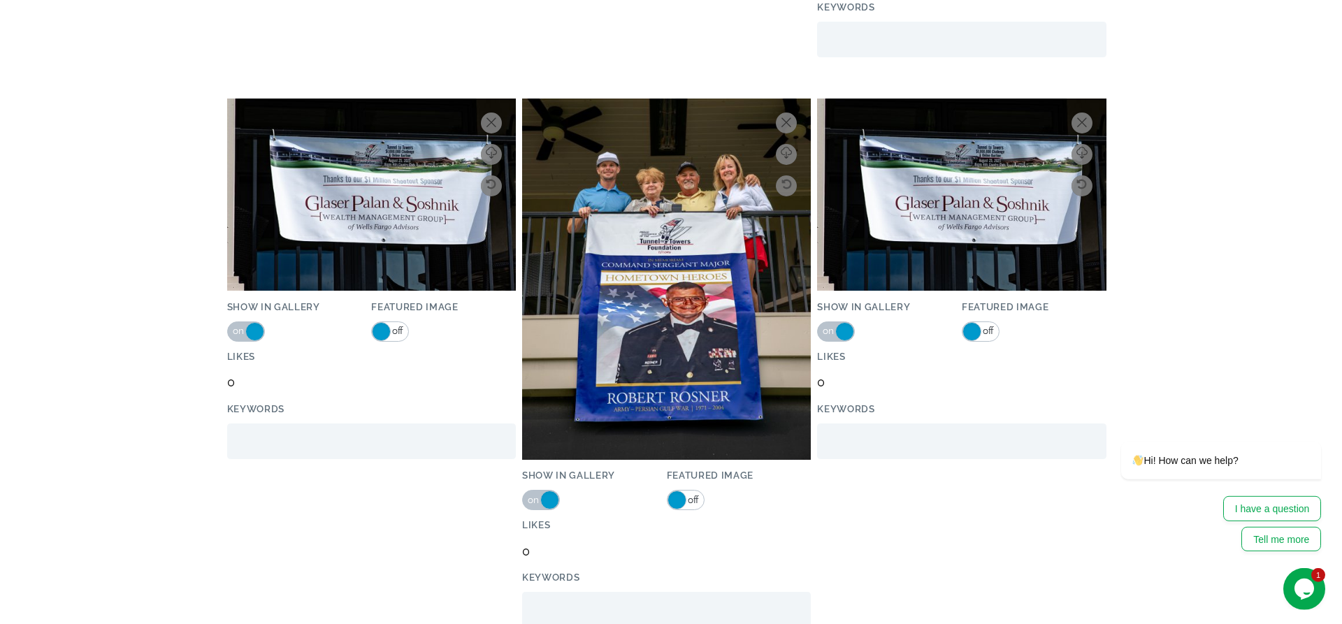
scroll to position [10649, 0]
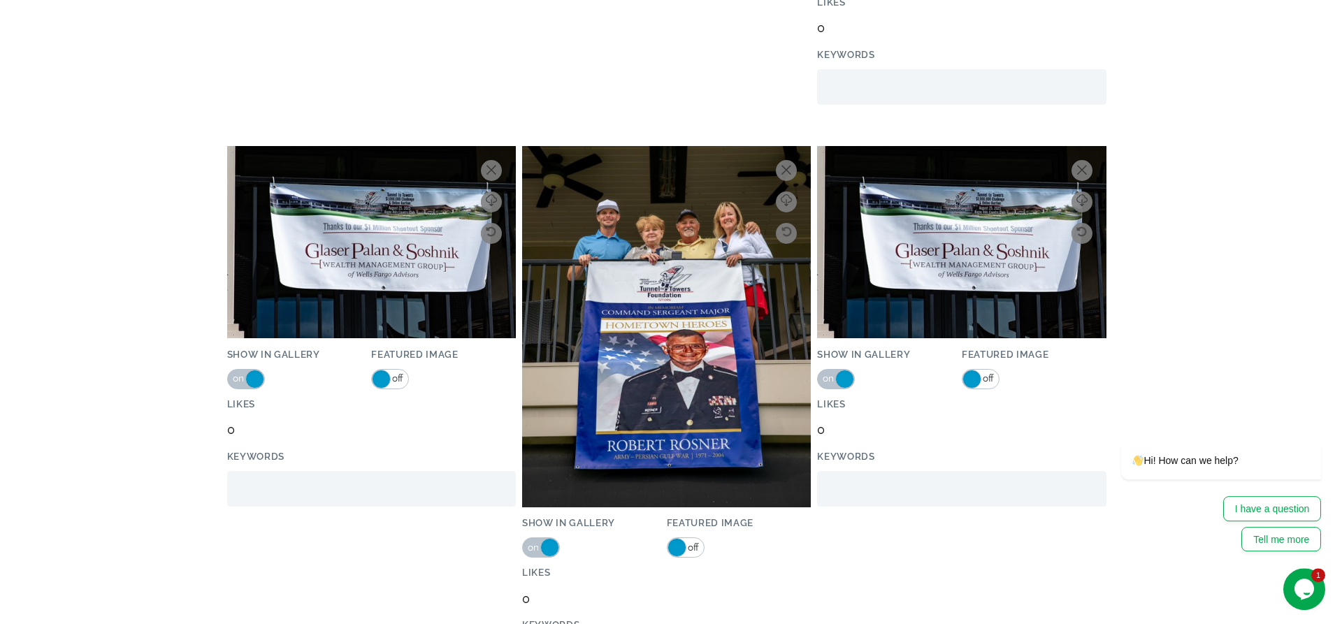
click at [833, 372] on span "on" at bounding box center [828, 379] width 13 height 18
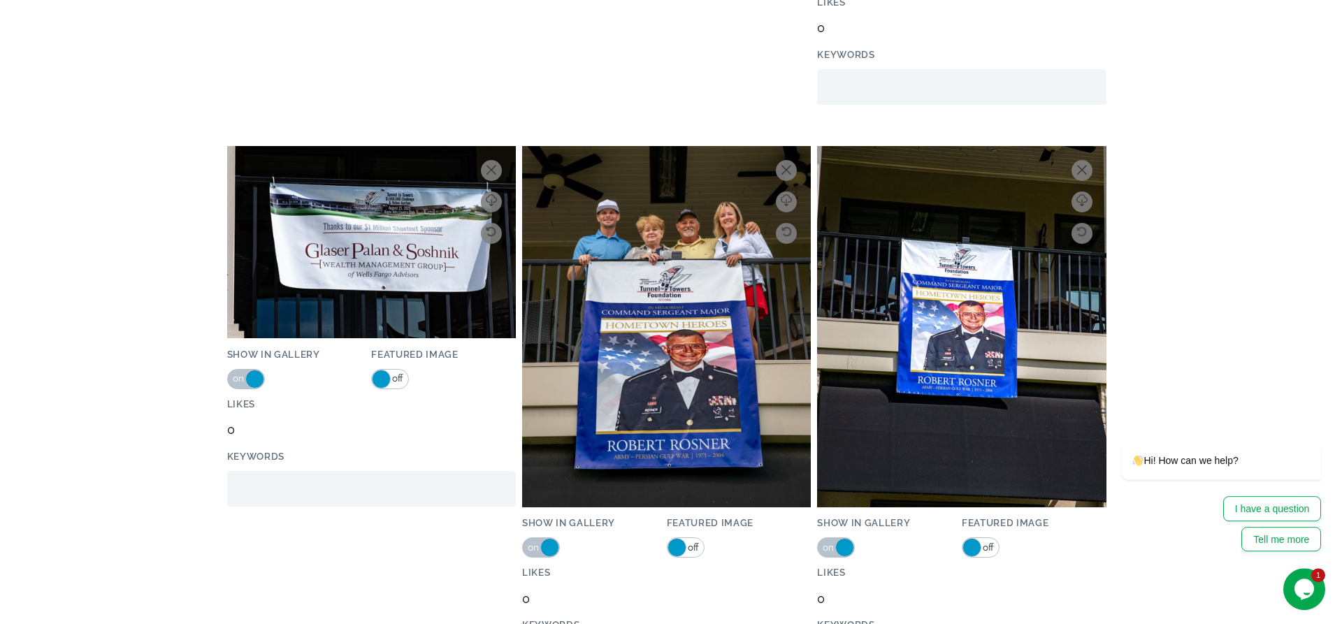
click at [824, 539] on span "on" at bounding box center [828, 548] width 13 height 18
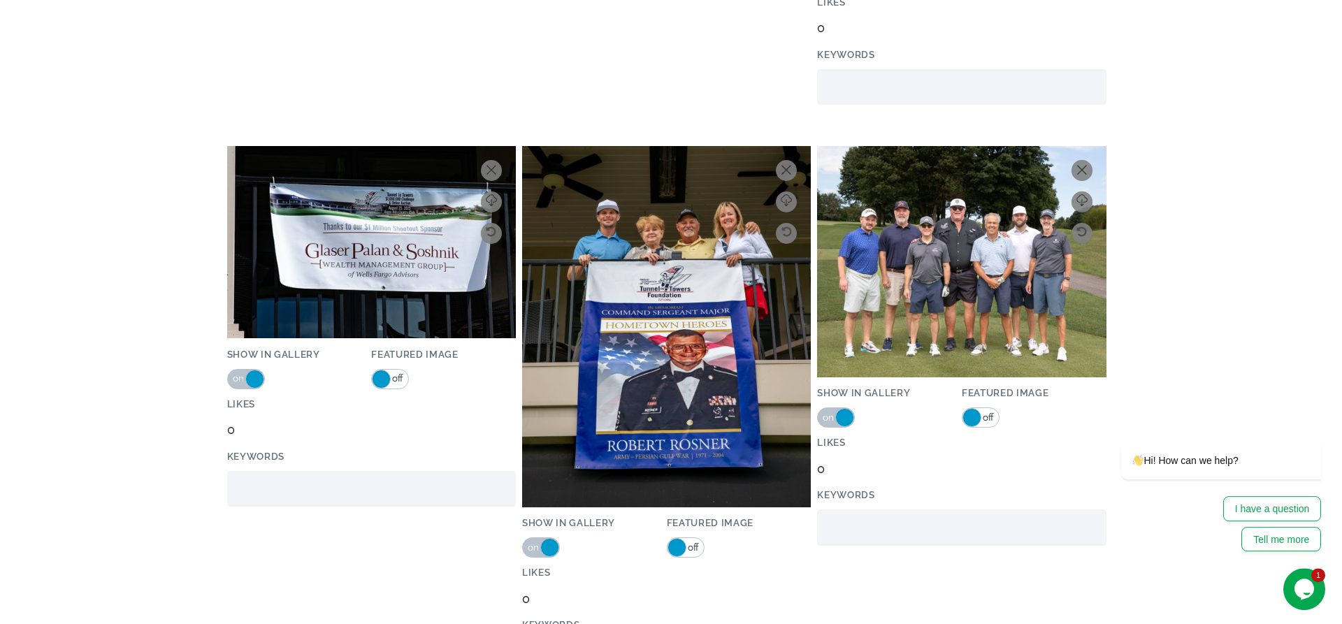
click at [986, 409] on span "off" at bounding box center [987, 418] width 13 height 18
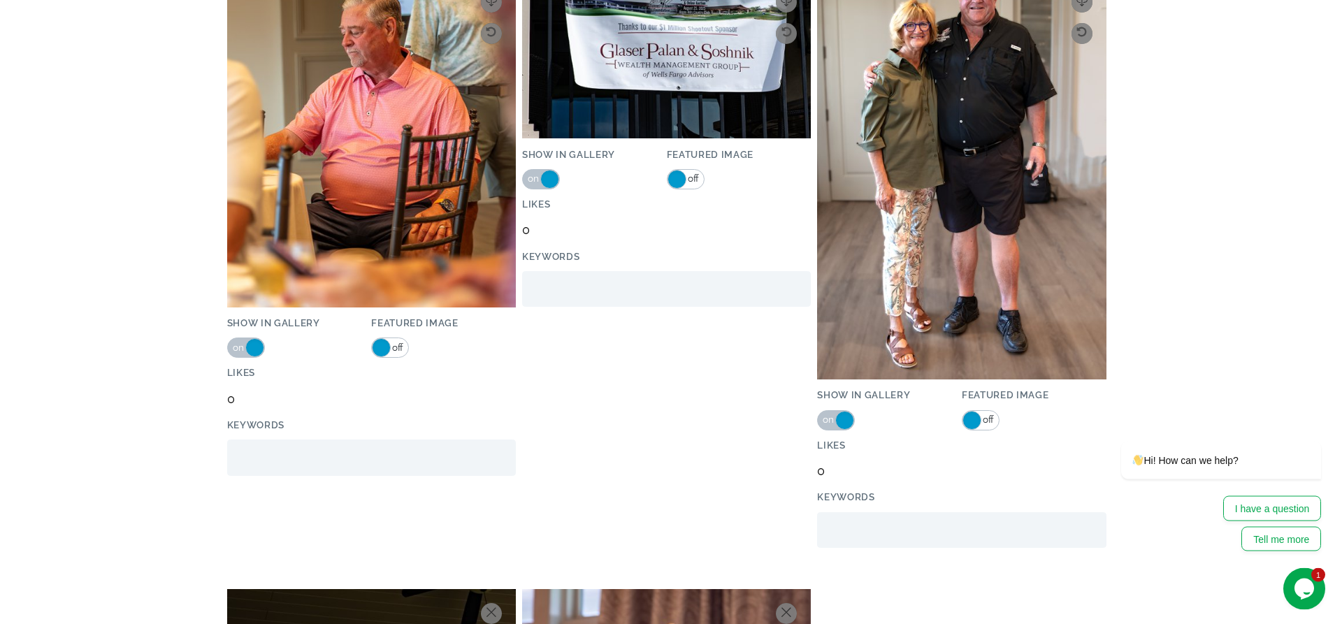
scroll to position [11895, 0]
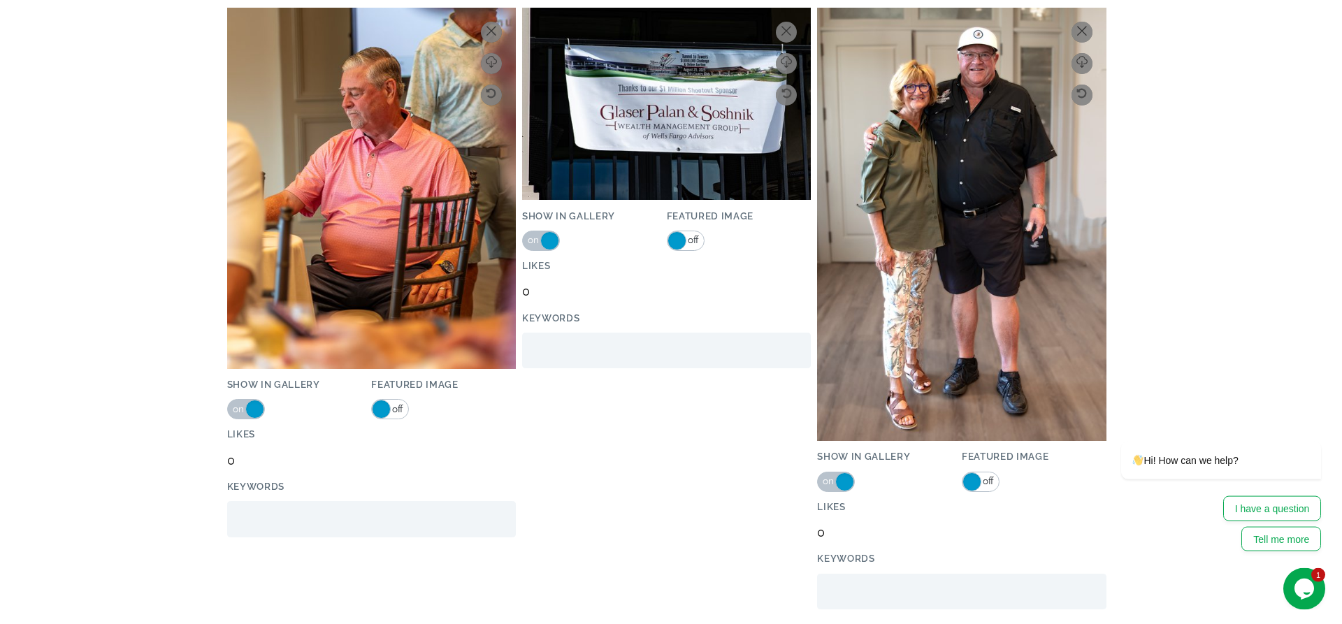
click at [238, 400] on span "on" at bounding box center [239, 409] width 13 height 18
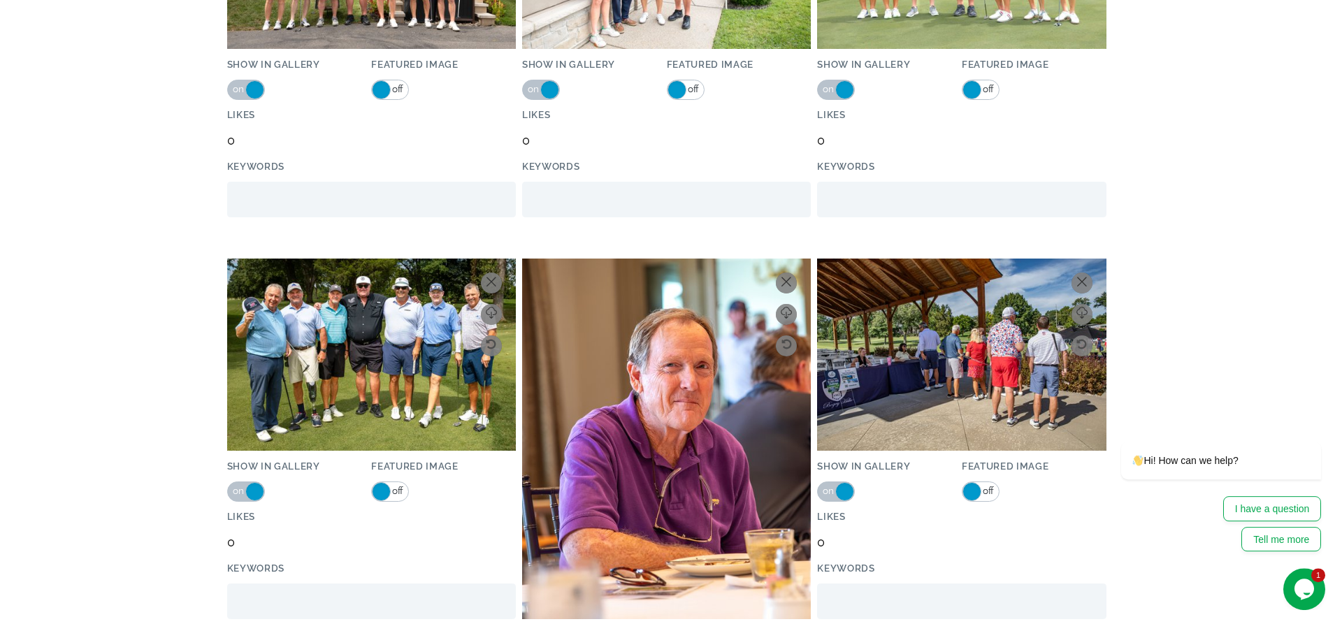
scroll to position [1642, 0]
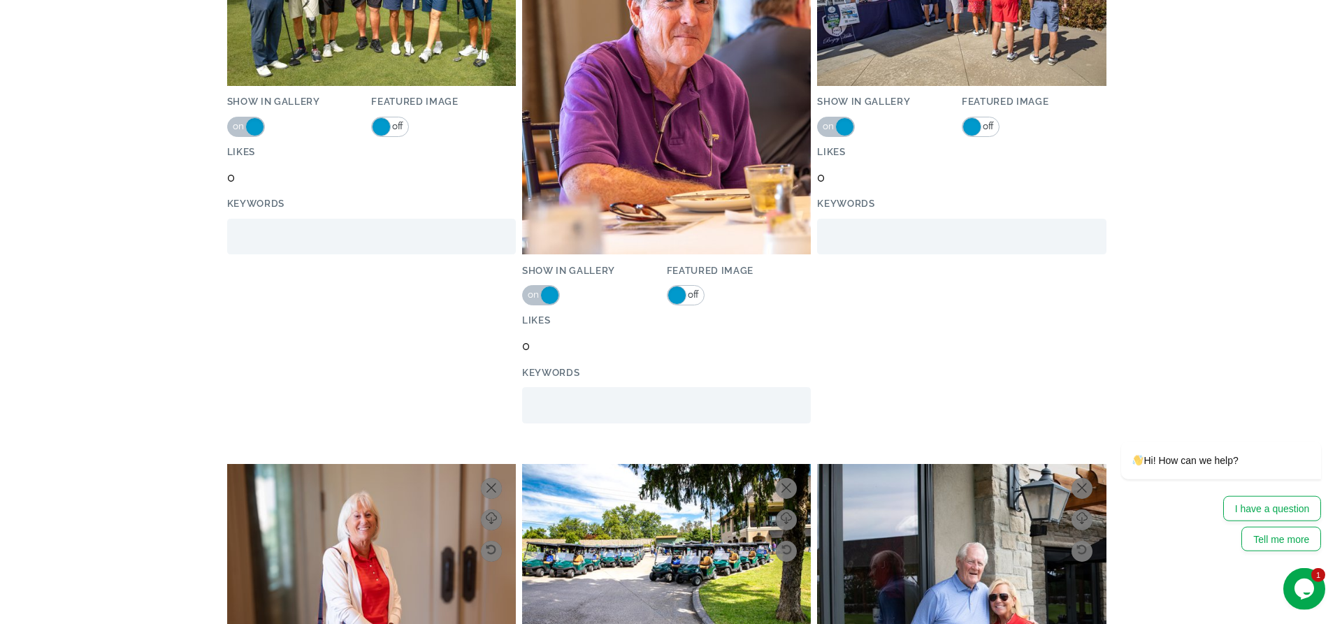
click at [530, 289] on span "on" at bounding box center [534, 295] width 13 height 18
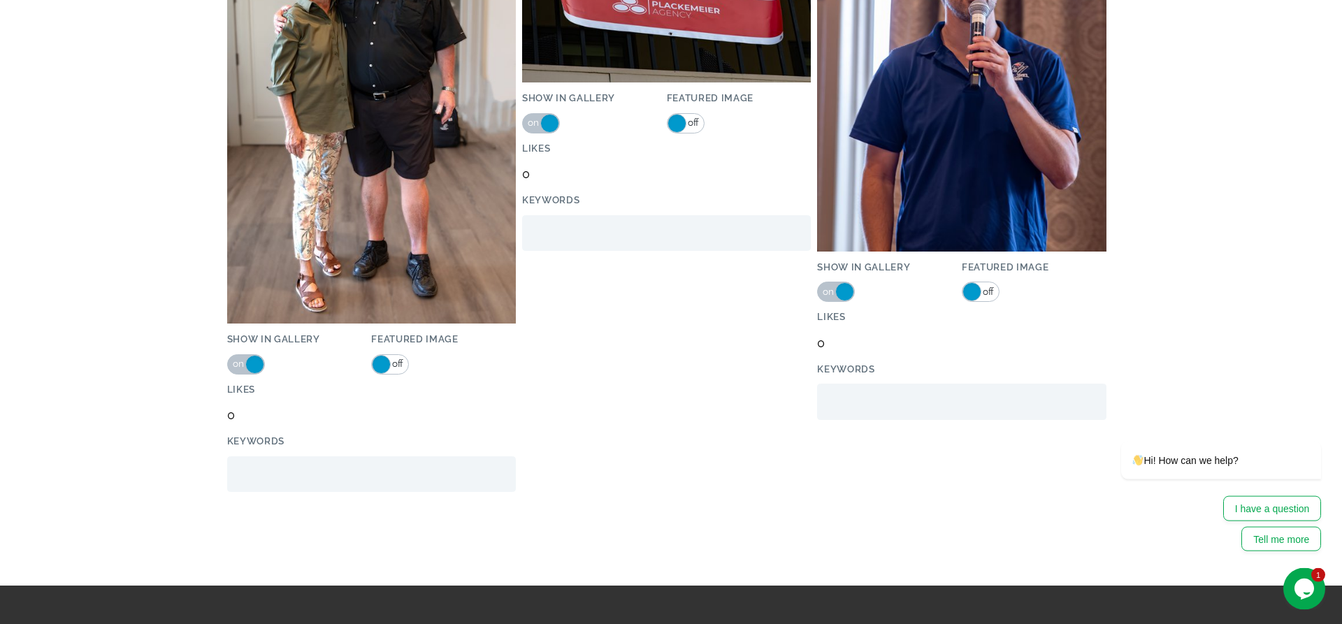
scroll to position [11856, 0]
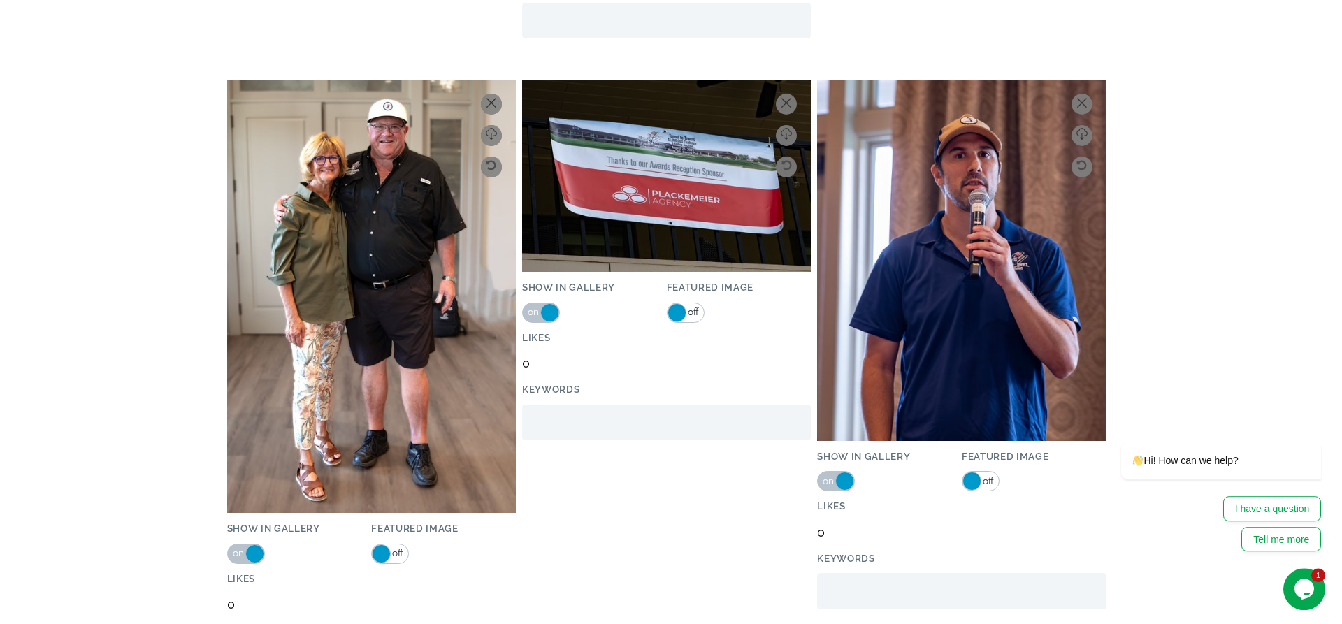
drag, startPoint x: 1340, startPoint y: 16, endPoint x: 39, endPoint y: 13, distance: 1300.4
click at [530, 305] on span "on" at bounding box center [534, 312] width 13 height 18
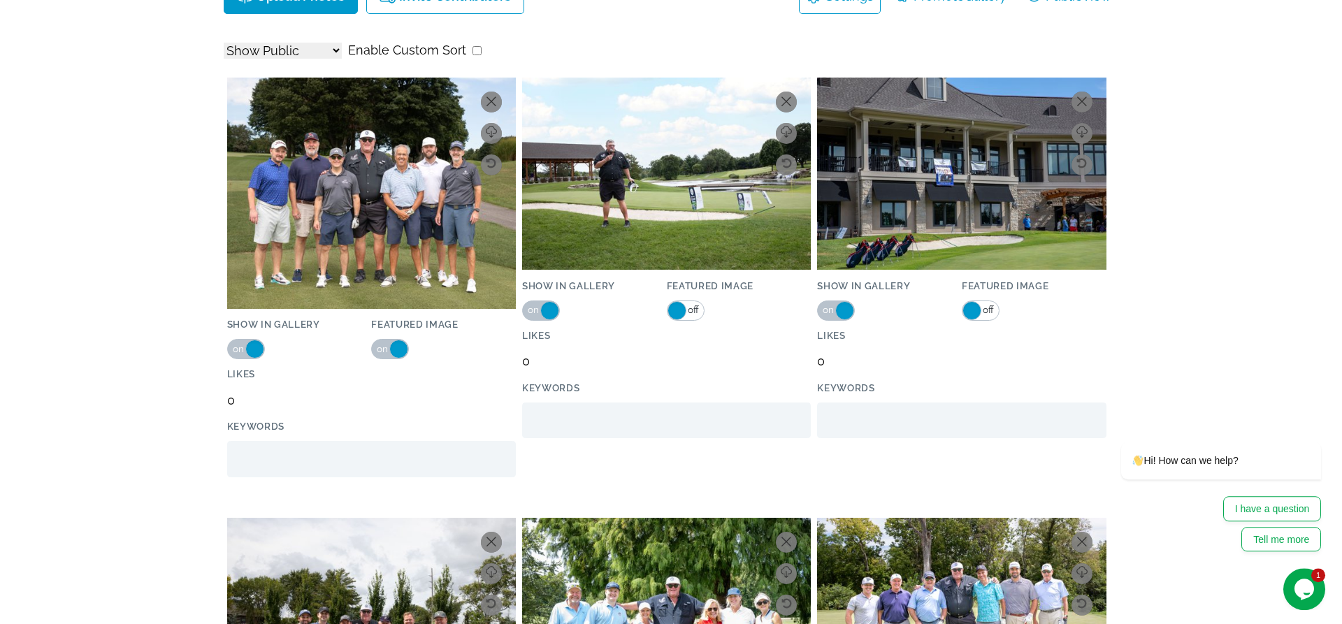
scroll to position [0, 0]
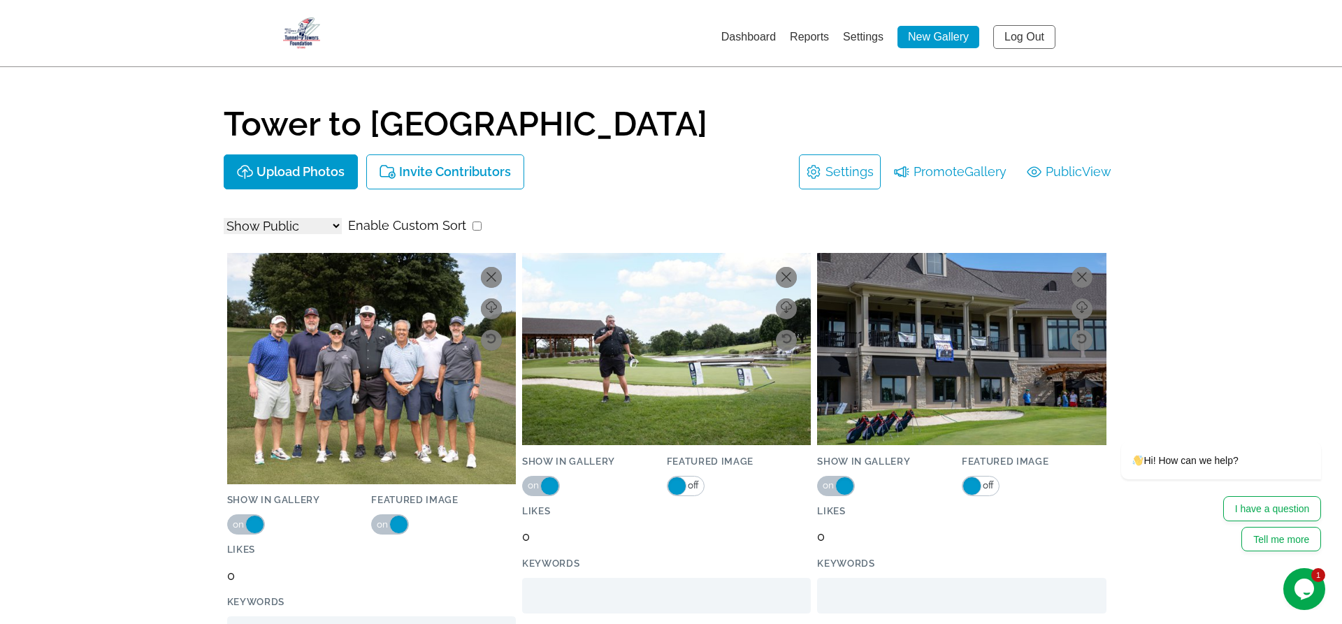
click at [866, 36] on link "Settings" at bounding box center [863, 37] width 41 height 12
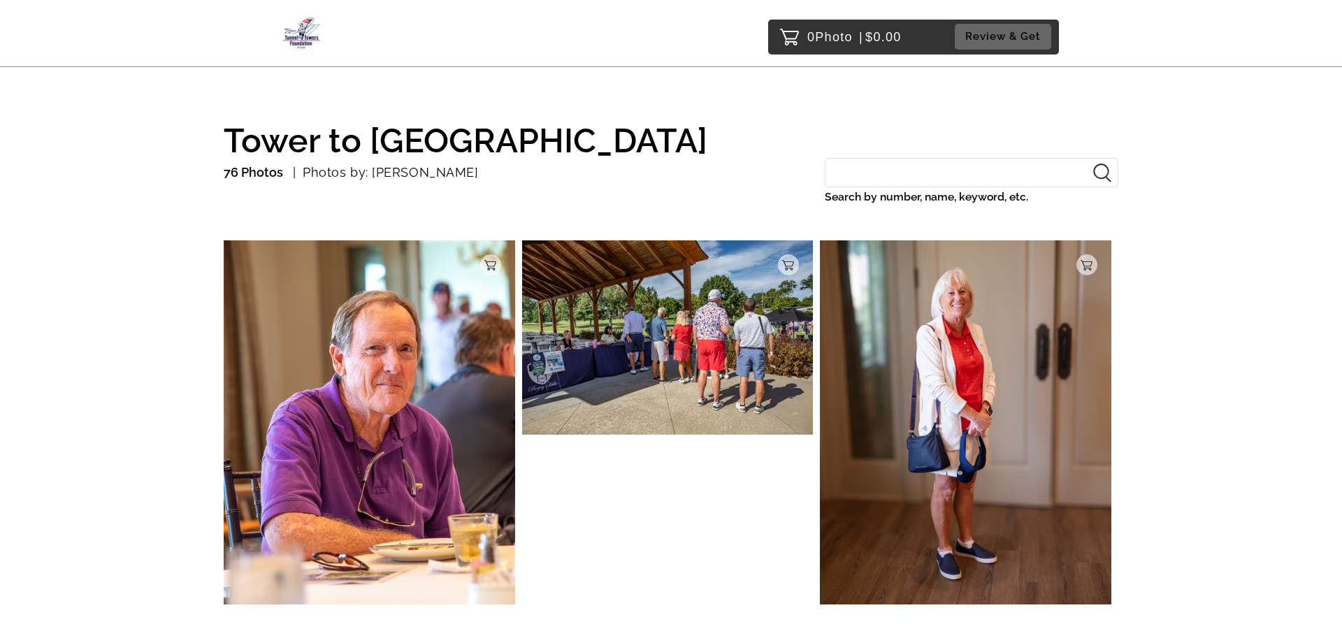
drag, startPoint x: 1341, startPoint y: 40, endPoint x: 1340, endPoint y: -38, distance: 78.3
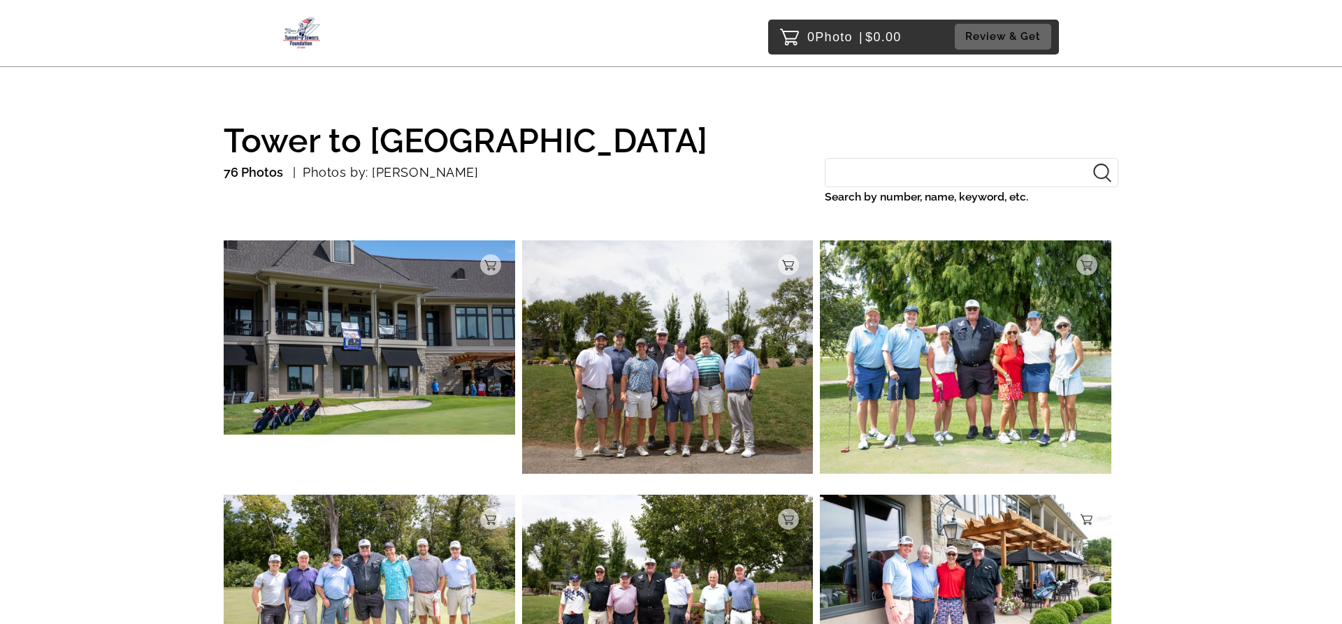
drag, startPoint x: 1337, startPoint y: 86, endPoint x: 1152, endPoint y: 0, distance: 203.5
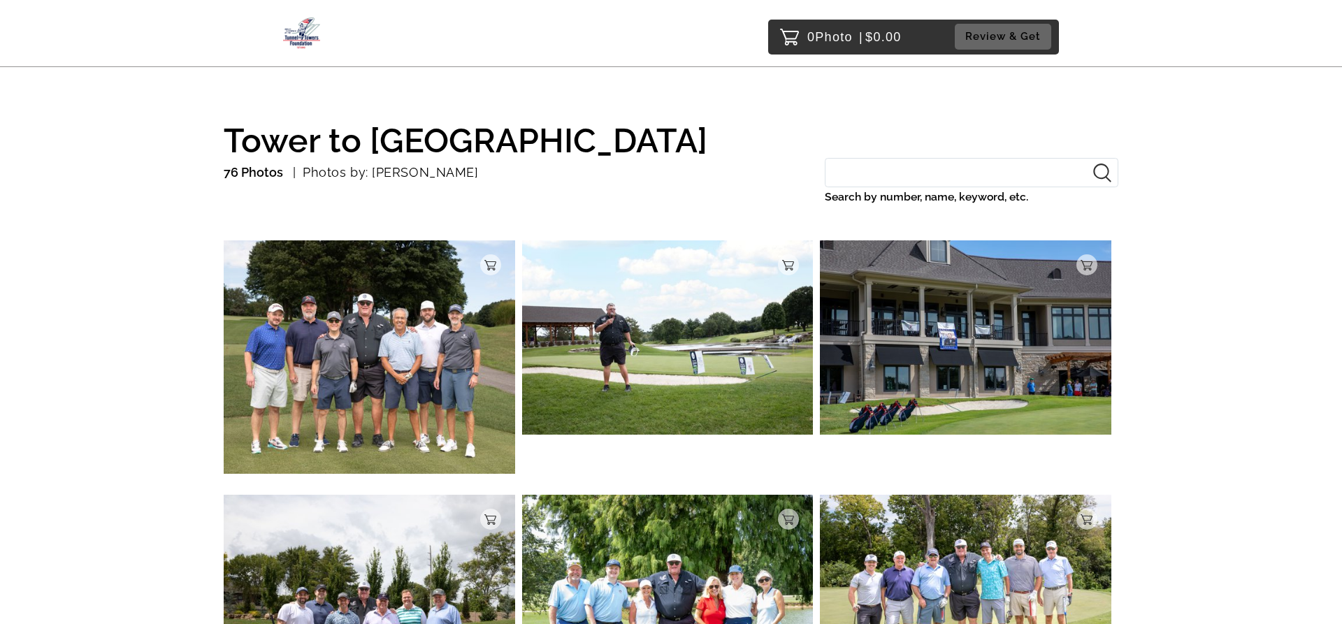
drag, startPoint x: 1341, startPoint y: 212, endPoint x: 1341, endPoint y: 94, distance: 118.1
click at [730, 330] on img at bounding box center [667, 337] width 291 height 194
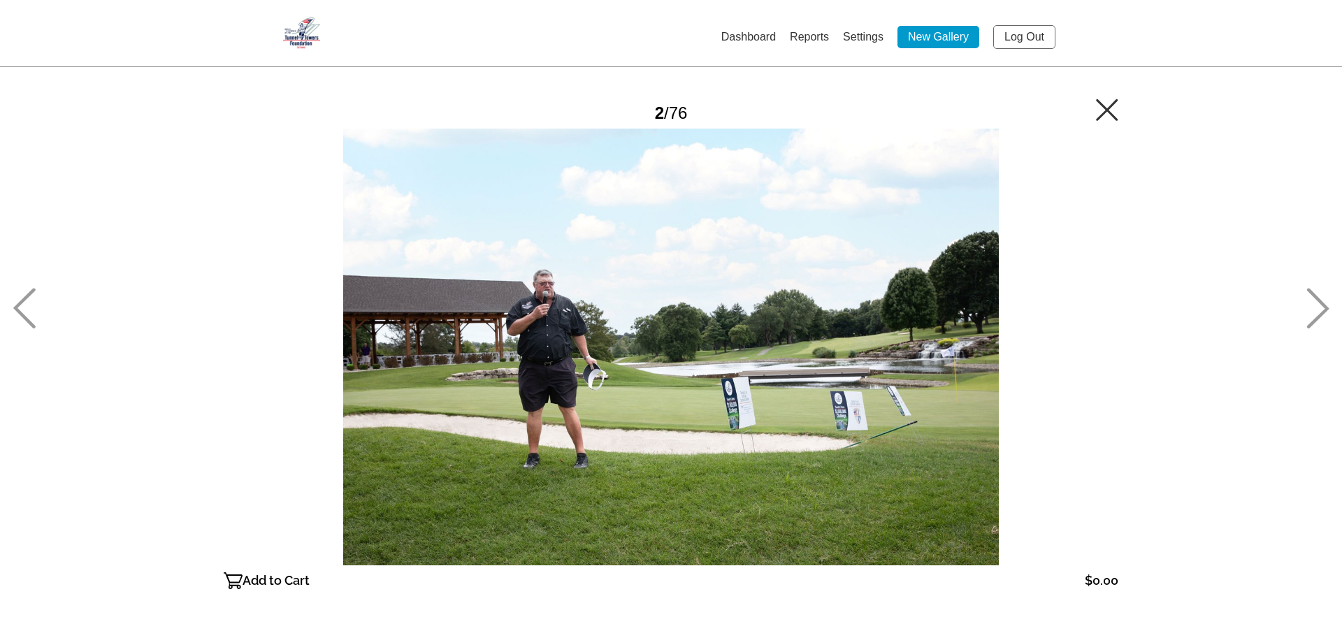
click at [1330, 307] on div "Dashboard Reports Settings New Gallery Log Out Password Checker bypassed 2 / 76…" at bounding box center [671, 375] width 1342 height 750
click at [1327, 308] on icon at bounding box center [1318, 309] width 22 height 41
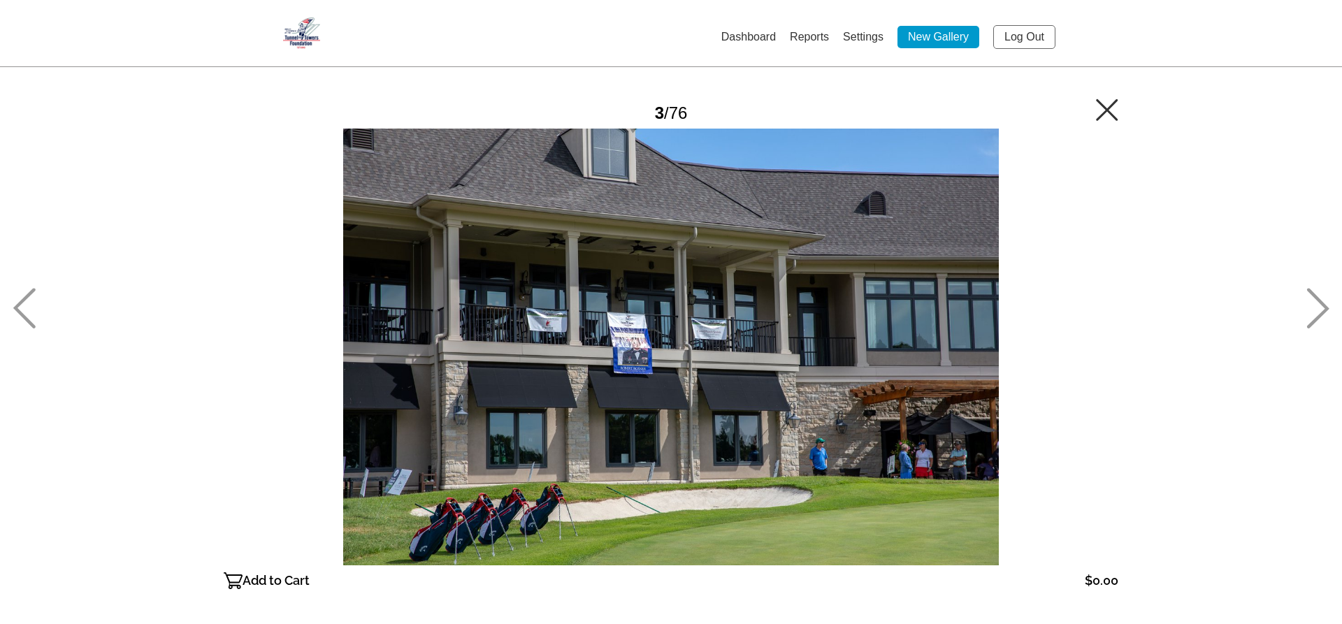
click at [1327, 308] on icon at bounding box center [1318, 309] width 22 height 41
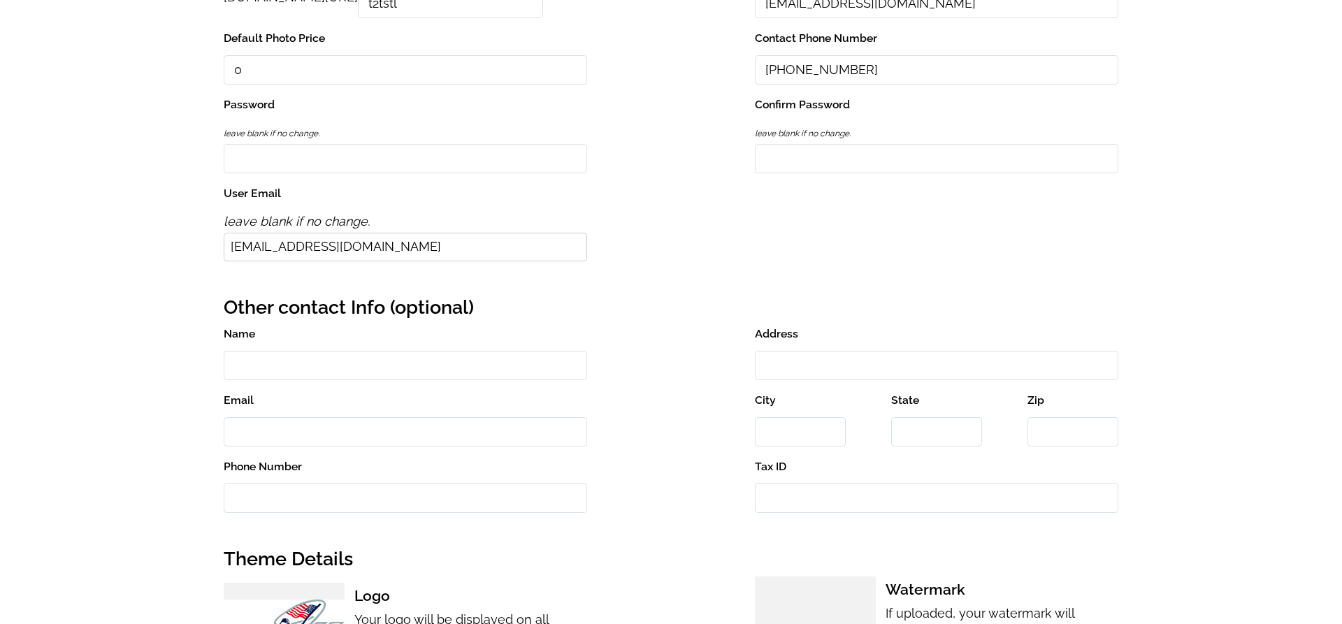
scroll to position [327, 0]
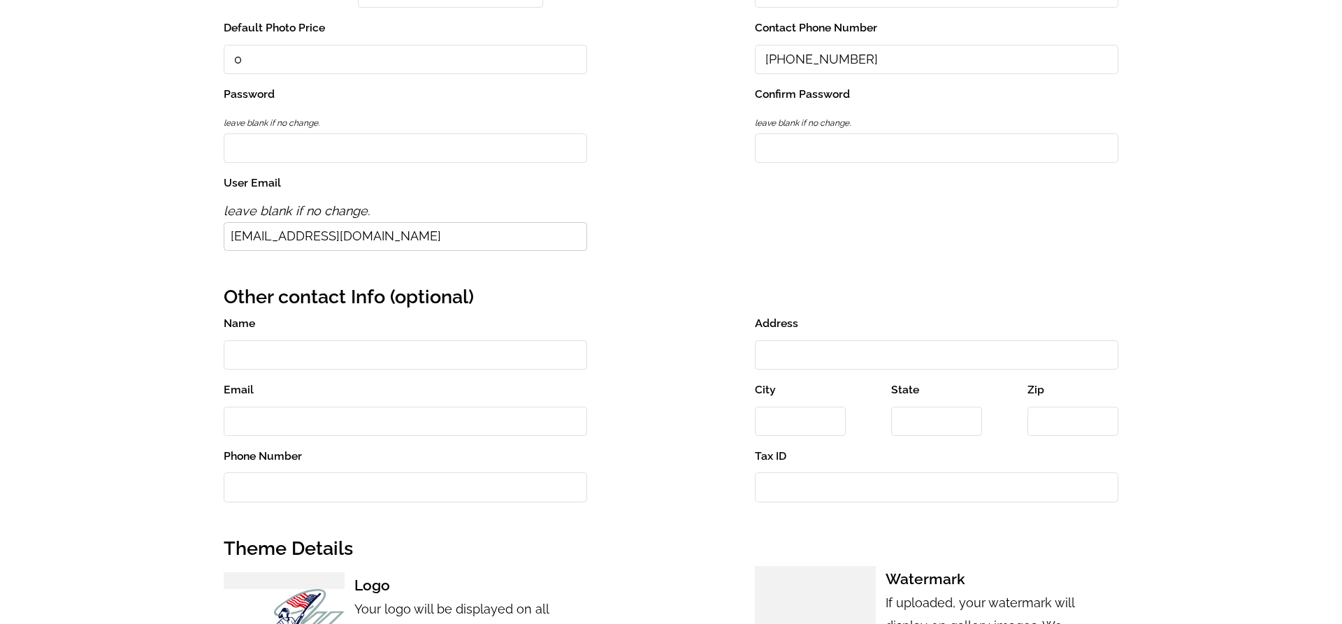
click at [391, 352] on input "Name" at bounding box center [405, 355] width 363 height 30
type input "[PERSON_NAME]"
drag, startPoint x: 318, startPoint y: 351, endPoint x: 208, endPoint y: 354, distance: 110.4
click at [224, 354] on input "[PERSON_NAME]" at bounding box center [405, 355] width 363 height 30
click at [154, 303] on div "Dashboard Reports Settings New Gallery Log Out Settings Profile Info Organizati…" at bounding box center [671, 634] width 1342 height 1922
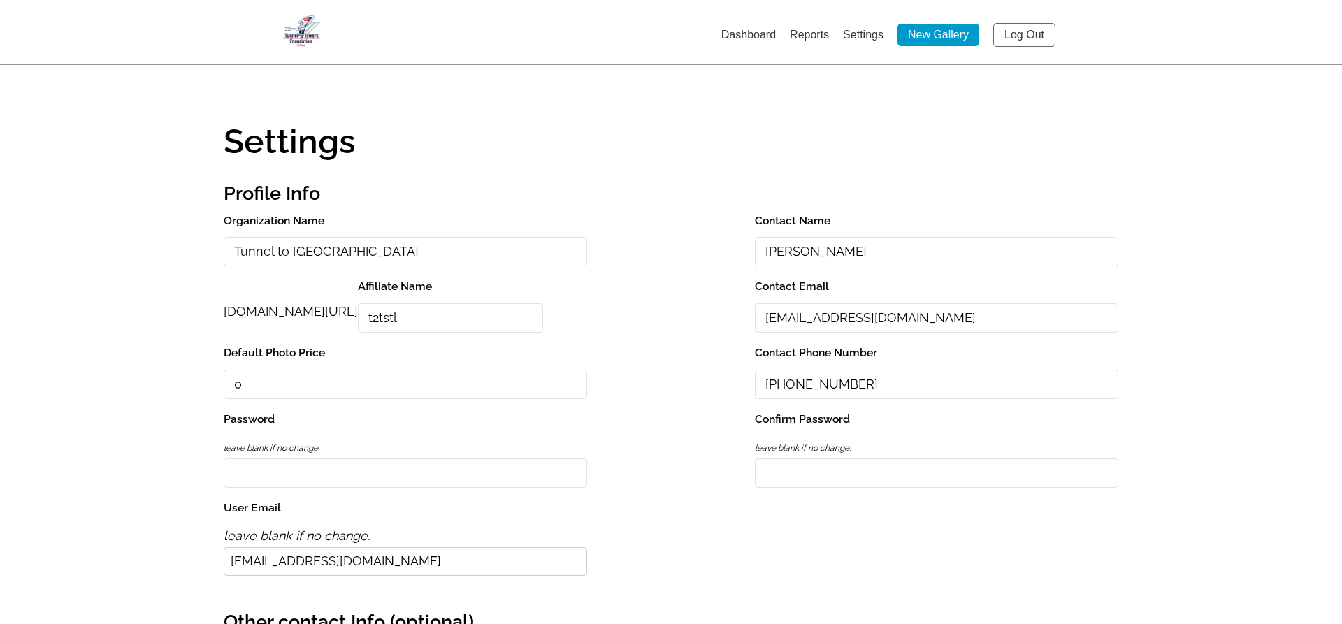
scroll to position [0, 0]
